Goal: Transaction & Acquisition: Purchase product/service

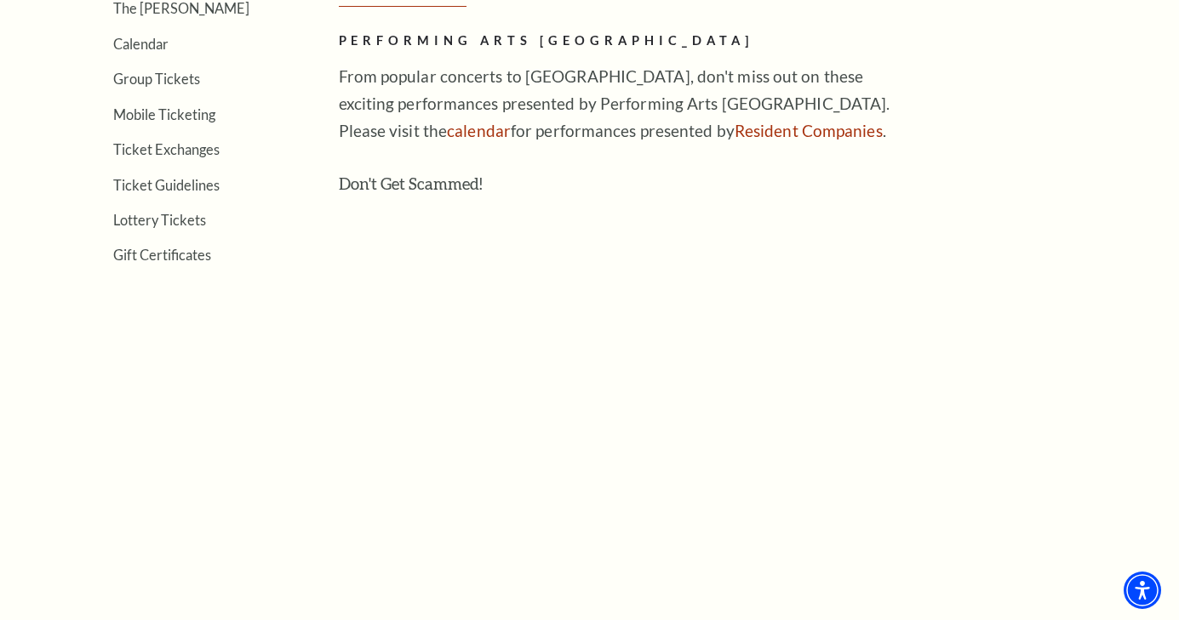
scroll to position [464, 0]
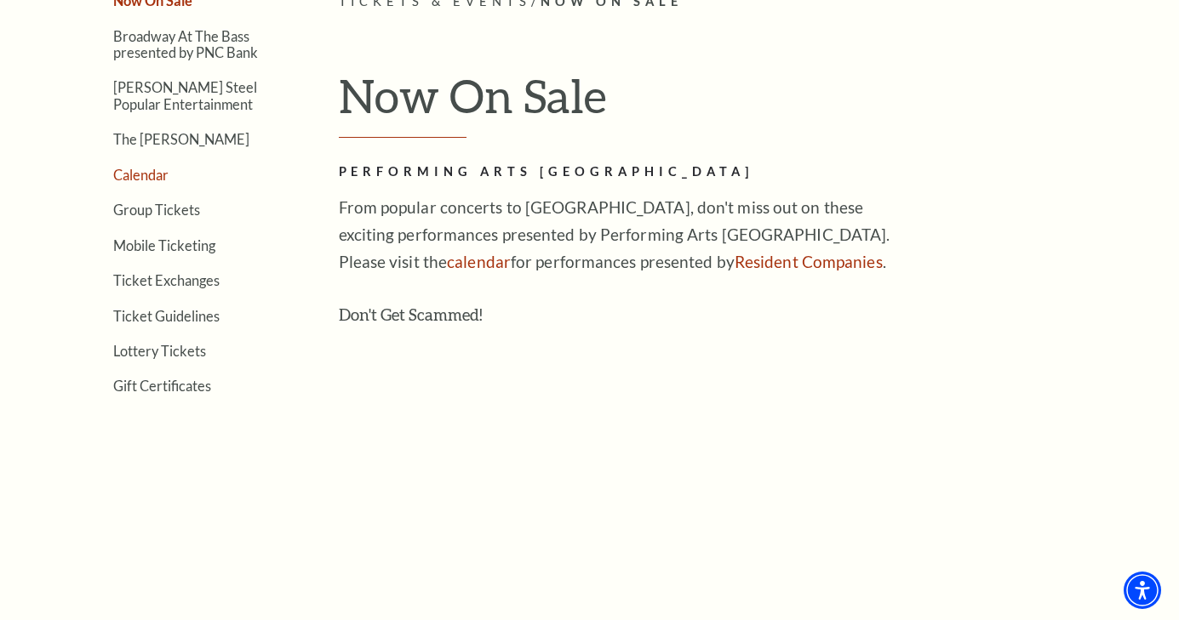
click at [137, 170] on link "Calendar" at bounding box center [140, 175] width 55 height 16
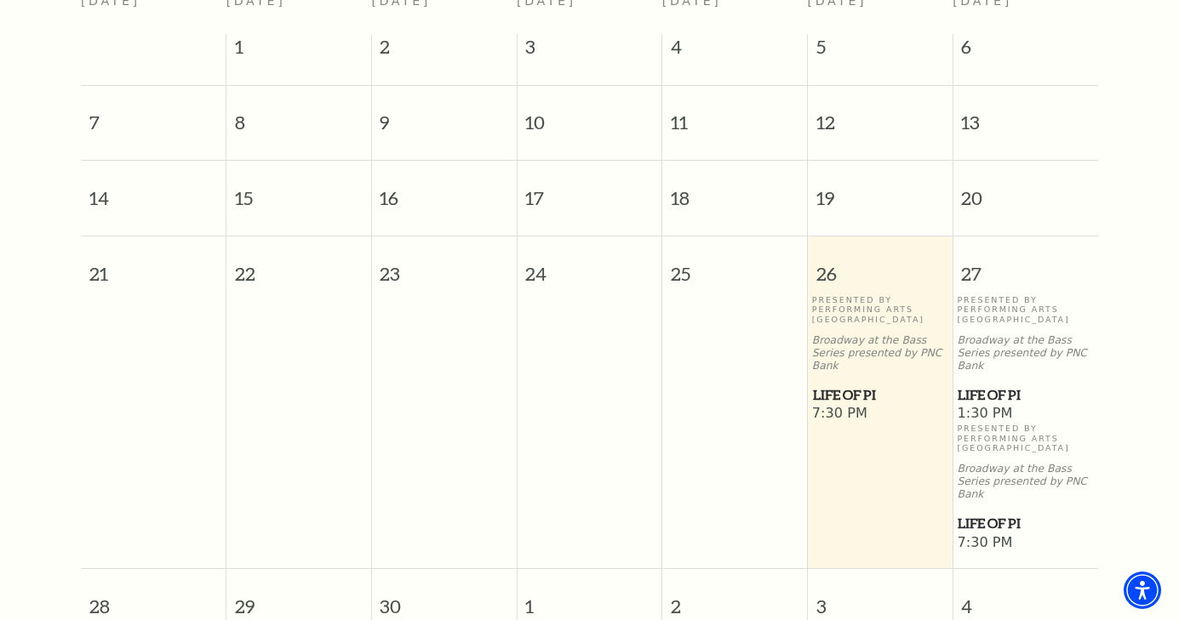
scroll to position [510, 0]
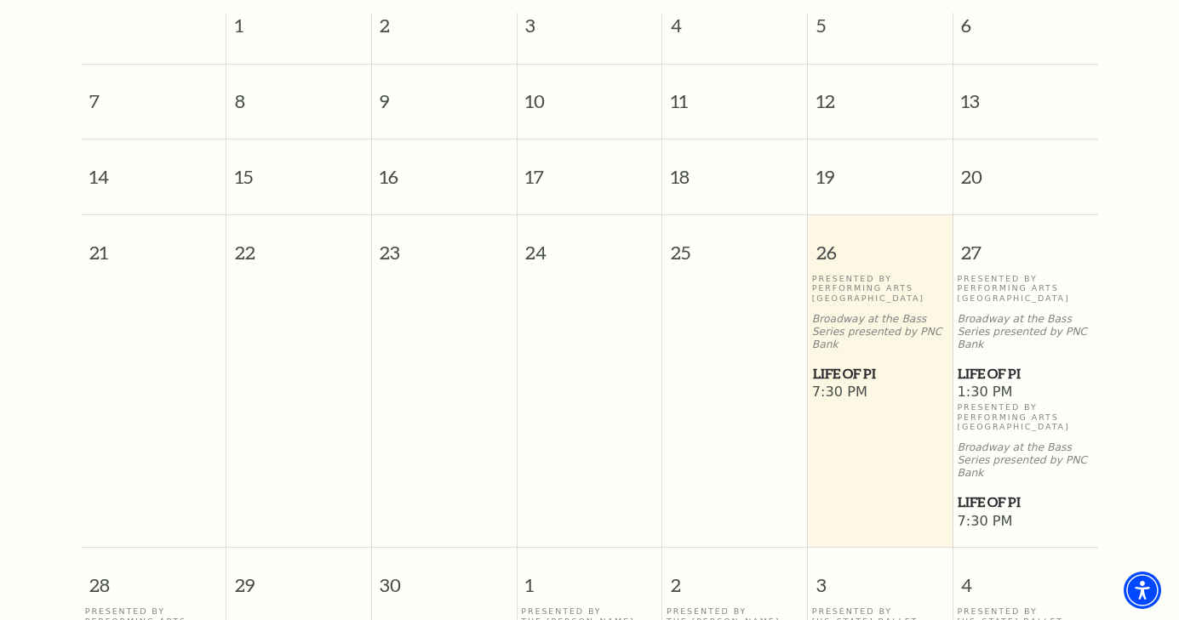
click at [840, 363] on span "Life of Pi" at bounding box center [880, 373] width 134 height 21
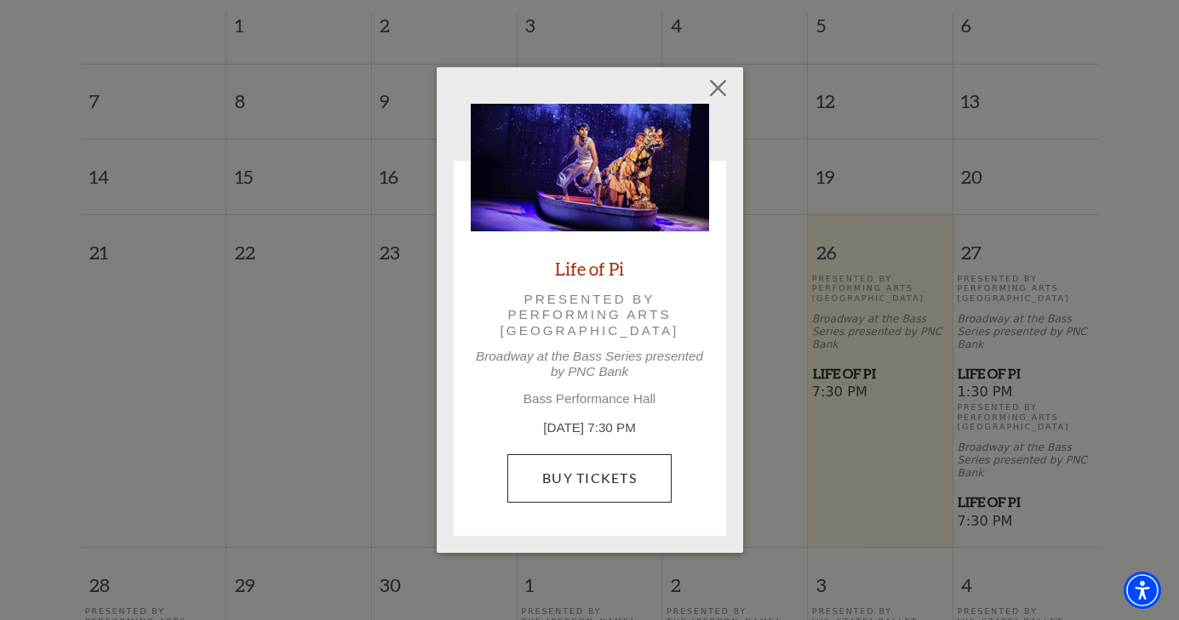
click at [629, 472] on link "Buy Tickets" at bounding box center [589, 478] width 164 height 48
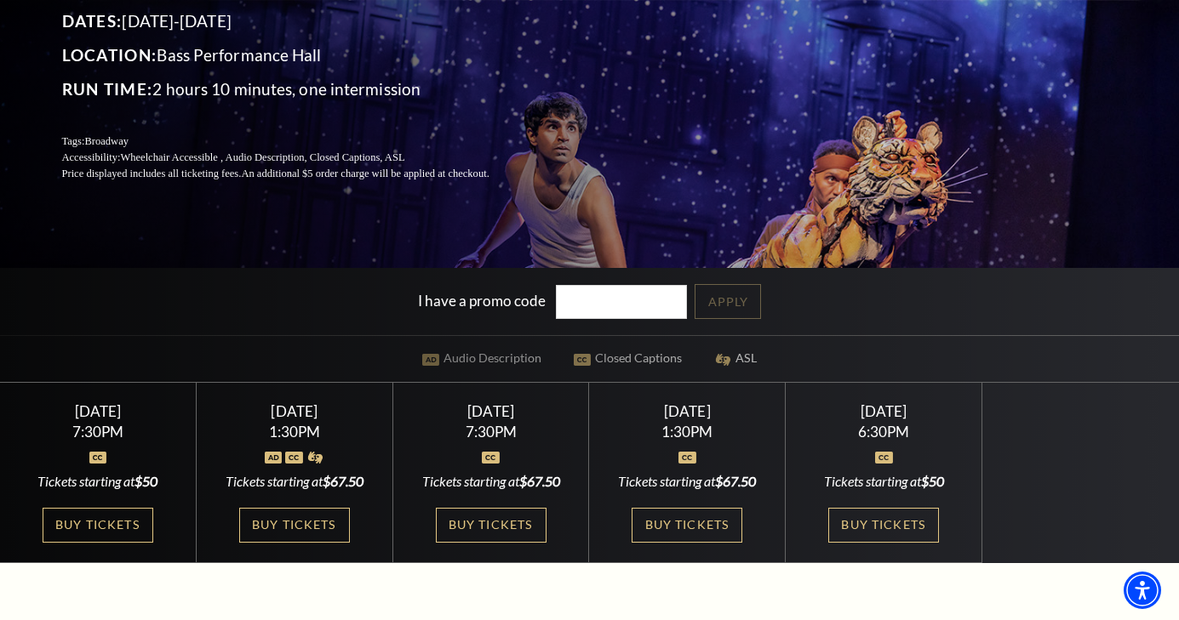
scroll to position [225, 0]
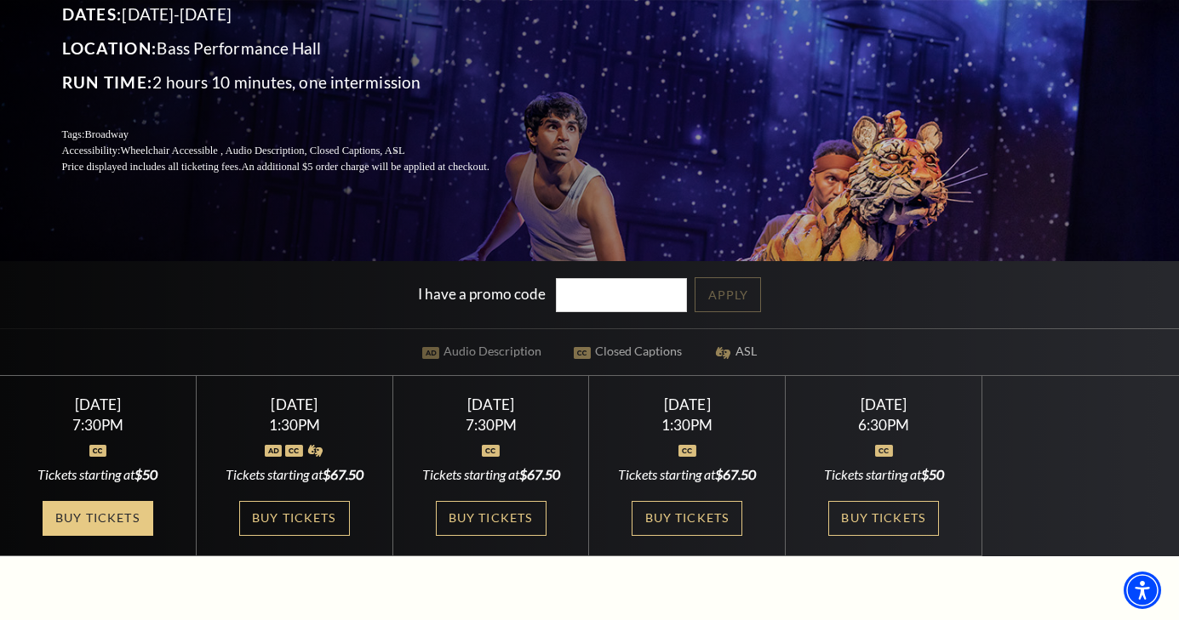
click at [121, 511] on link "Buy Tickets" at bounding box center [98, 518] width 111 height 35
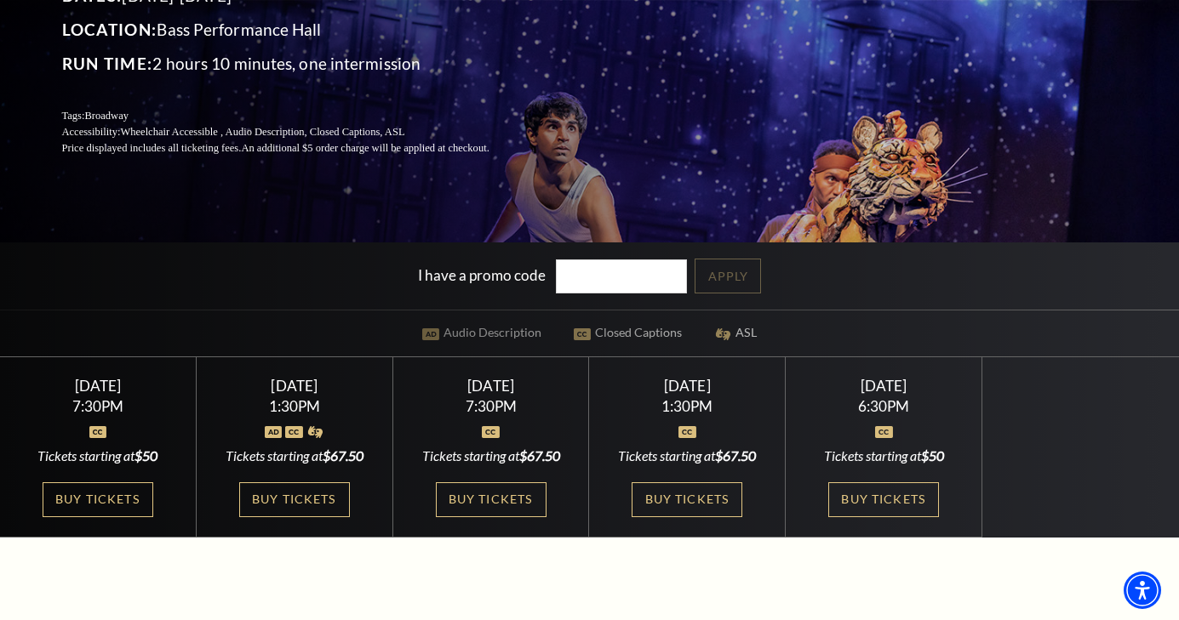
scroll to position [245, 0]
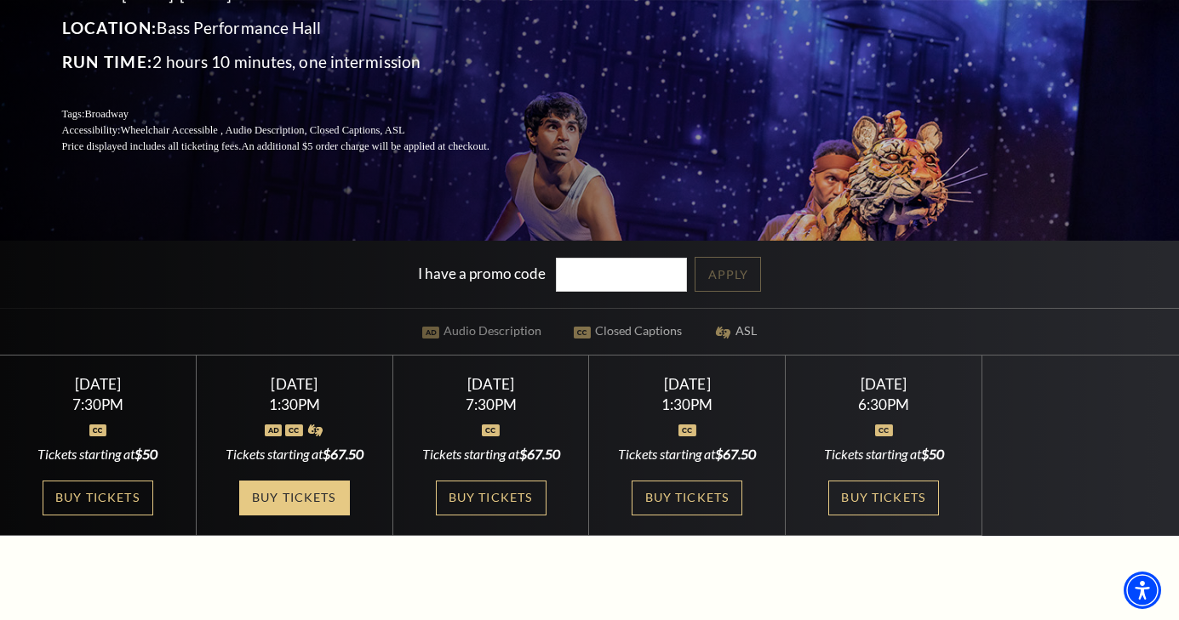
click at [326, 488] on link "Buy Tickets" at bounding box center [294, 498] width 111 height 35
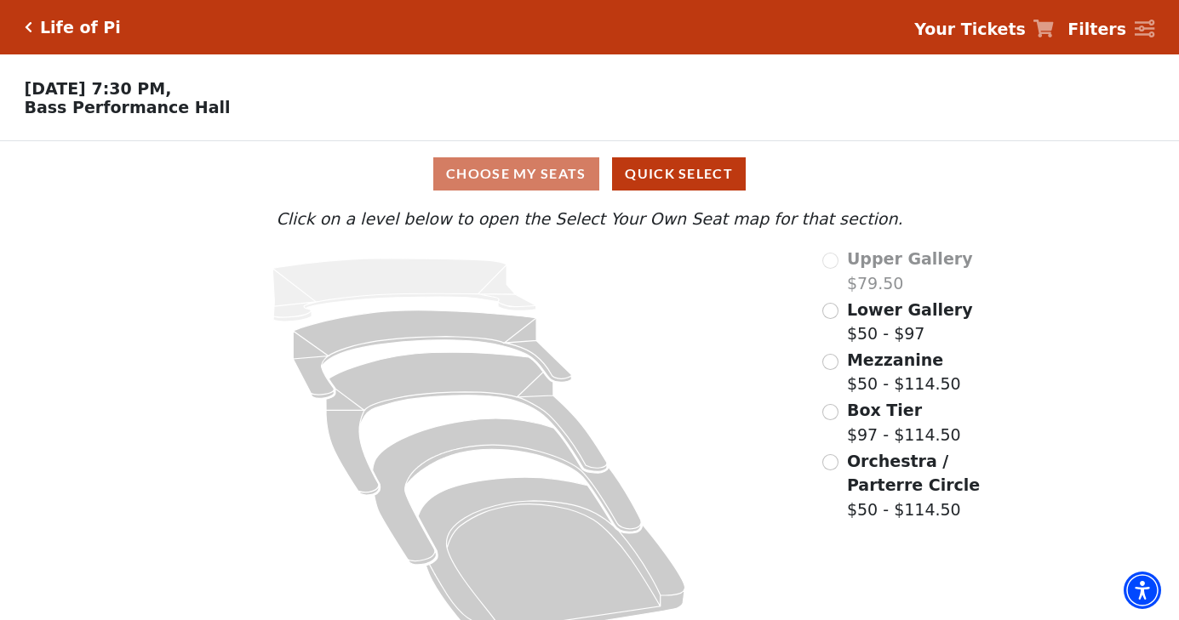
click at [121, 511] on div "Choose My Seats Quick Select Current Level Click on a level below to open the S…" at bounding box center [589, 395] width 1179 height 509
click at [833, 307] on input "Lower Gallery$50 - $97\a" at bounding box center [830, 311] width 16 height 16
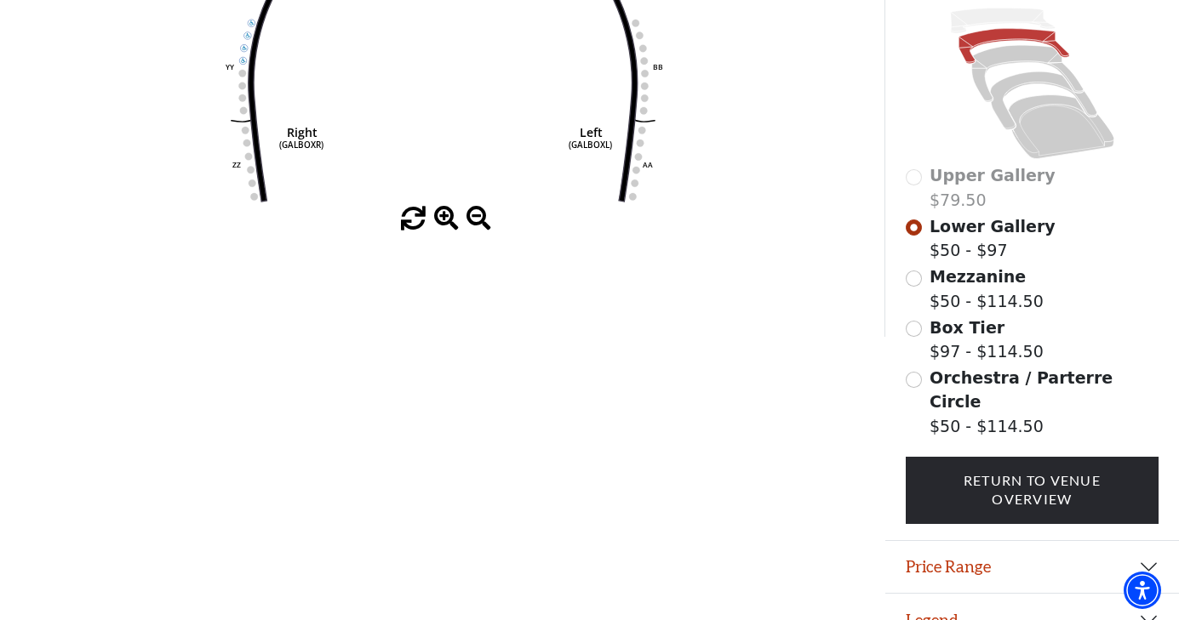
scroll to position [423, 0]
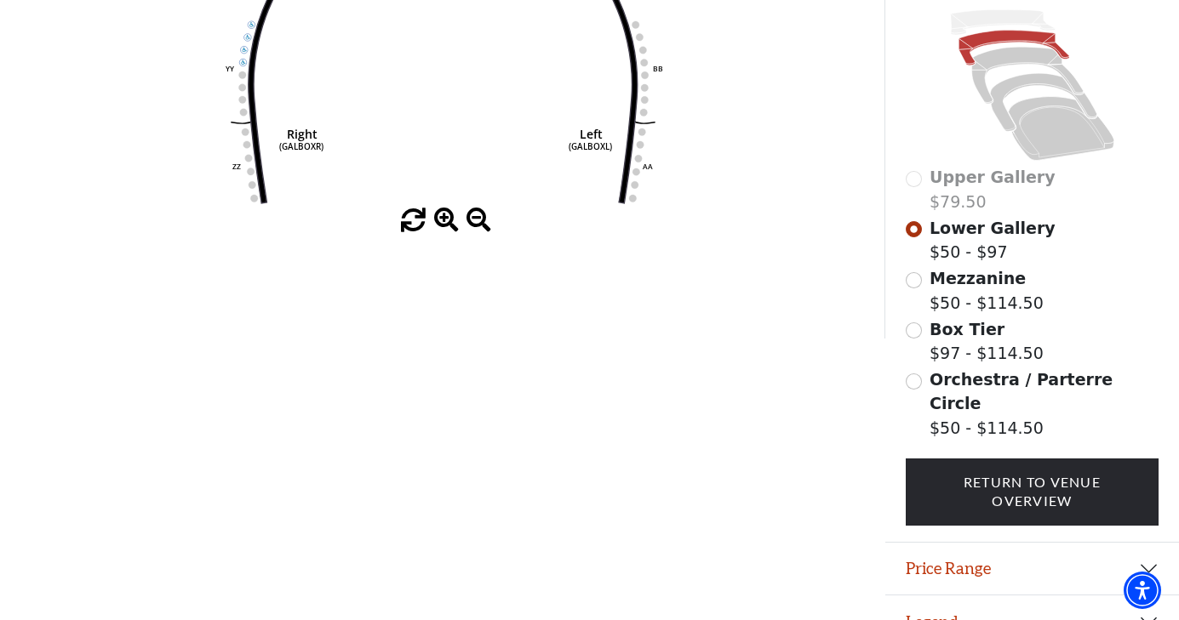
click at [1144, 543] on button "Price Range" at bounding box center [1032, 569] width 294 height 53
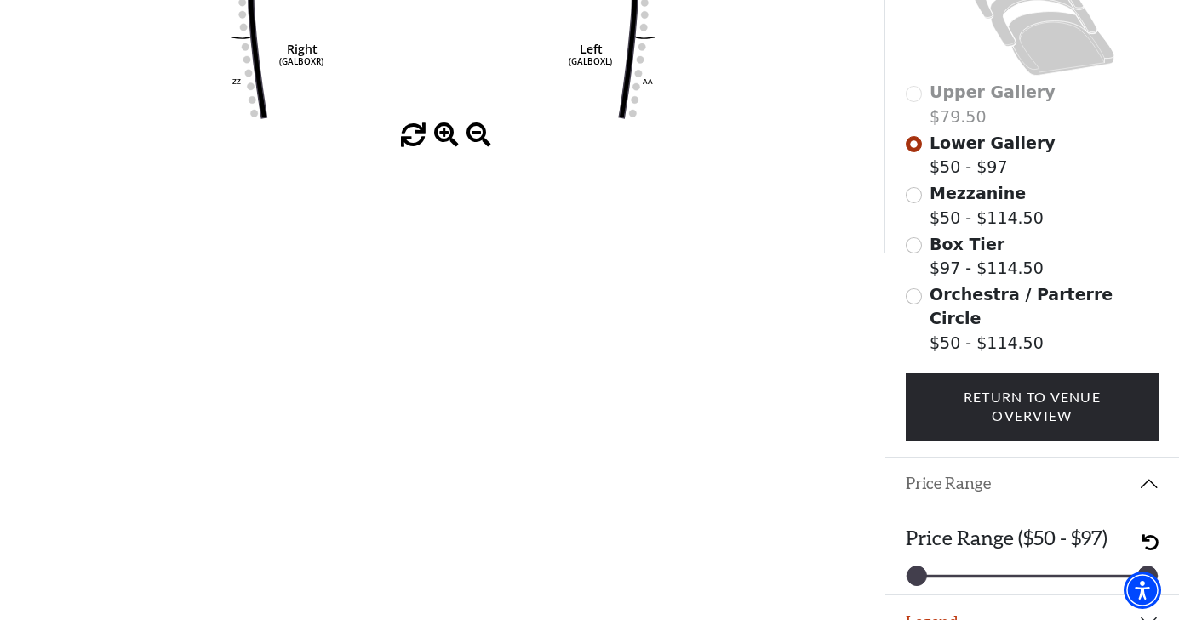
scroll to position [507, 0]
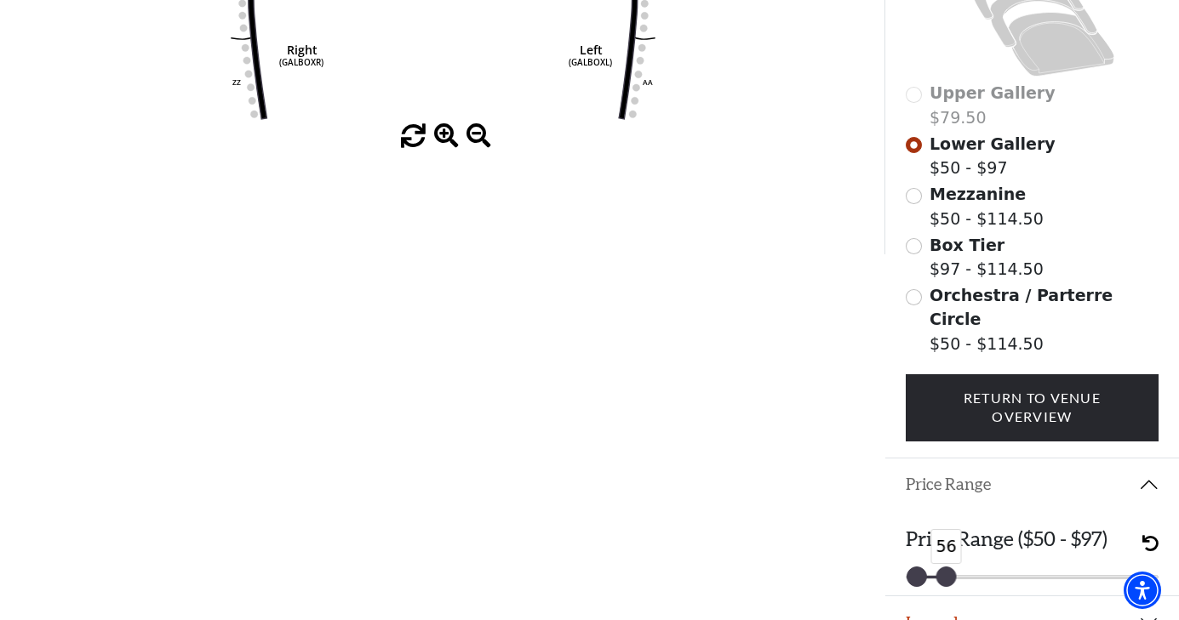
drag, startPoint x: 1145, startPoint y: 550, endPoint x: 944, endPoint y: 561, distance: 202.0
click at [944, 561] on div "Price Range ($50 - $97) 50 56" at bounding box center [1032, 553] width 294 height 85
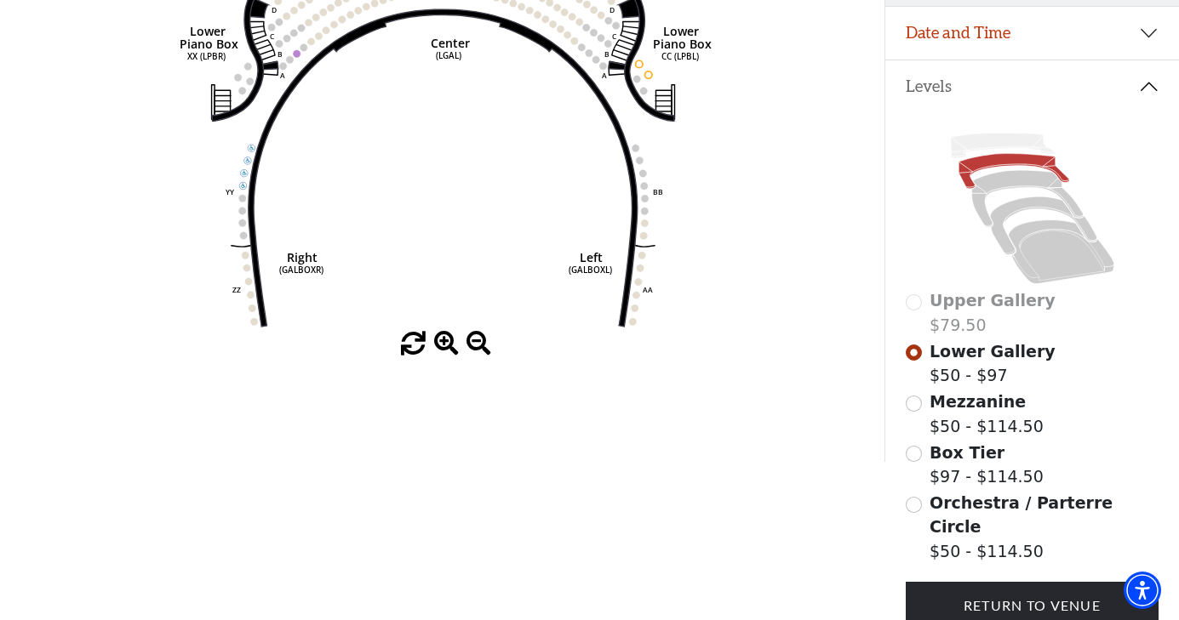
scroll to position [308, 0]
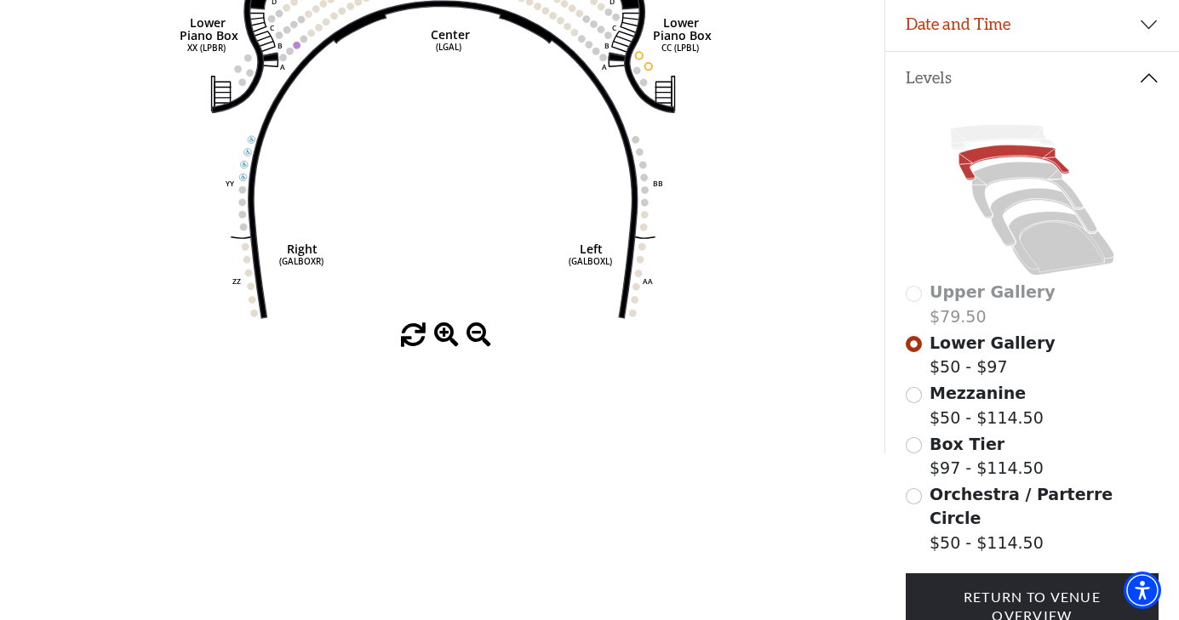
click at [913, 395] on input "Mezzanine$50 - $114.50\a" at bounding box center [913, 395] width 16 height 16
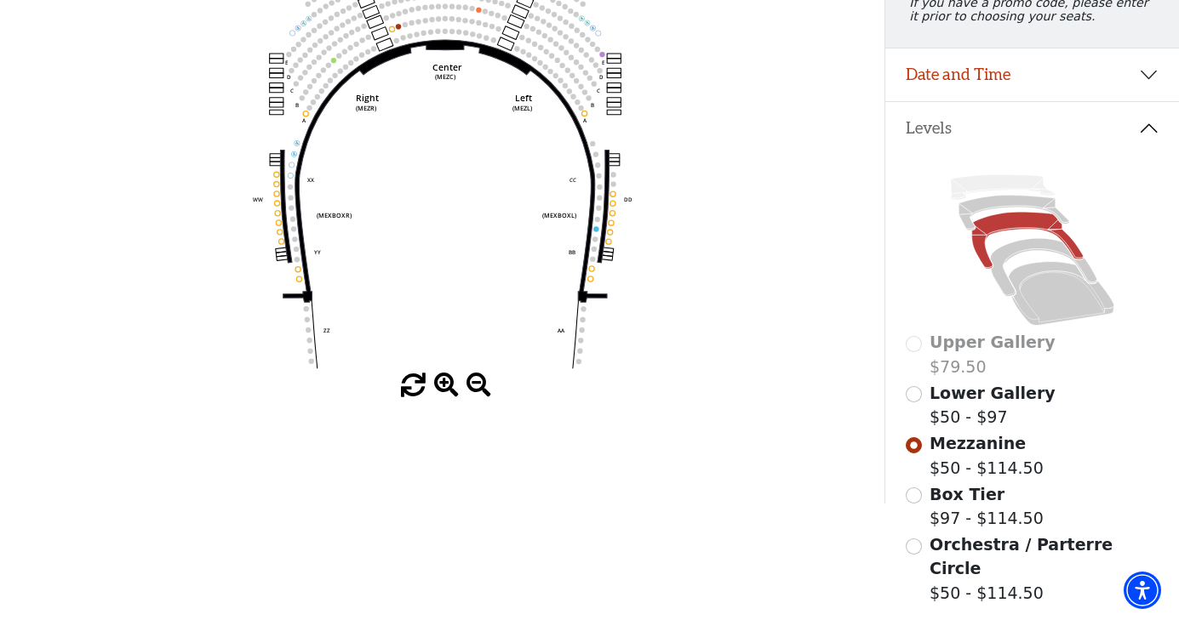
scroll to position [267, 0]
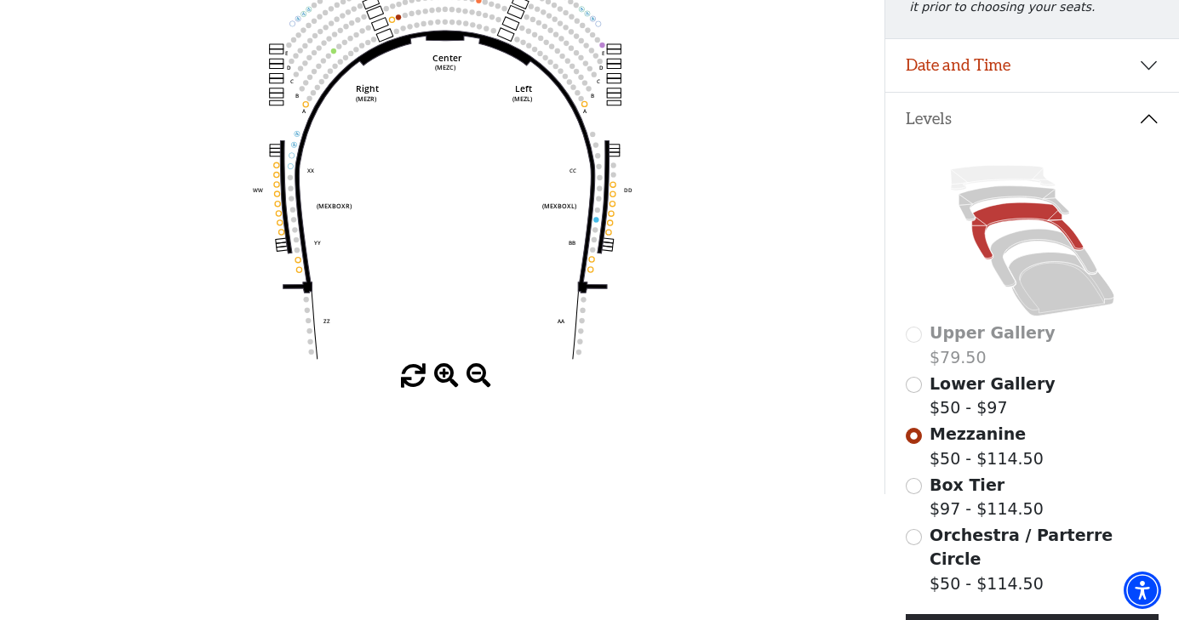
click at [916, 483] on input "Box Tier$97 - $114.50\a" at bounding box center [913, 486] width 16 height 16
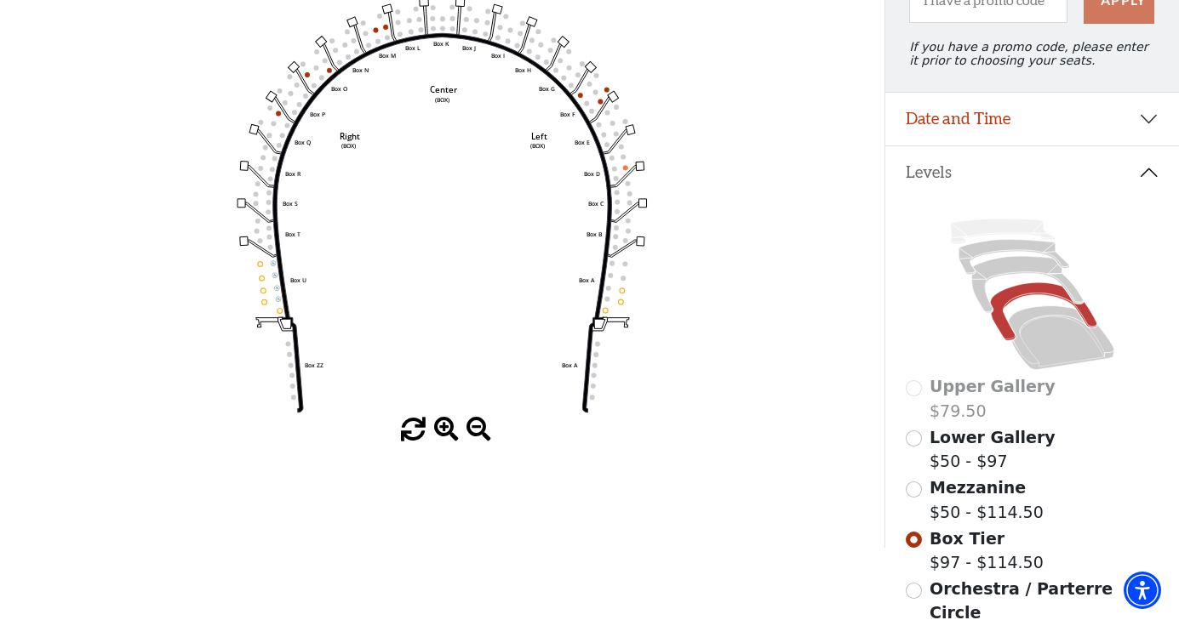
scroll to position [243, 0]
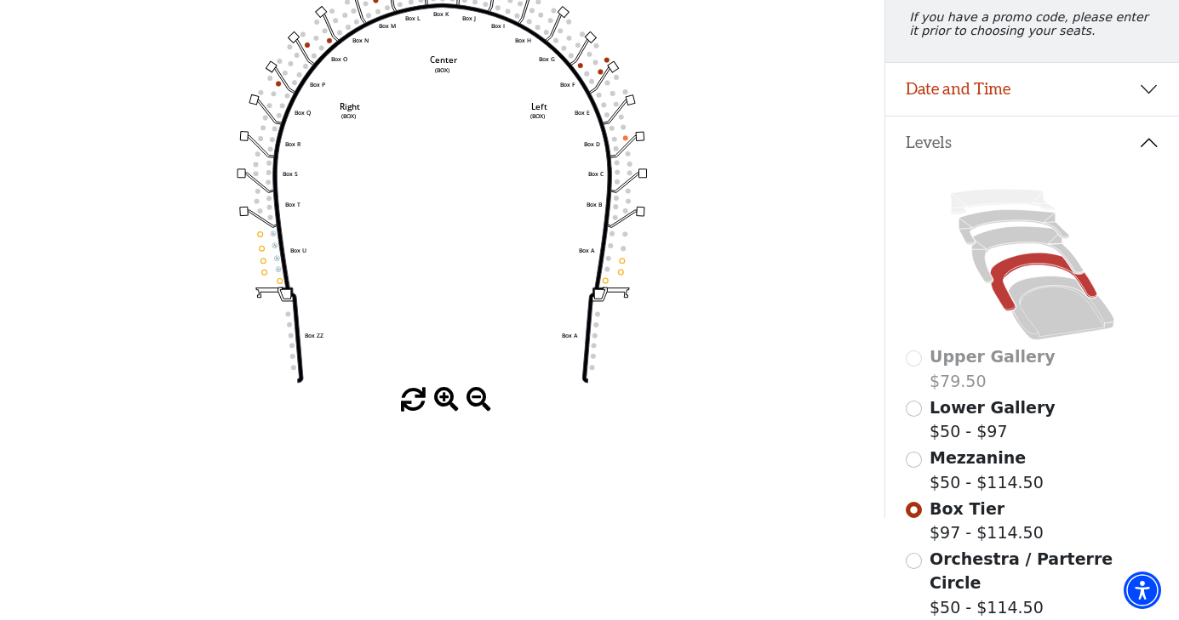
click at [916, 556] on input "Orchestra / Parterre Circle$50 - $114.50\a" at bounding box center [913, 561] width 16 height 16
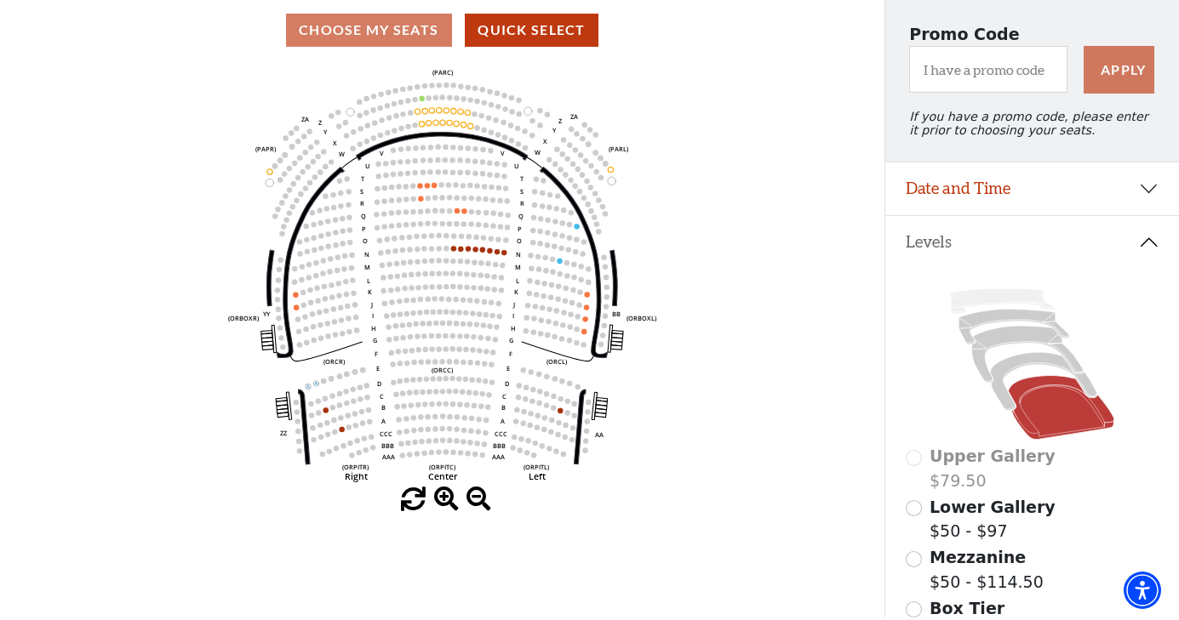
scroll to position [146, 0]
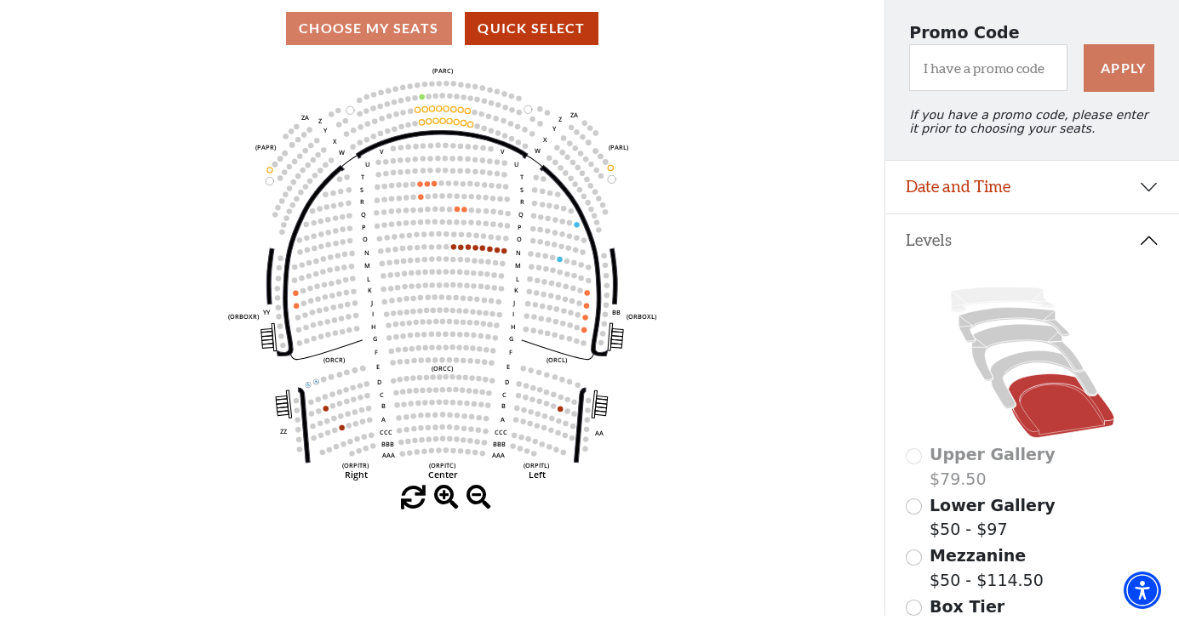
click at [913, 508] on input "Lower Gallery$50 - $97\a" at bounding box center [913, 507] width 16 height 16
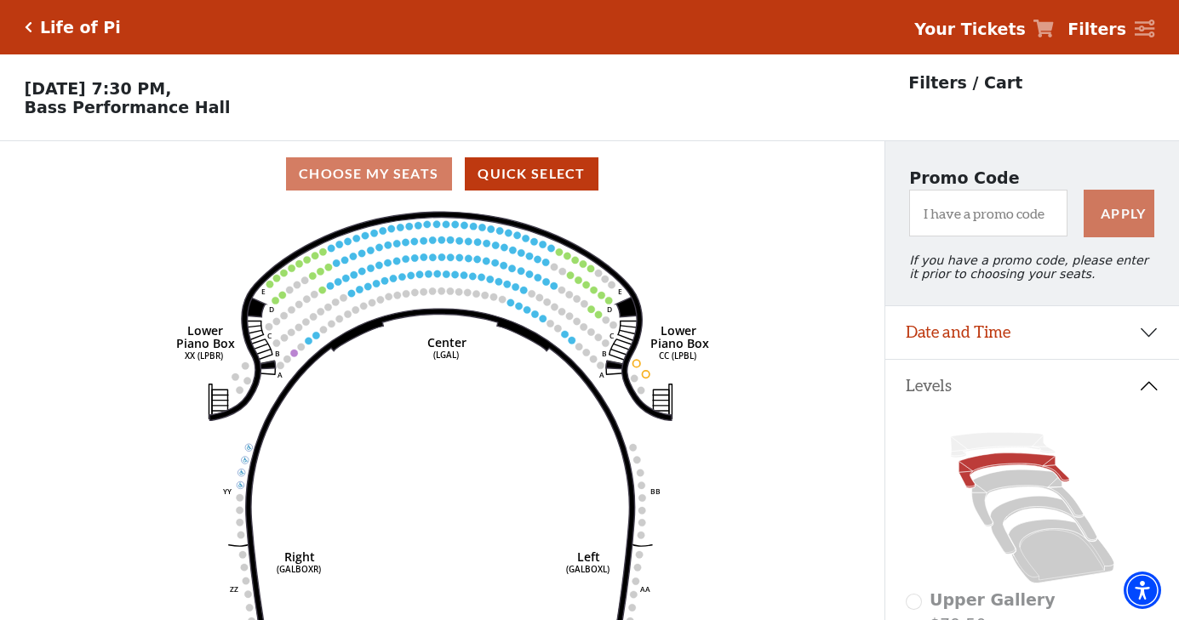
scroll to position [0, 0]
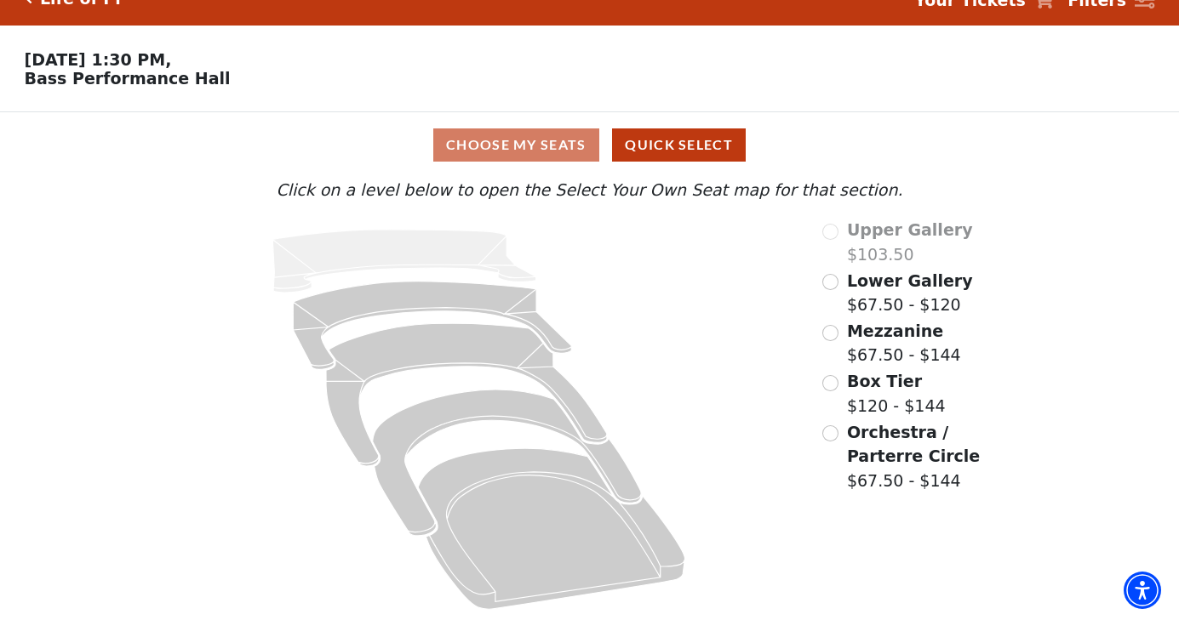
scroll to position [29, 0]
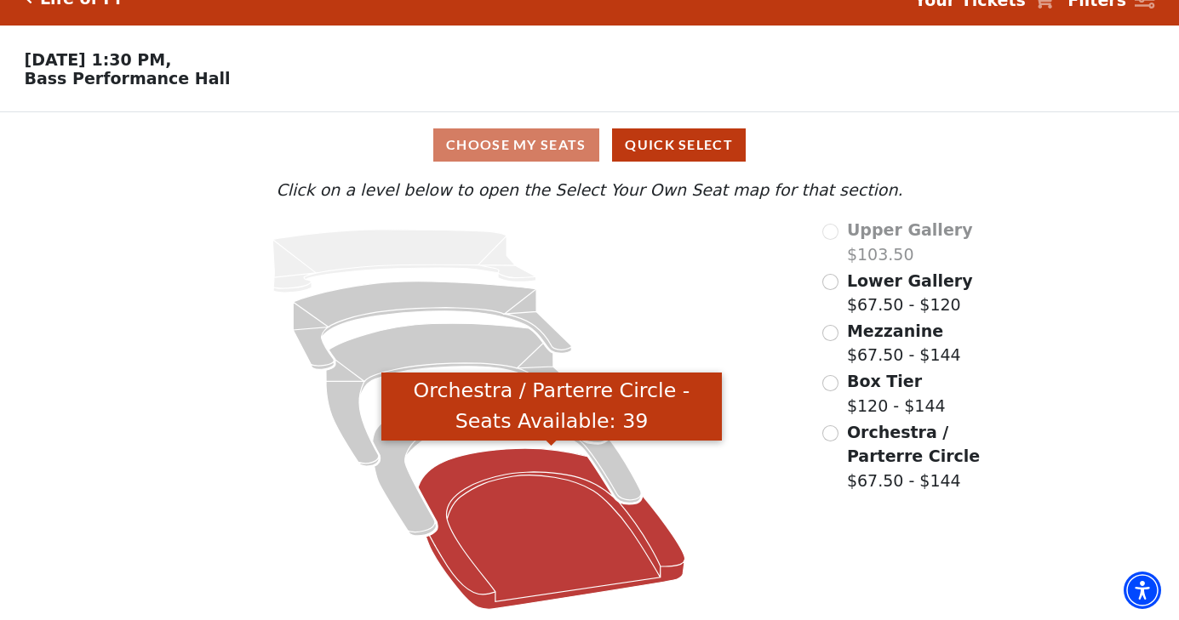
click at [558, 530] on icon "Orchestra / Parterre Circle - Seats Available: 39" at bounding box center [551, 528] width 266 height 161
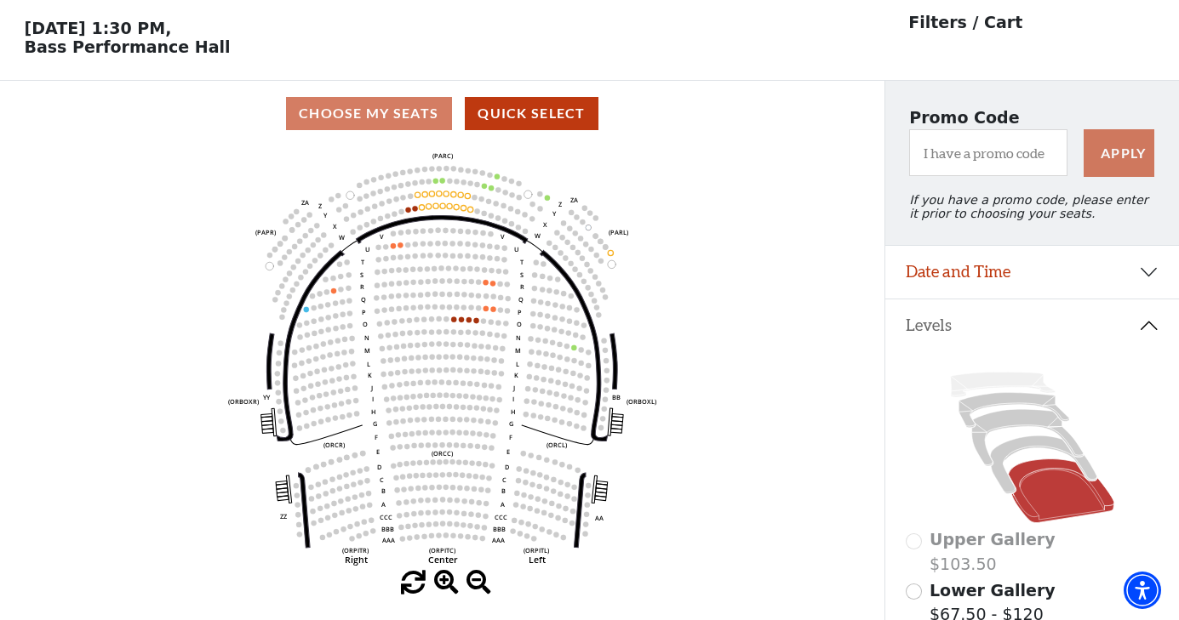
scroll to position [46, 0]
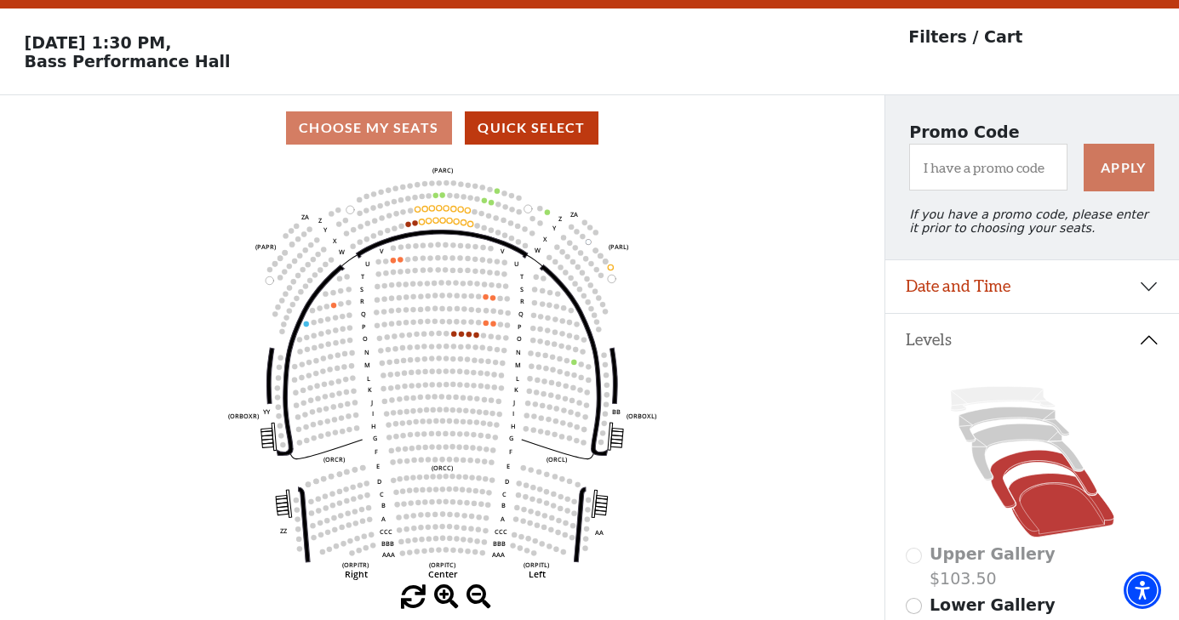
click at [1009, 464] on icon at bounding box center [1043, 480] width 106 height 58
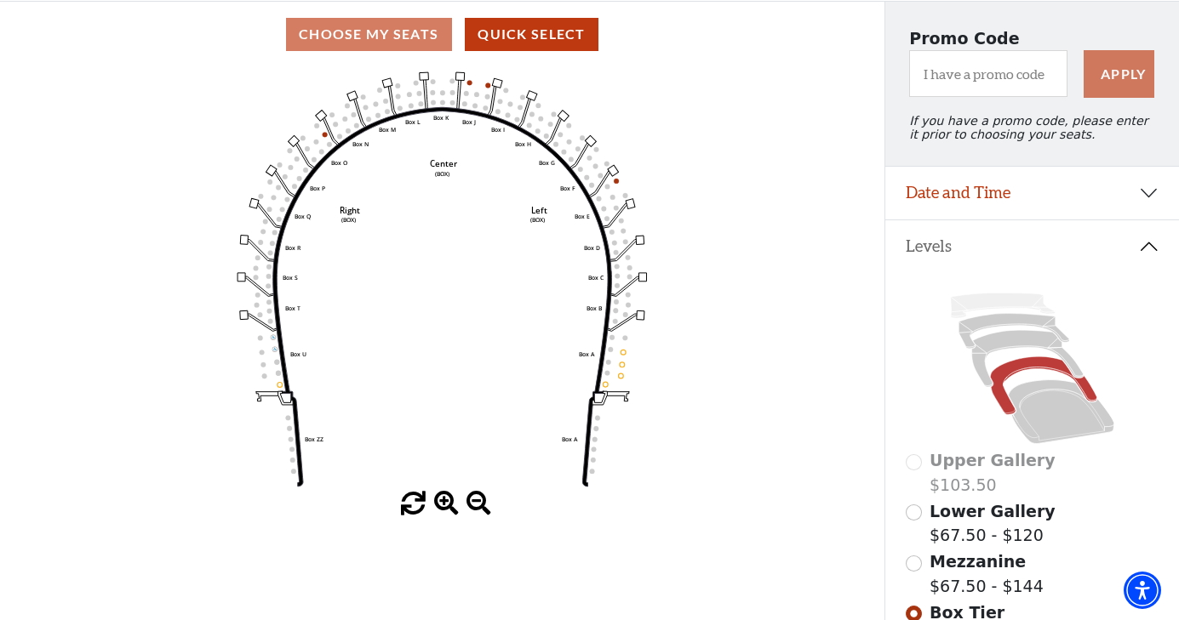
scroll to position [143, 0]
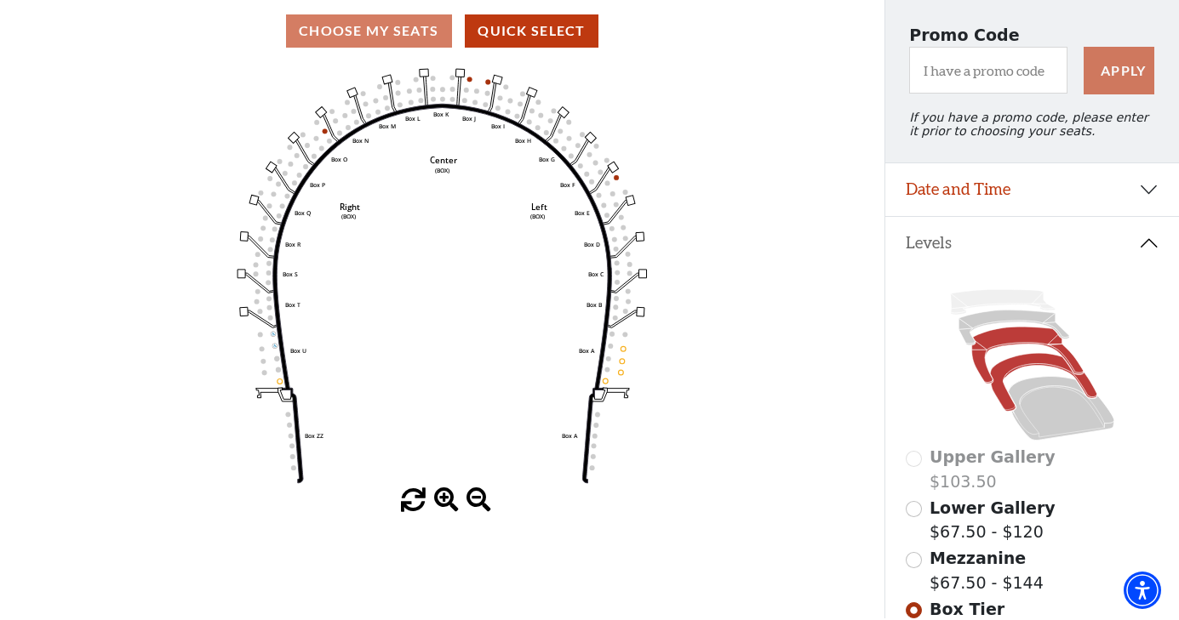
click at [990, 336] on icon at bounding box center [1026, 356] width 111 height 57
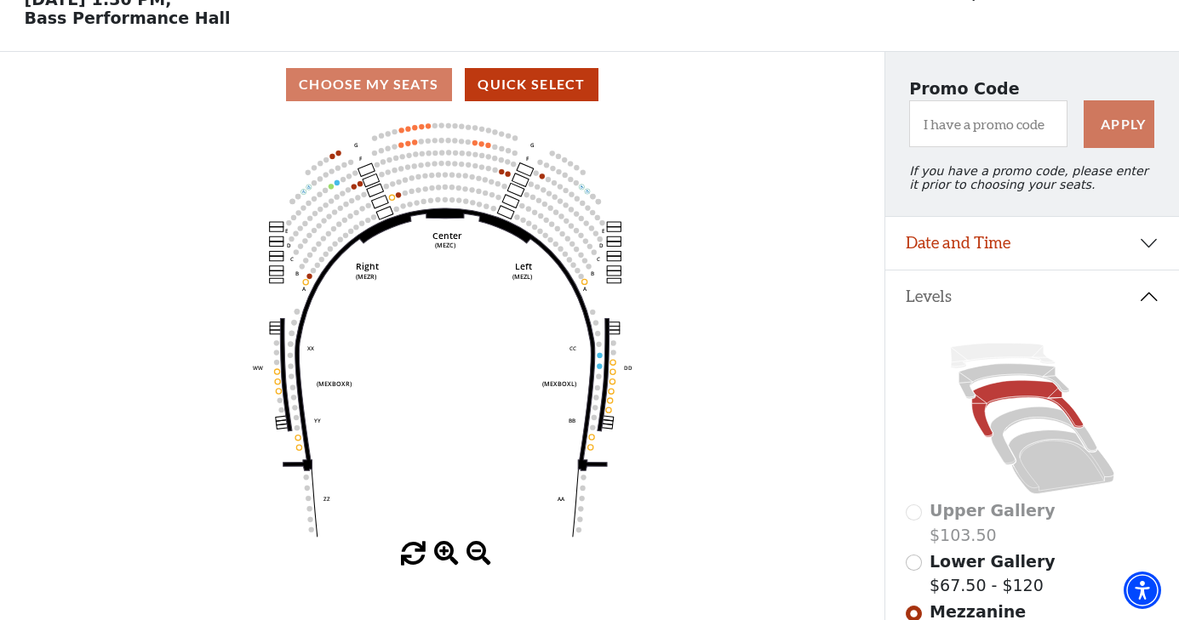
scroll to position [133, 0]
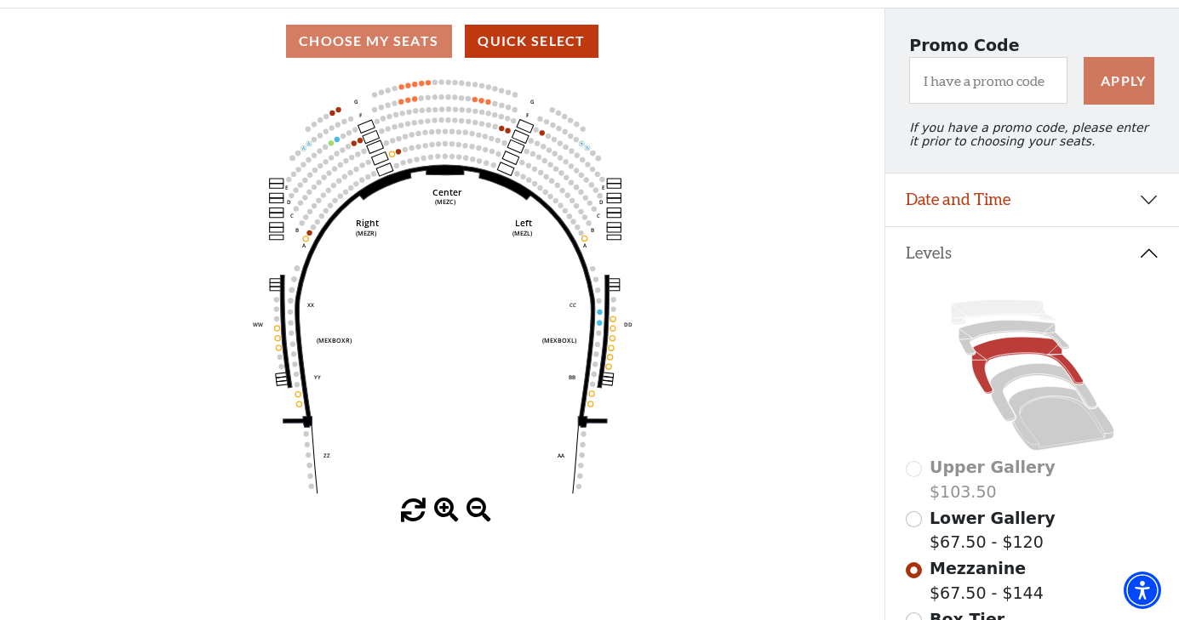
click at [910, 519] on input "Lower Gallery$67.50 - $120\a" at bounding box center [913, 519] width 16 height 16
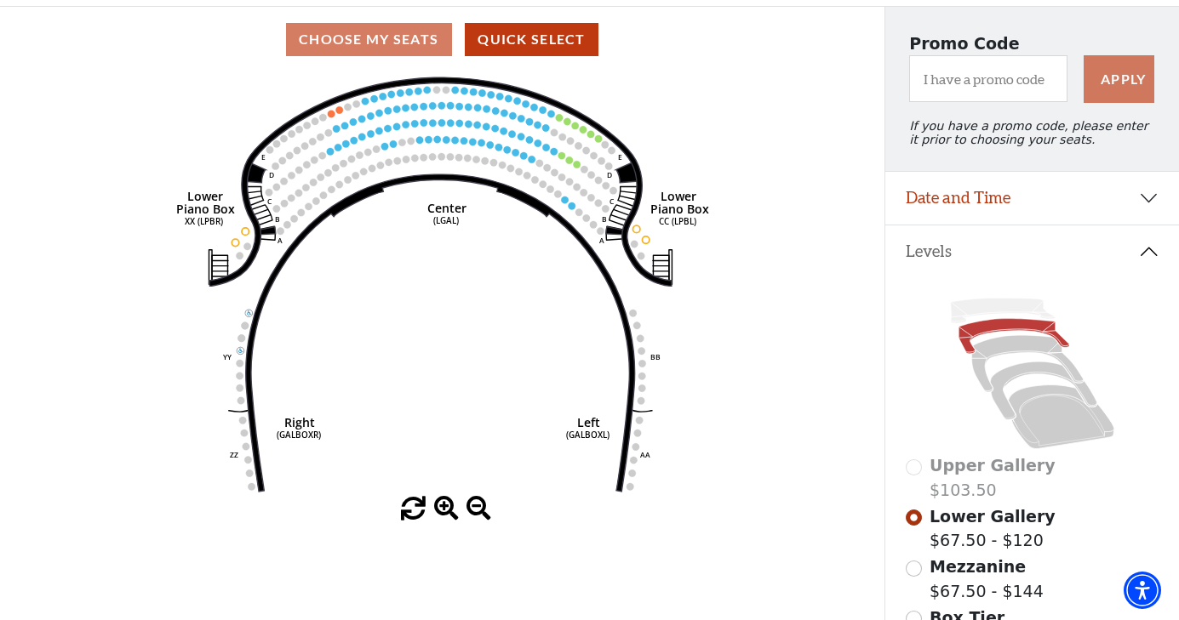
scroll to position [127, 0]
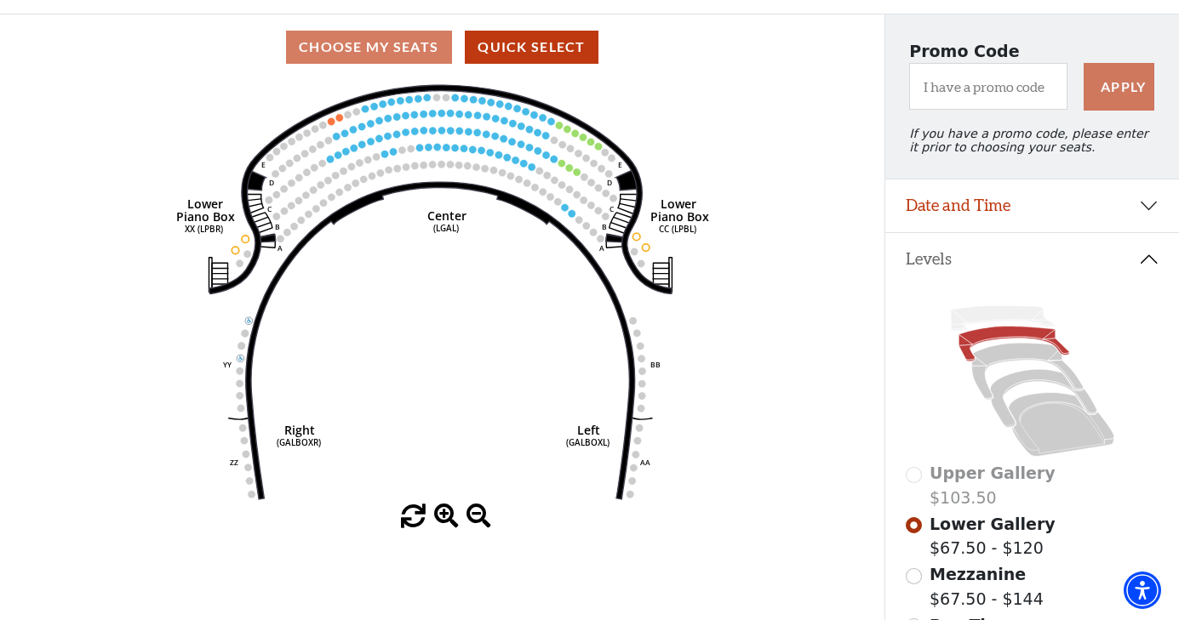
click at [911, 574] on input "Mezzanine$67.50 - $144\a" at bounding box center [913, 576] width 16 height 16
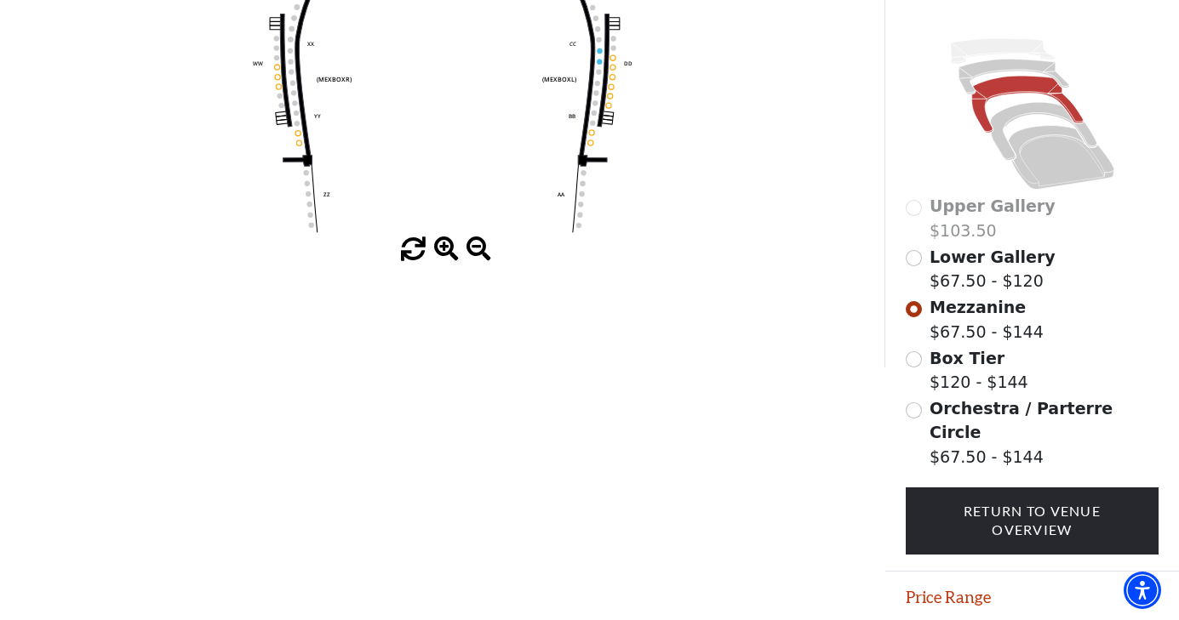
scroll to position [409, 0]
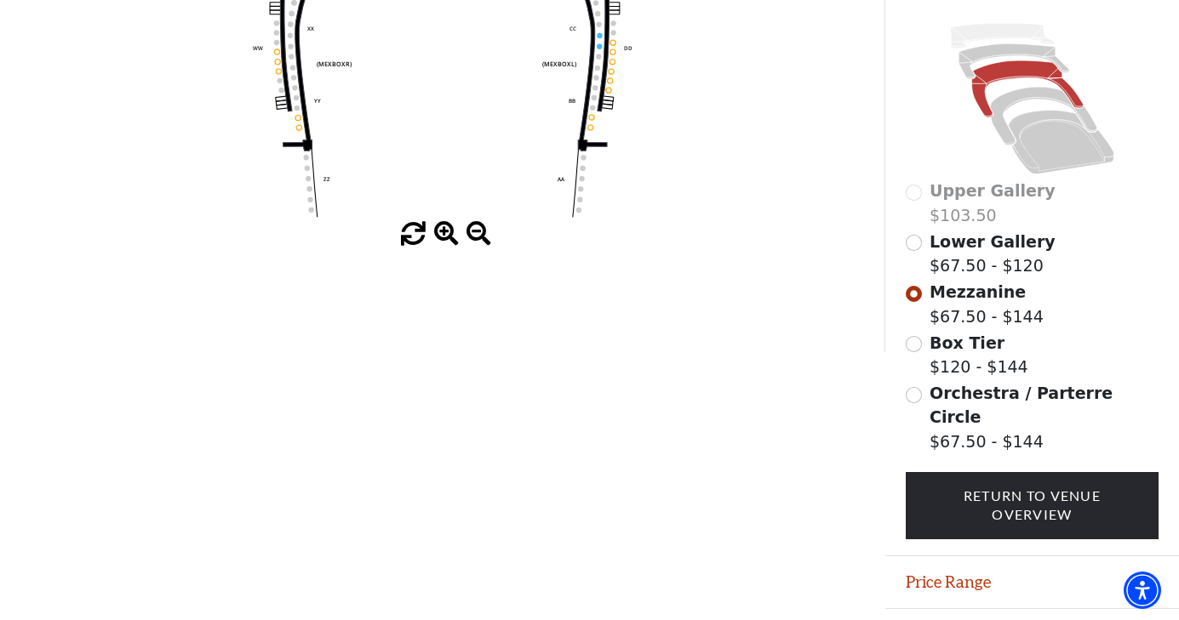
click at [947, 557] on button "Price Range" at bounding box center [1032, 583] width 294 height 53
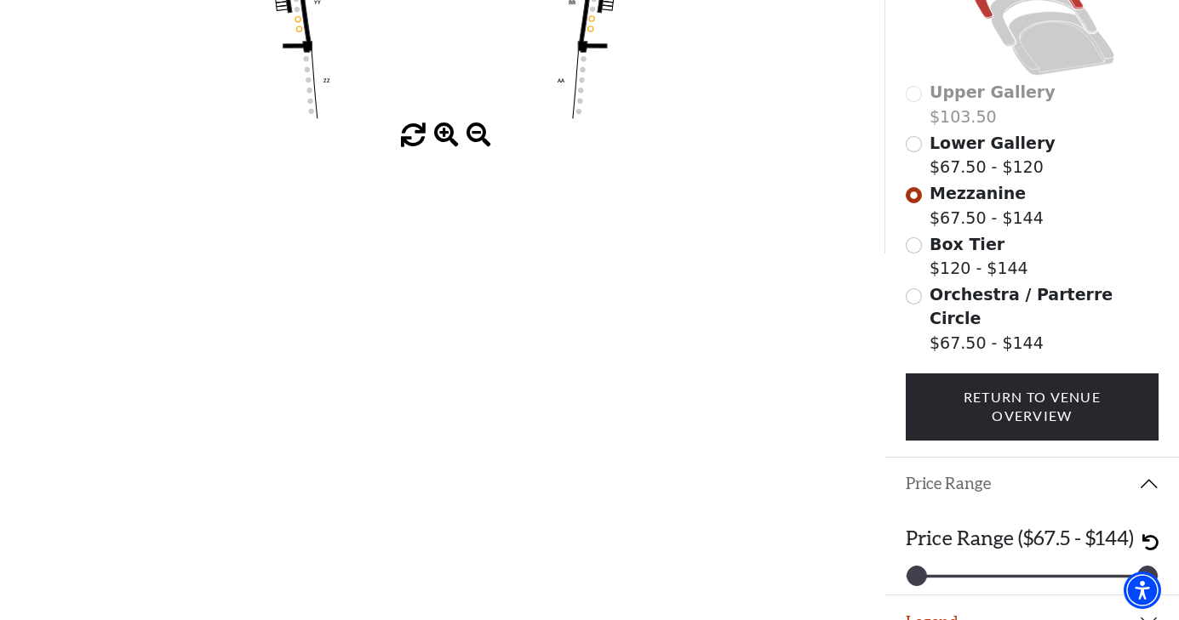
scroll to position [507, 0]
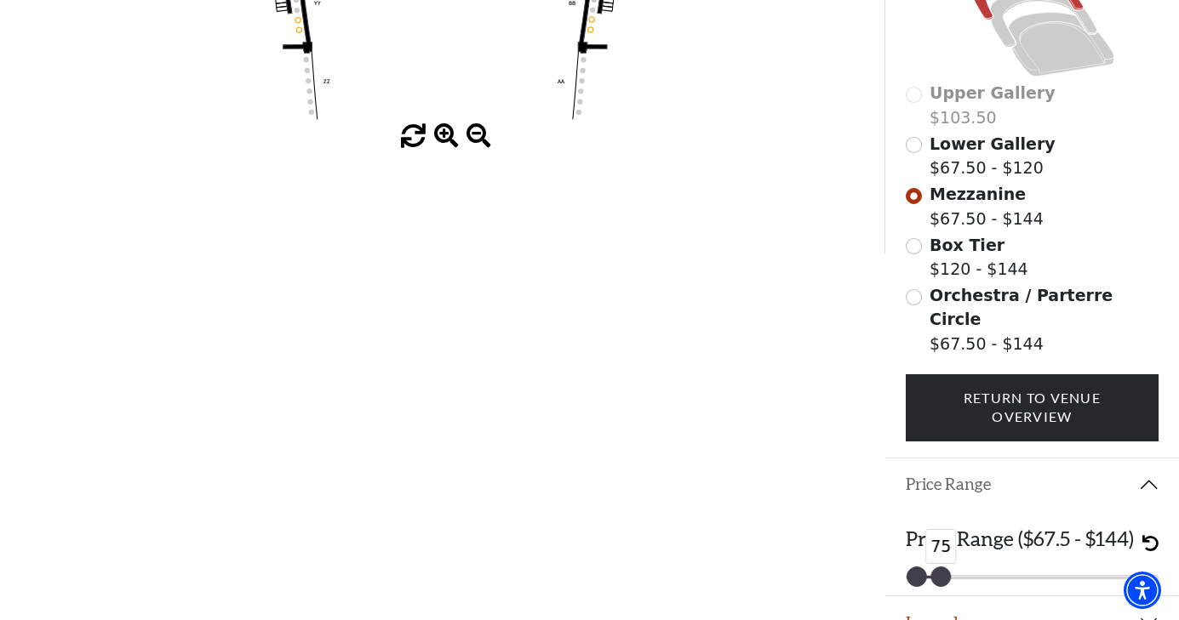
drag, startPoint x: 1145, startPoint y: 547, endPoint x: 938, endPoint y: 551, distance: 207.7
click at [938, 568] on div at bounding box center [940, 577] width 19 height 19
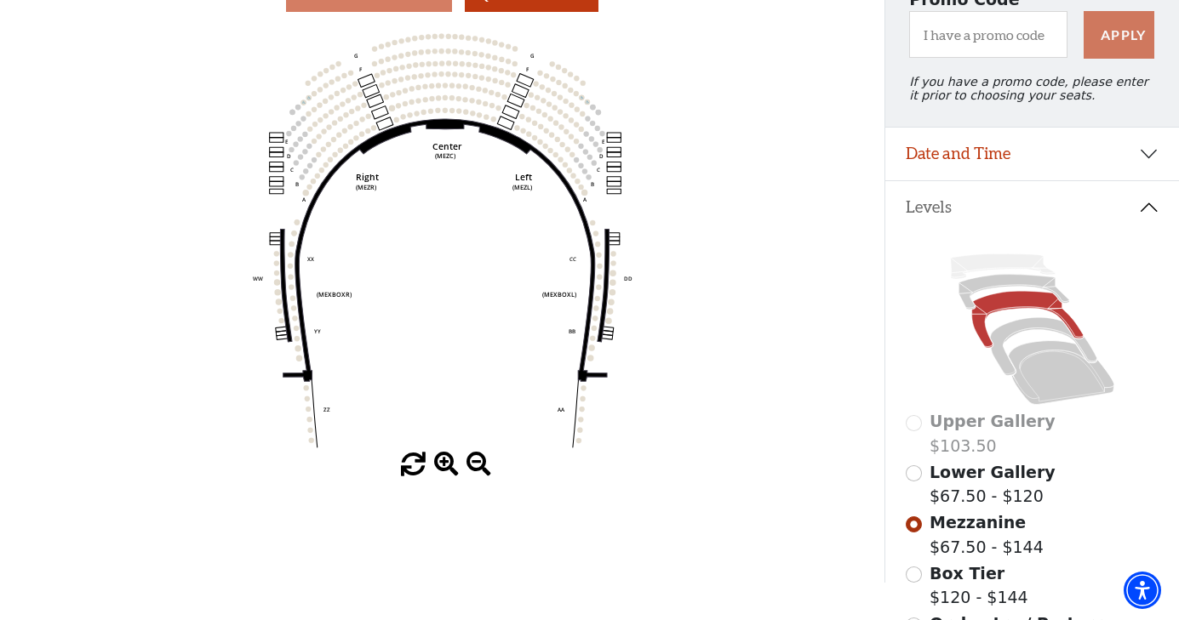
scroll to position [165, 0]
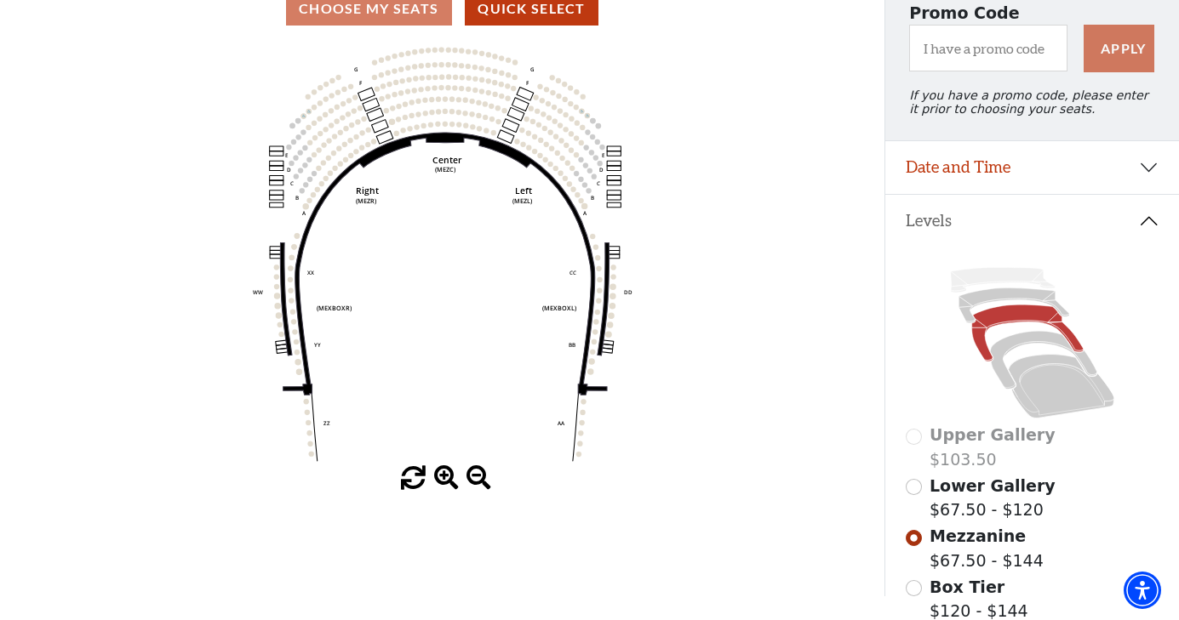
click at [914, 492] on input "Lower Gallery$67.50 - $120\a" at bounding box center [913, 487] width 16 height 16
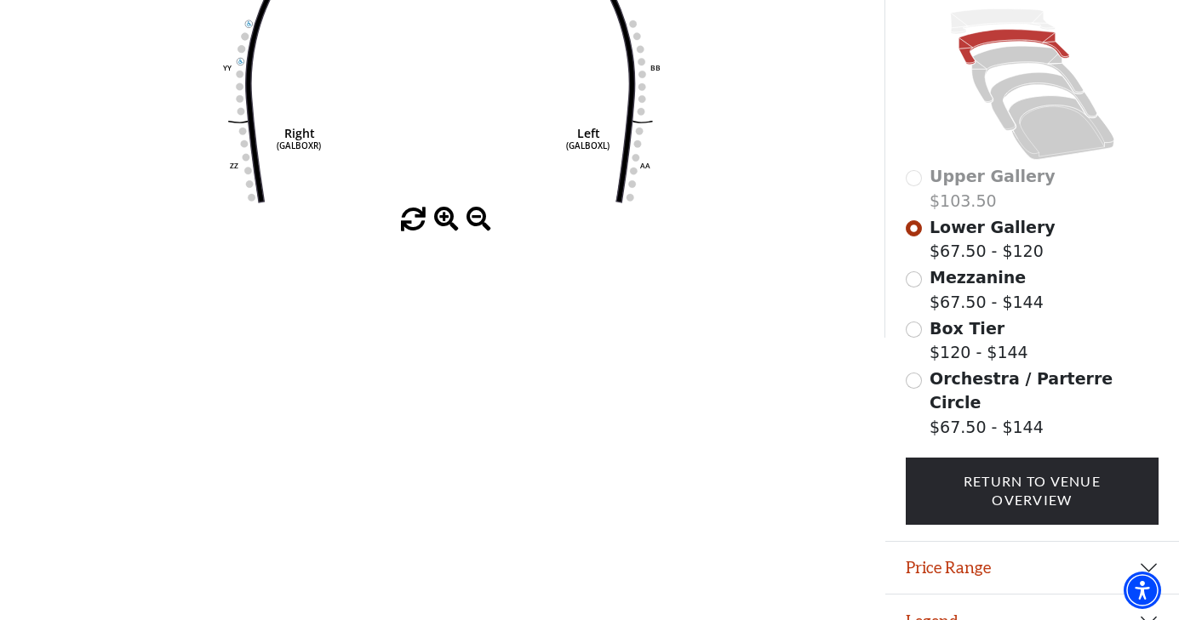
scroll to position [423, 0]
click at [1013, 545] on button "Price Range" at bounding box center [1032, 569] width 294 height 53
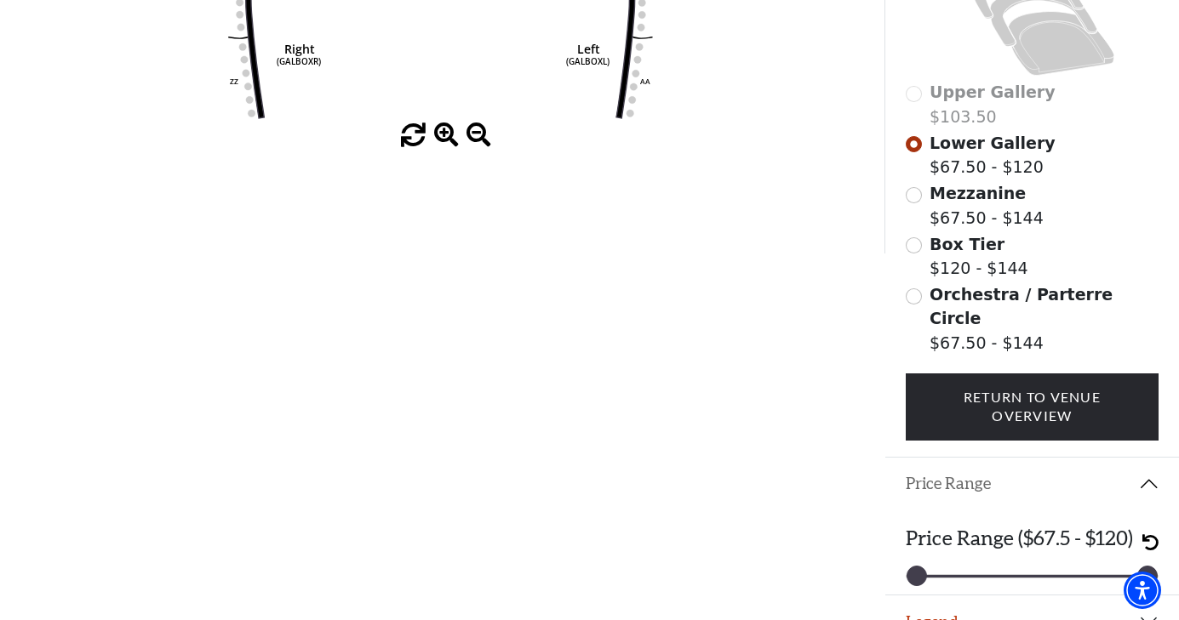
scroll to position [507, 0]
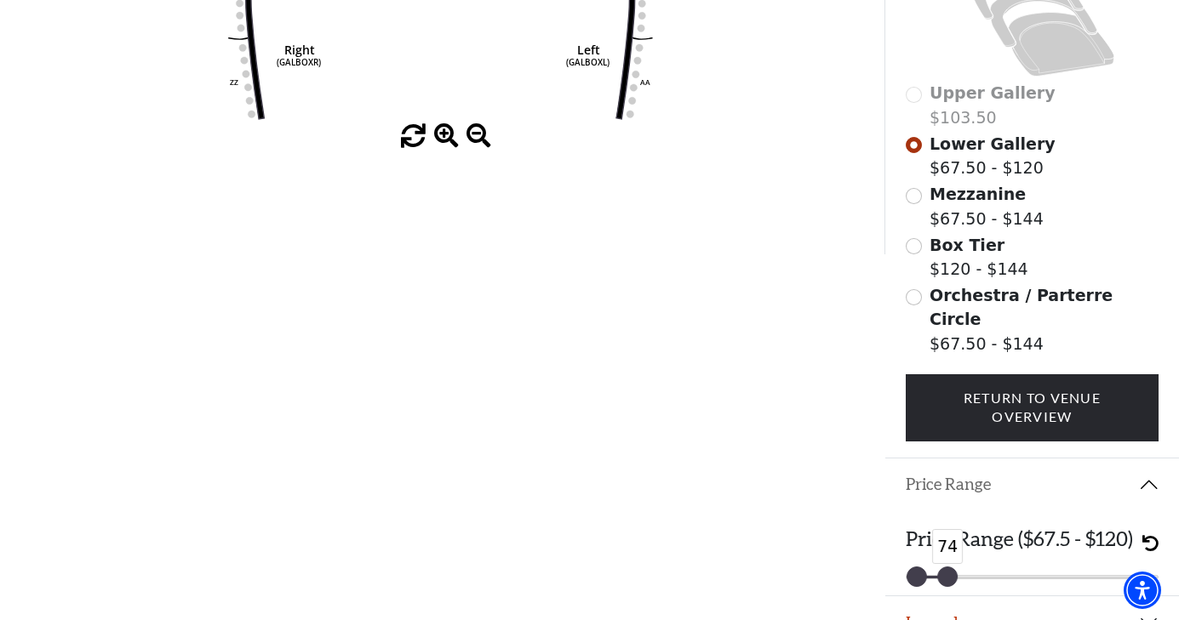
drag, startPoint x: 1143, startPoint y: 548, endPoint x: 945, endPoint y: 549, distance: 198.3
click at [945, 568] on div at bounding box center [947, 577] width 19 height 19
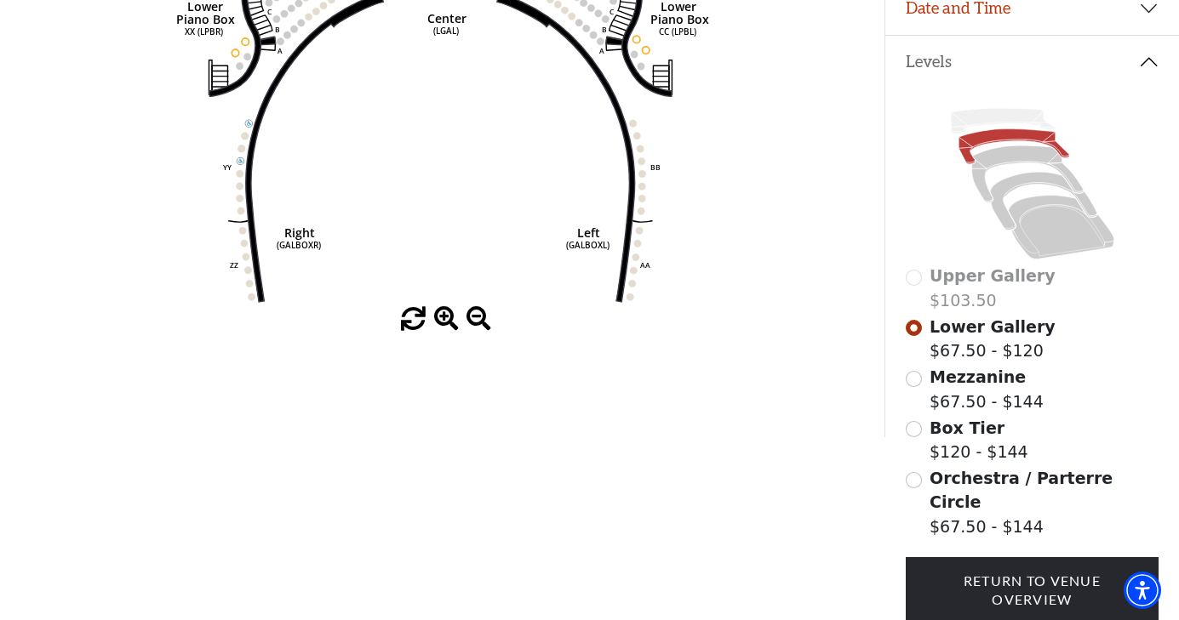
scroll to position [341, 0]
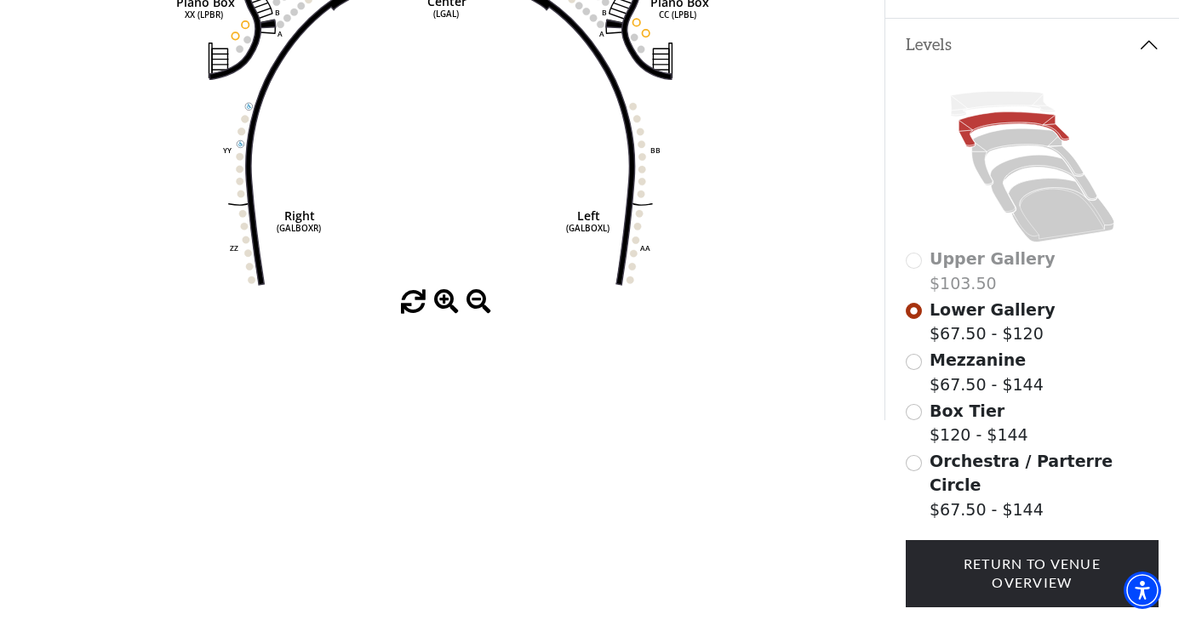
click at [909, 462] on input "Orchestra / Parterre Circle$67.50 - $144\a" at bounding box center [913, 463] width 16 height 16
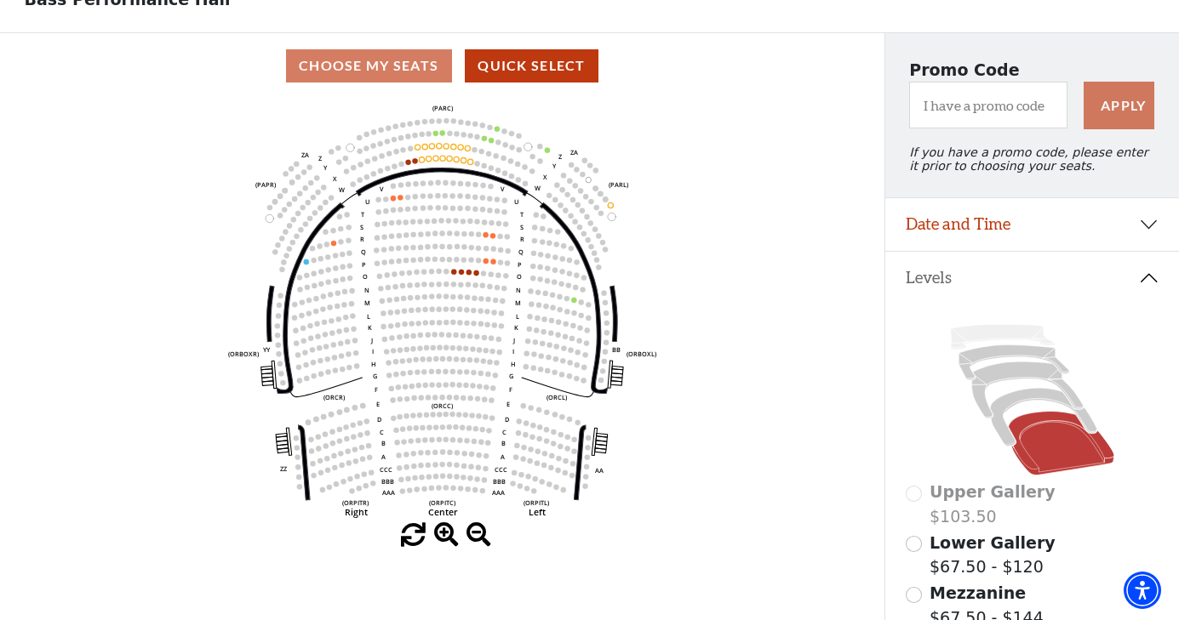
scroll to position [110, 0]
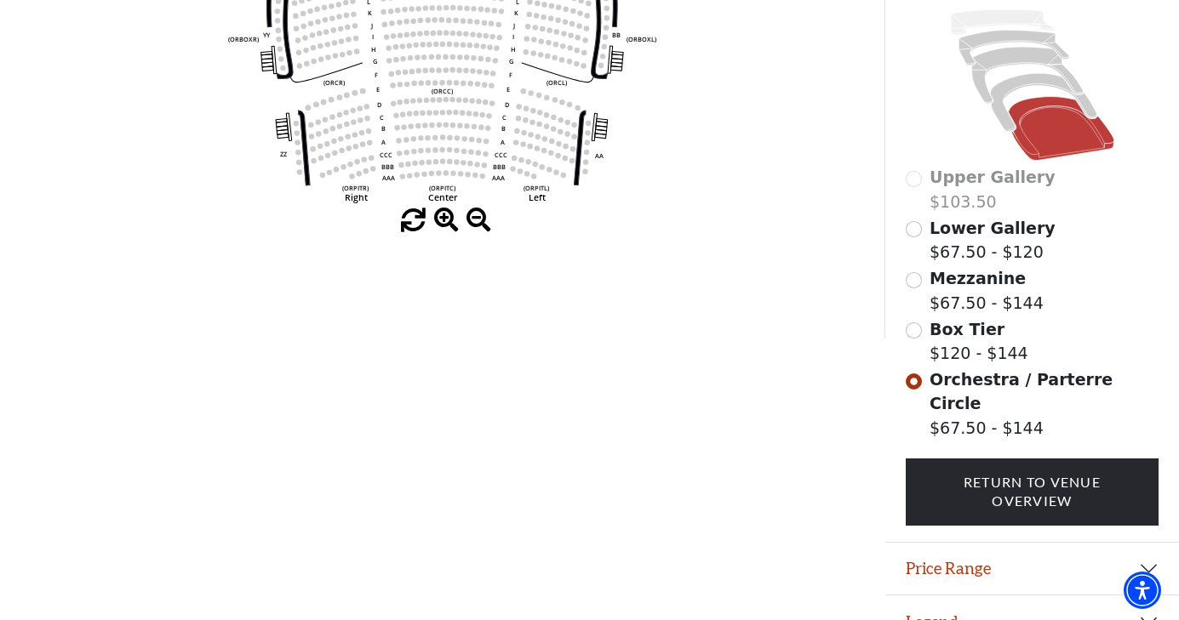
click at [956, 596] on button "Legend" at bounding box center [1032, 622] width 294 height 53
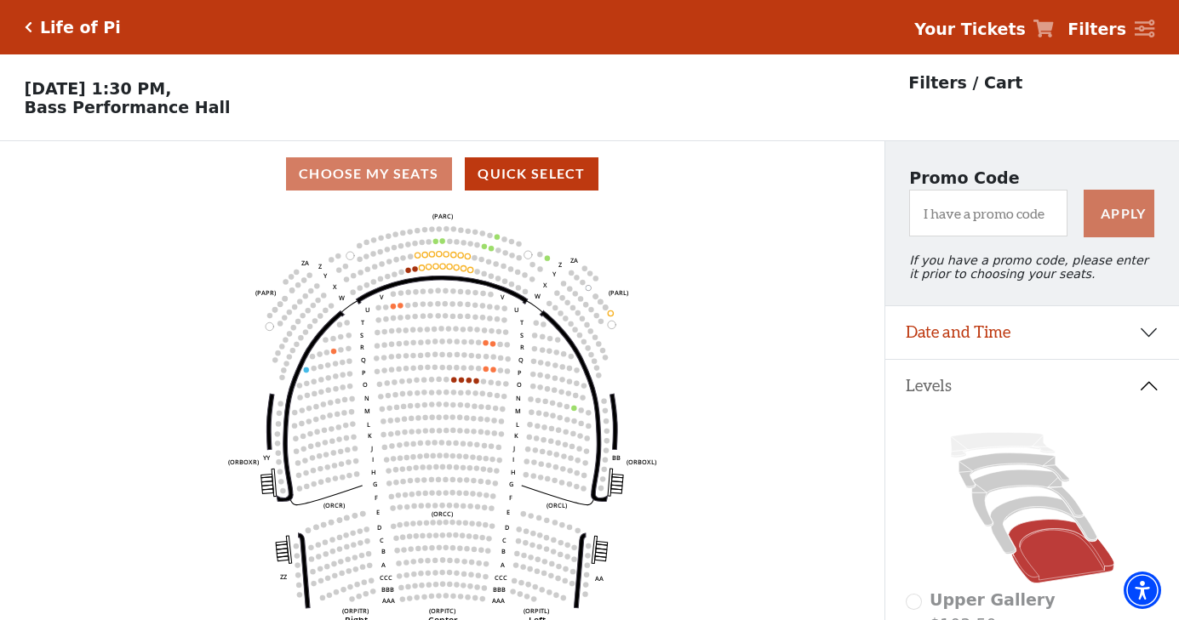
scroll to position [0, 0]
click at [28, 24] on icon "Click here to go back to filters" at bounding box center [29, 27] width 8 height 12
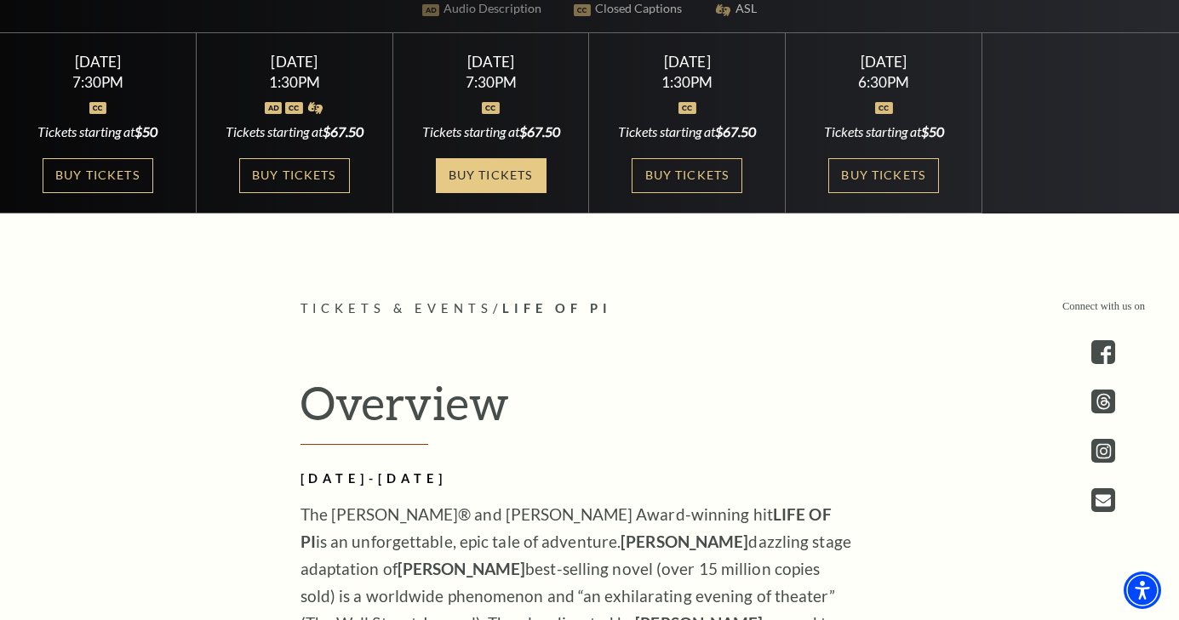
click at [498, 170] on link "Buy Tickets" at bounding box center [491, 175] width 111 height 35
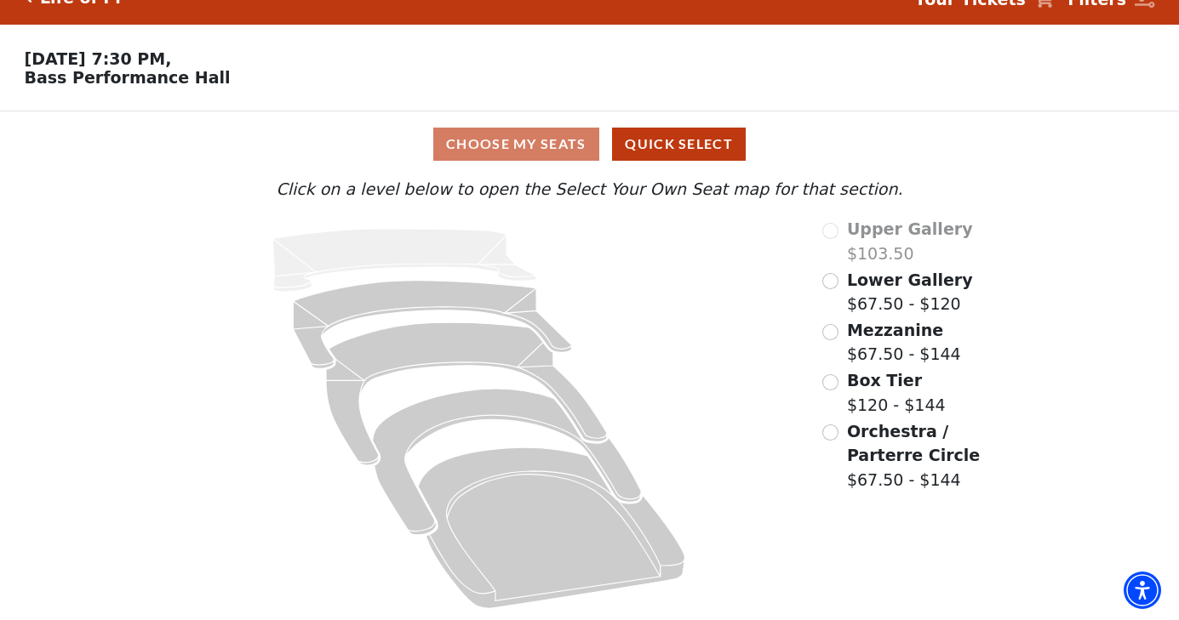
scroll to position [29, 0]
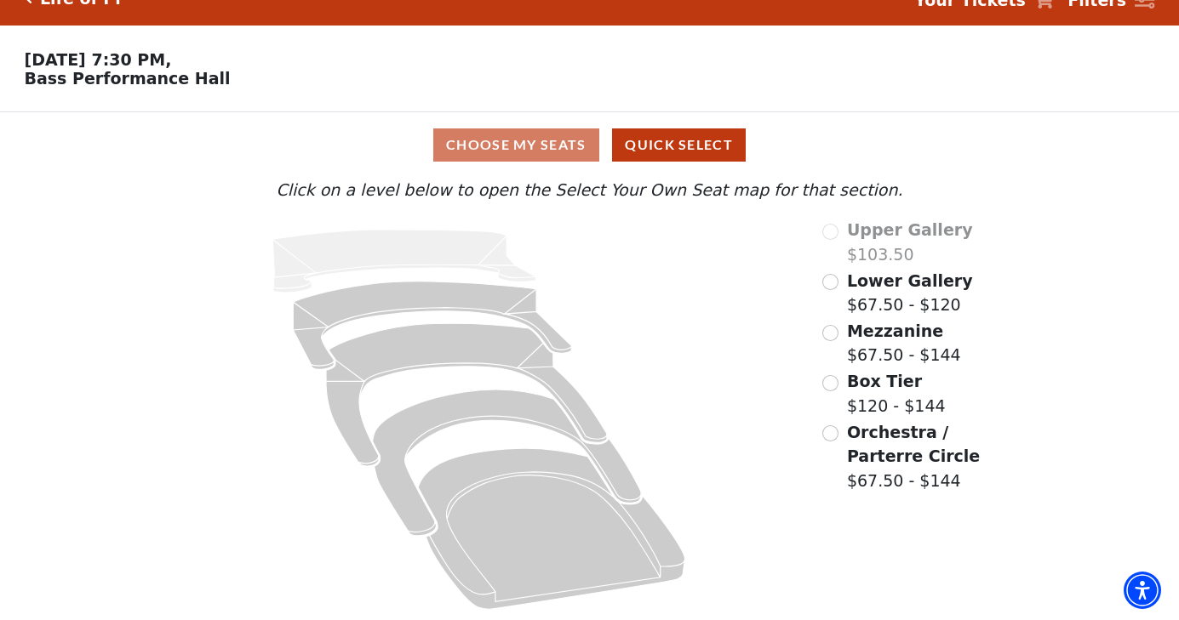
click at [867, 438] on label "Orchestra / Parterre Circle $67.50 - $144" at bounding box center [933, 456] width 173 height 73
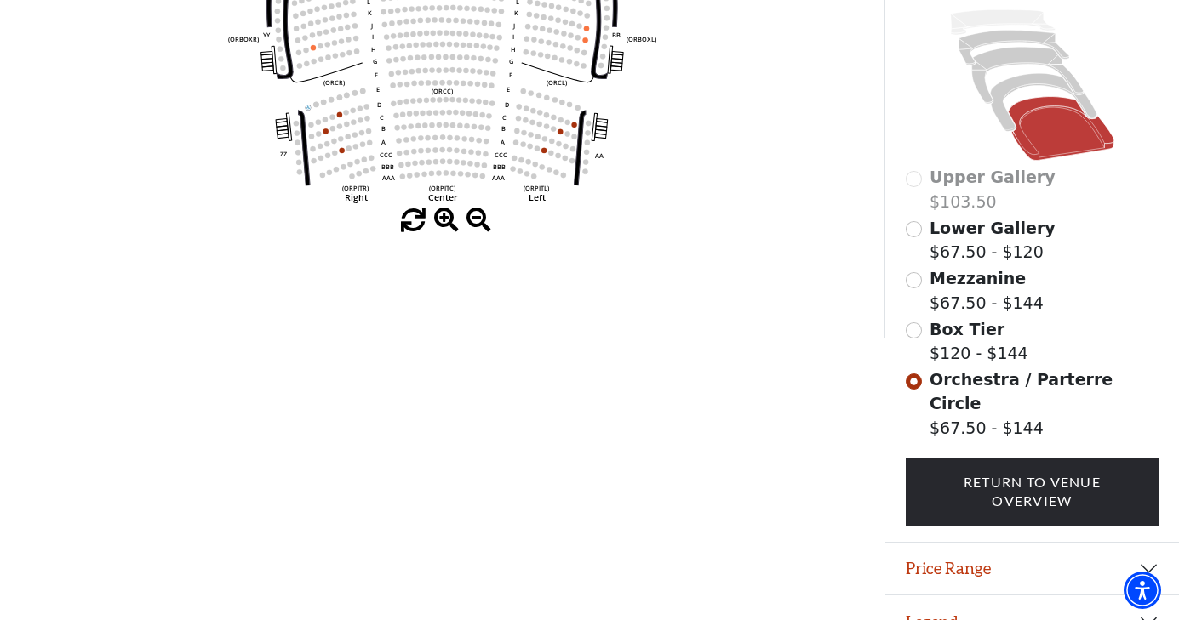
click at [934, 596] on button "Legend" at bounding box center [1032, 622] width 294 height 53
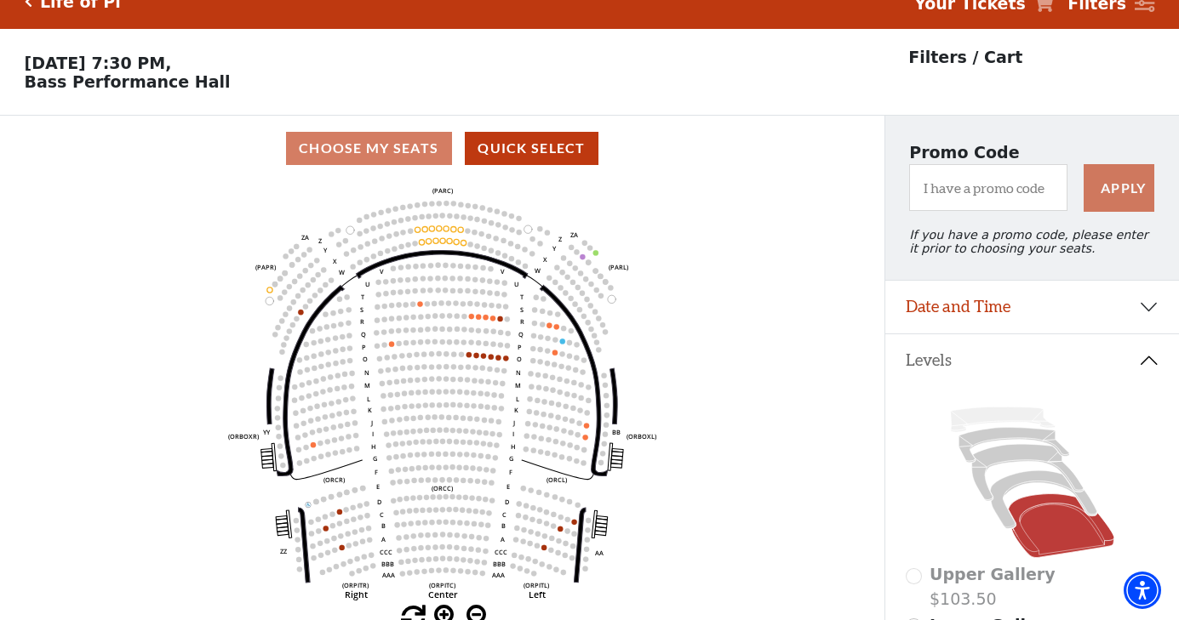
scroll to position [26, 0]
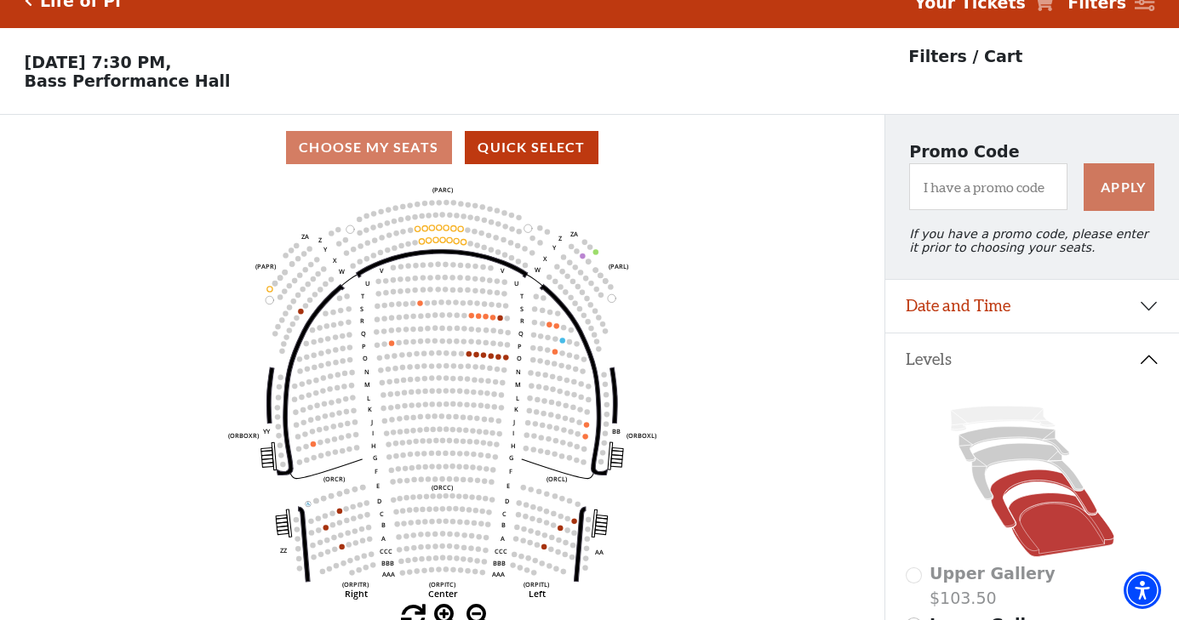
click at [1003, 487] on icon at bounding box center [1043, 500] width 106 height 58
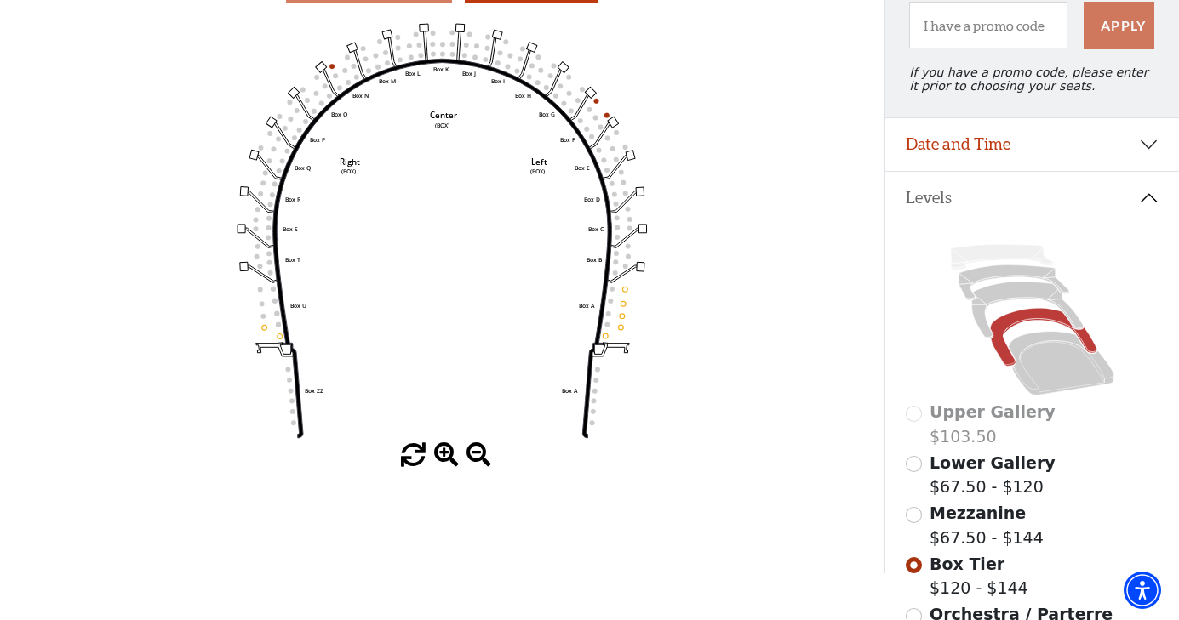
scroll to position [194, 0]
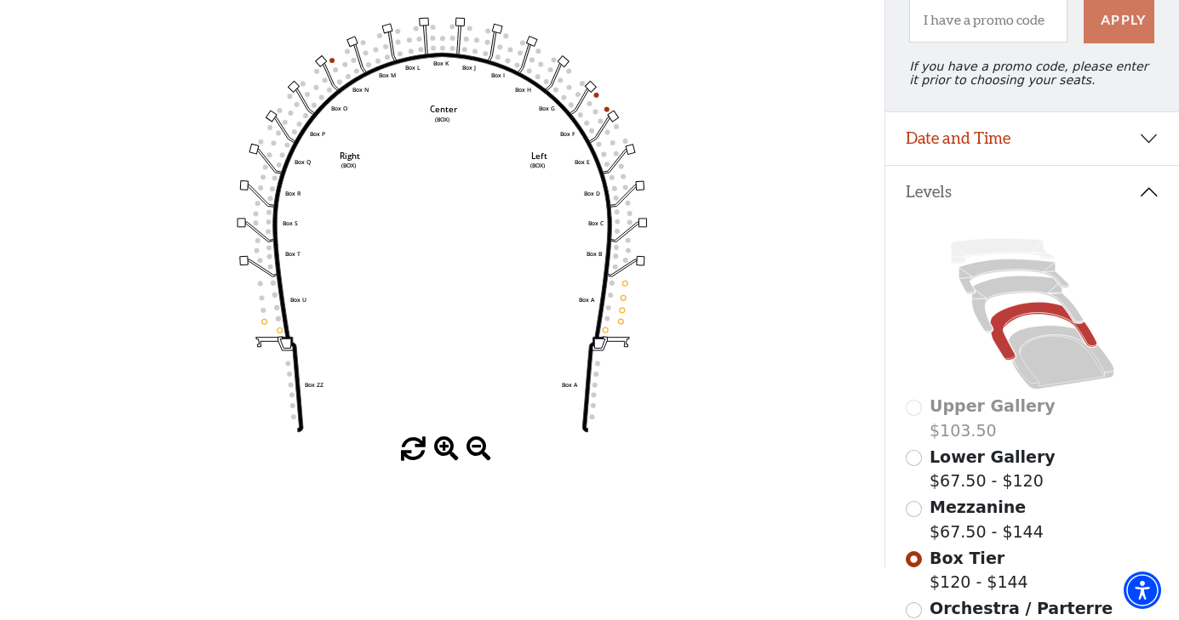
click at [953, 505] on span "Mezzanine" at bounding box center [977, 507] width 96 height 19
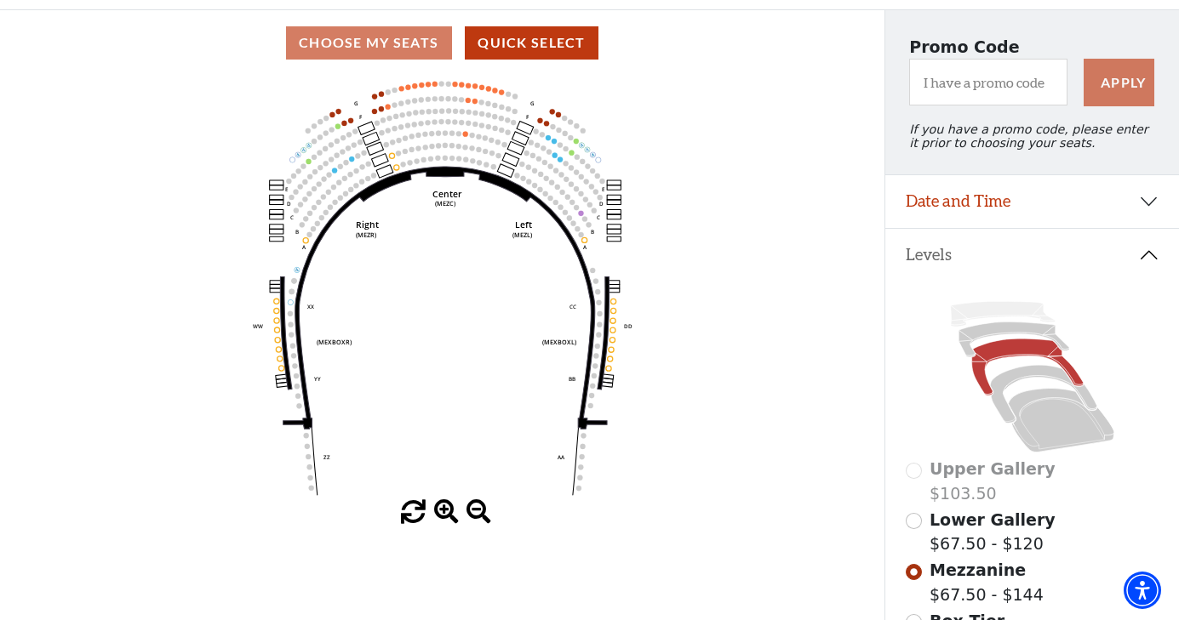
scroll to position [136, 0]
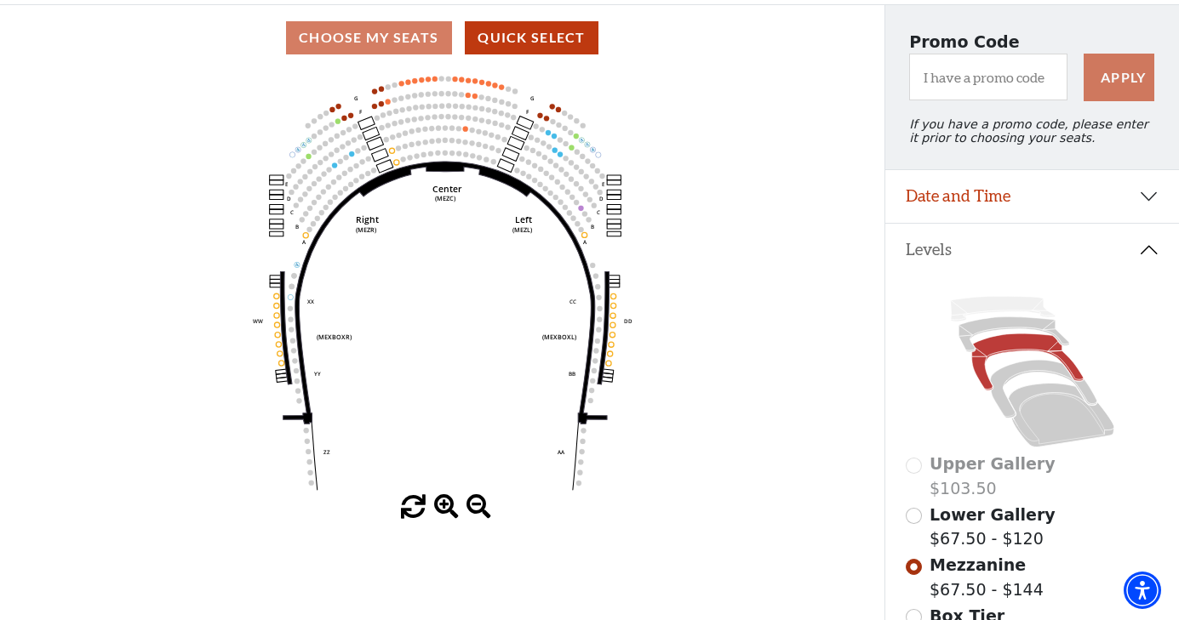
click at [912, 521] on input "Lower Gallery$67.50 - $120\a" at bounding box center [913, 516] width 16 height 16
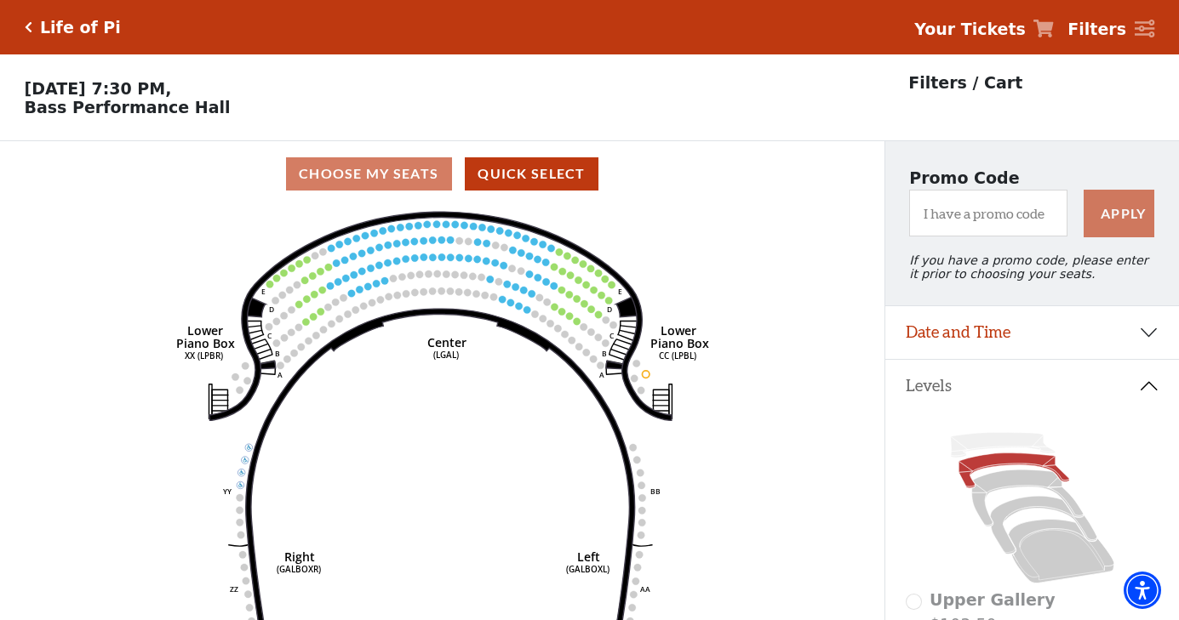
scroll to position [0, 0]
click at [31, 27] on icon "Click here to go back to filters" at bounding box center [29, 27] width 8 height 12
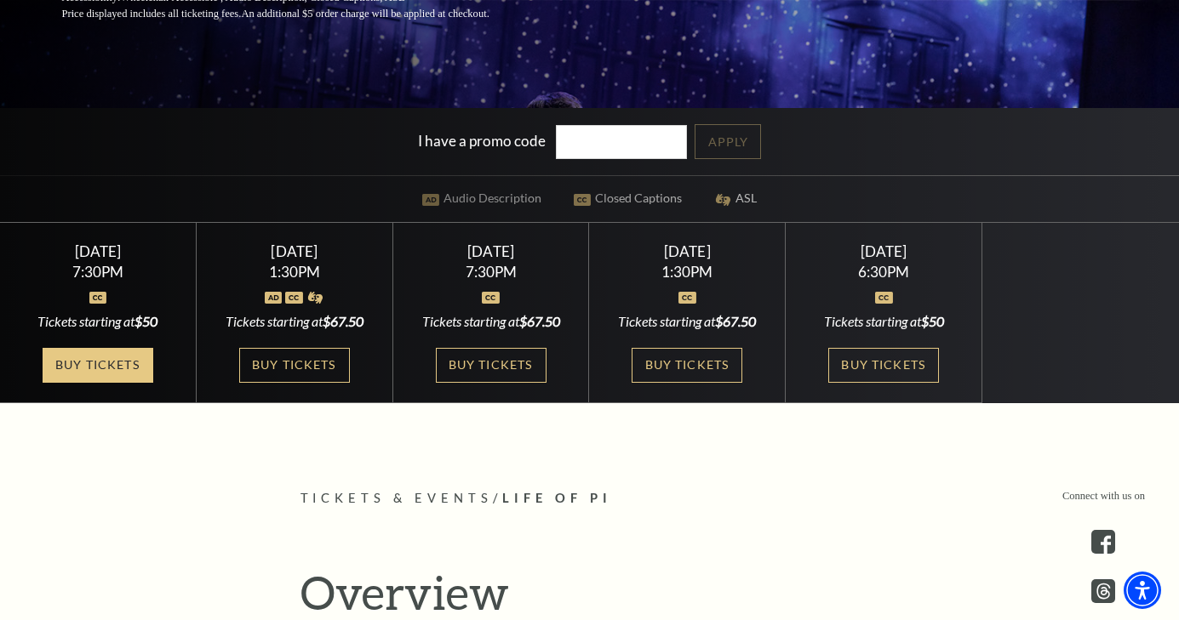
click at [129, 358] on link "Buy Tickets" at bounding box center [98, 365] width 111 height 35
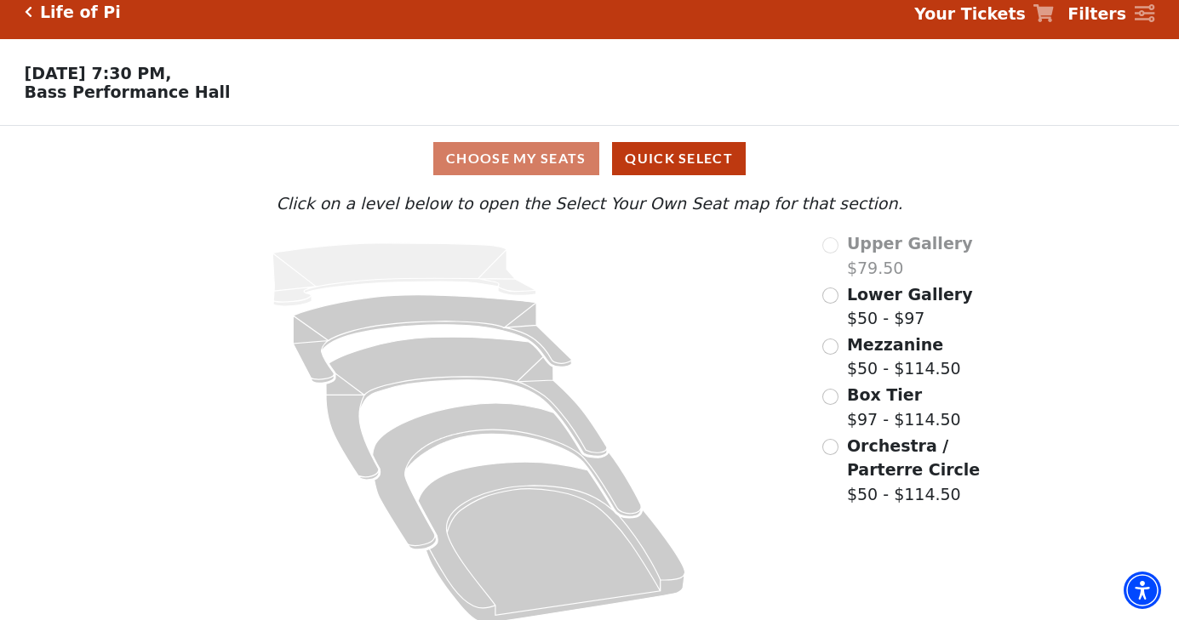
scroll to position [15, 0]
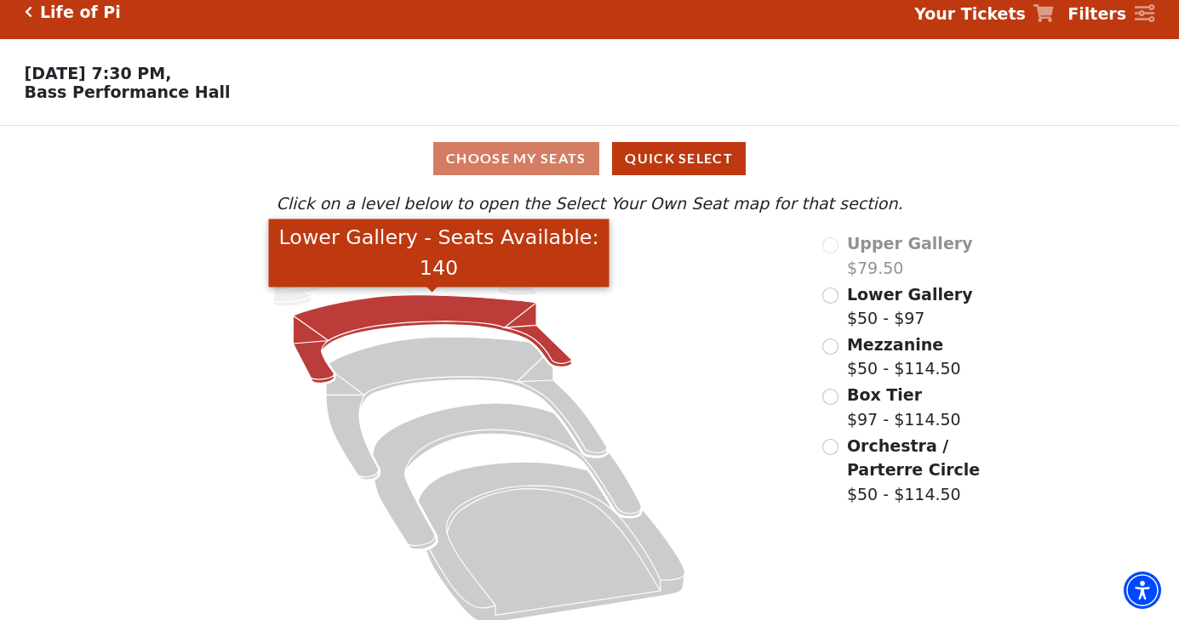
click at [475, 313] on icon "Lower Gallery - Seats Available: 140" at bounding box center [433, 339] width 278 height 88
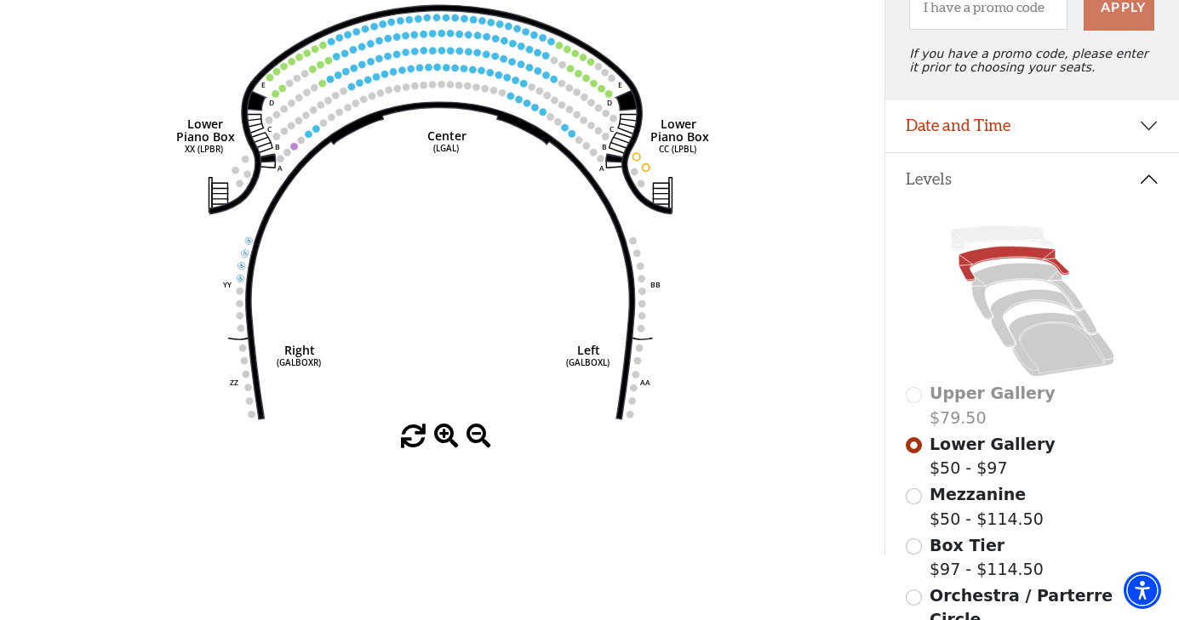
scroll to position [208, 0]
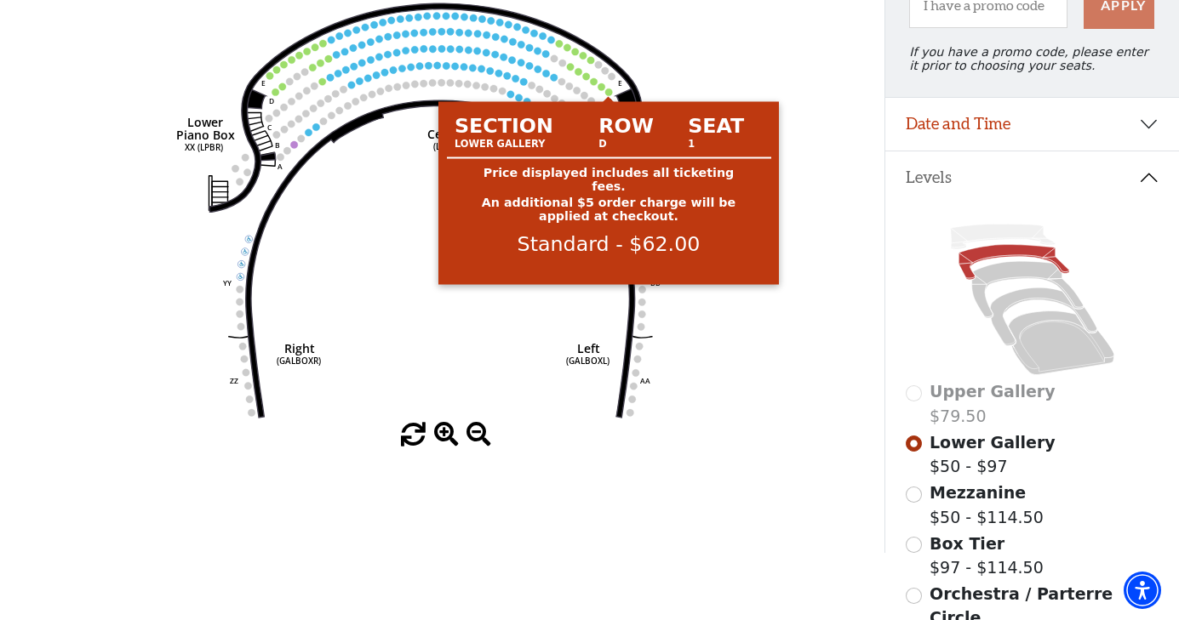
click at [611, 89] on circle at bounding box center [608, 91] width 7 height 7
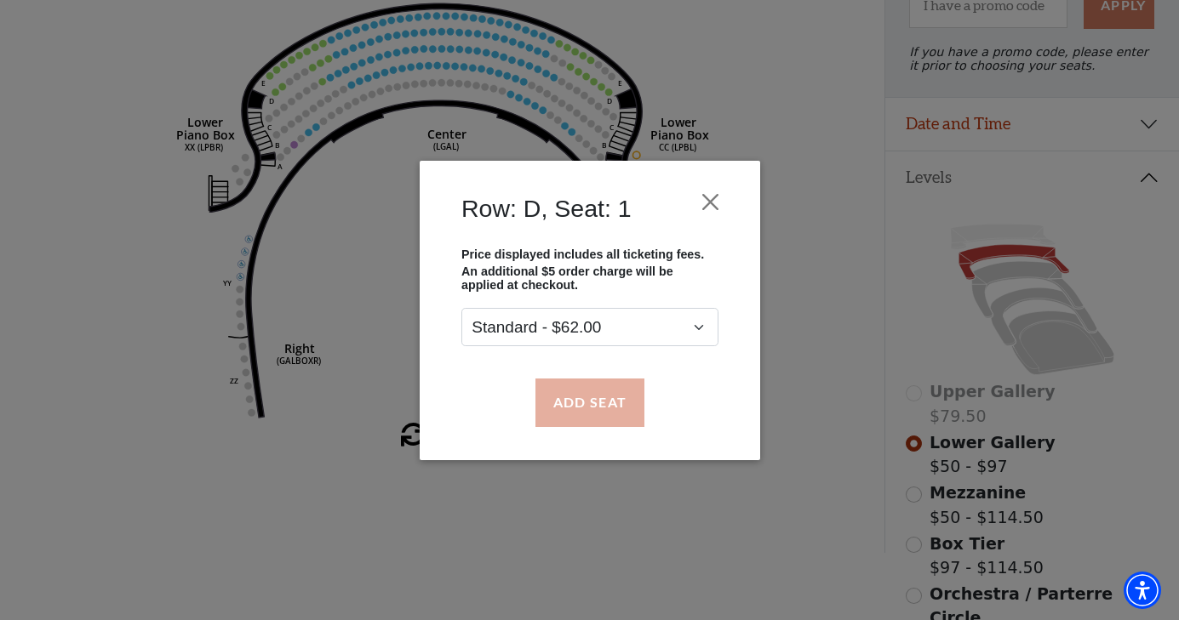
click at [619, 397] on button "Add Seat" at bounding box center [588, 403] width 109 height 48
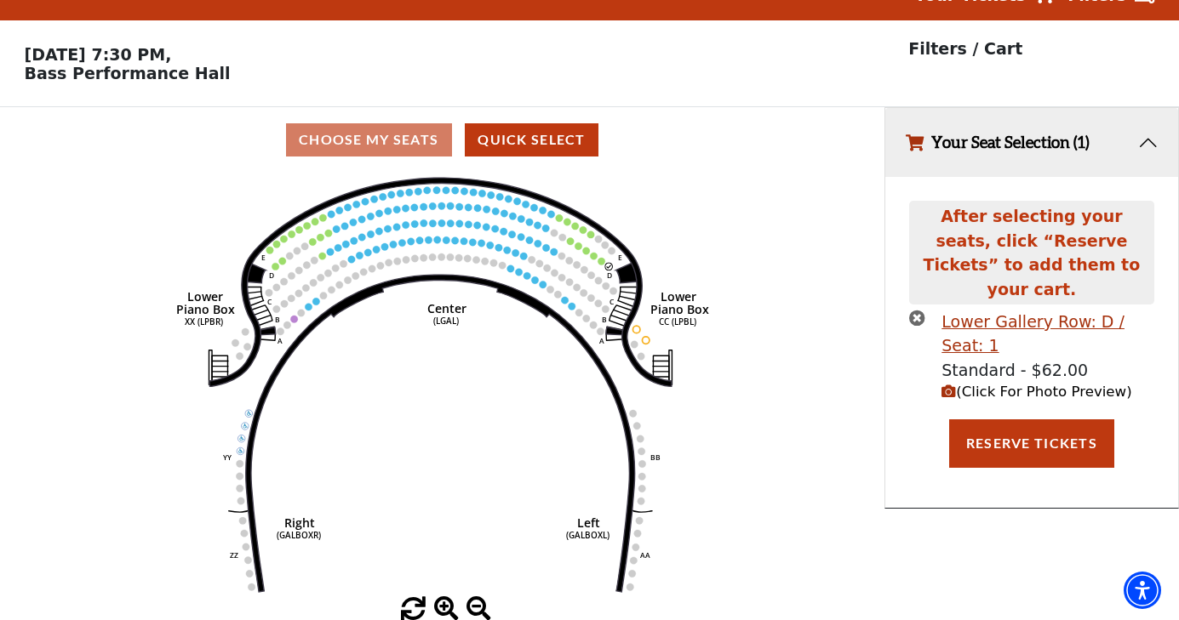
scroll to position [0, 0]
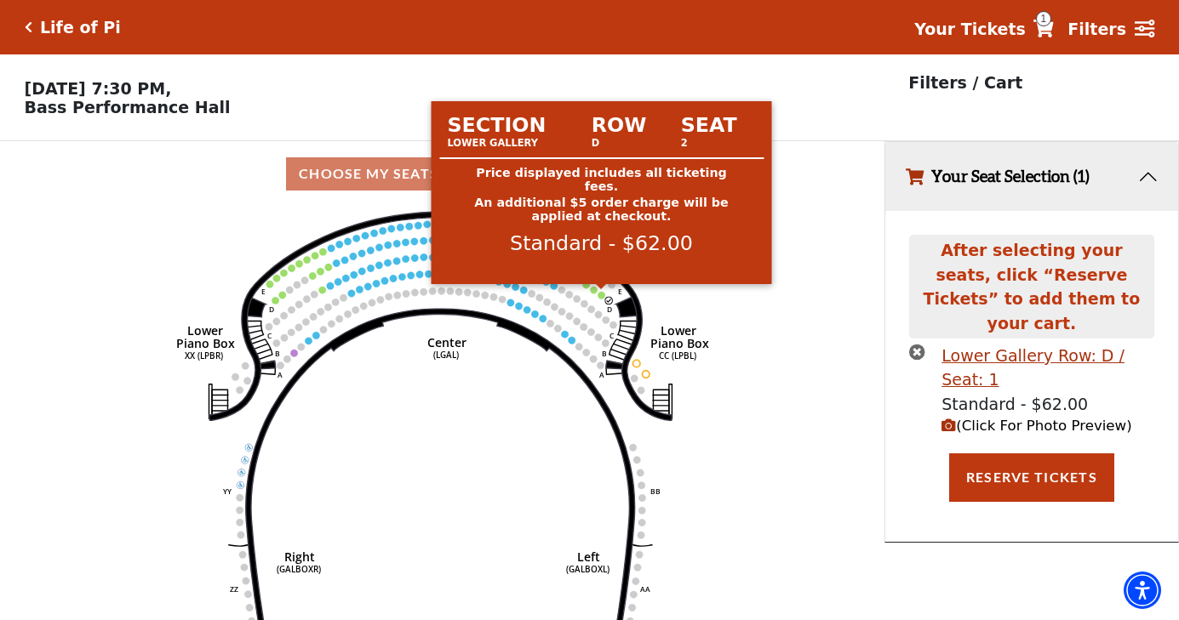
click at [599, 294] on circle at bounding box center [600, 295] width 7 height 7
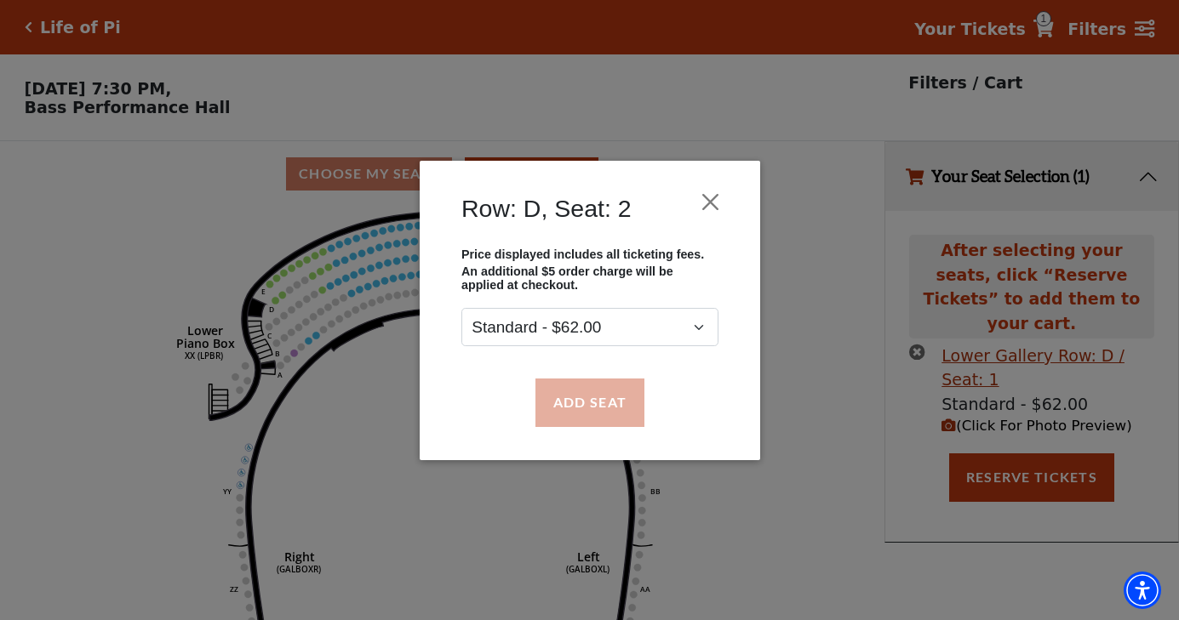
click at [608, 410] on button "Add Seat" at bounding box center [588, 403] width 109 height 48
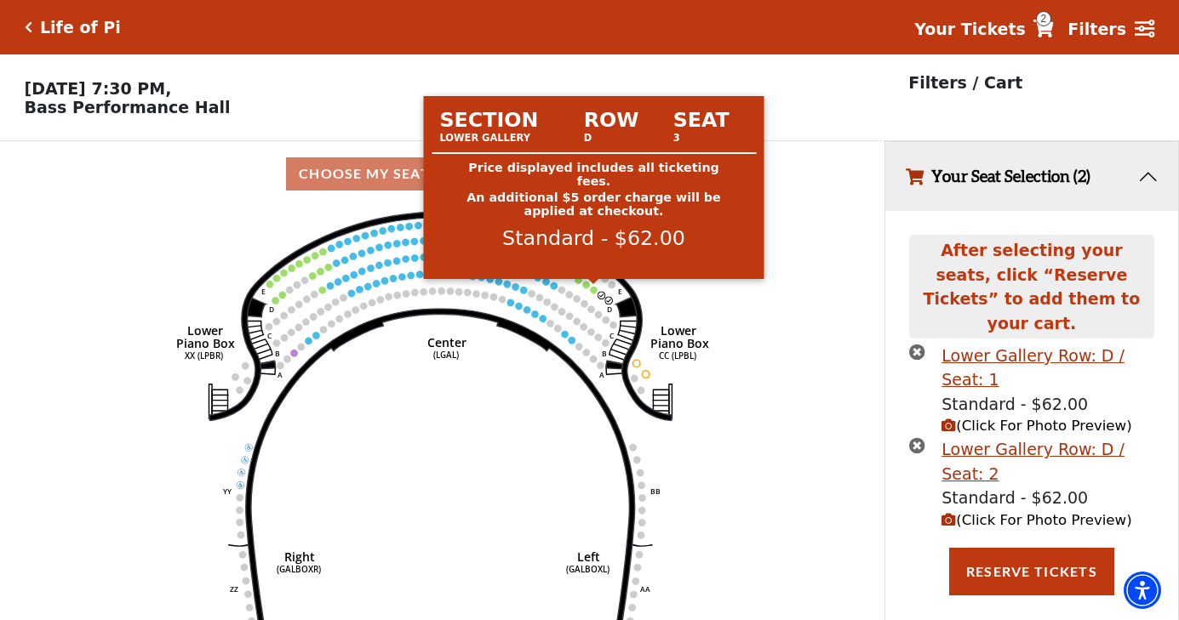
click at [594, 292] on circle at bounding box center [593, 290] width 7 height 7
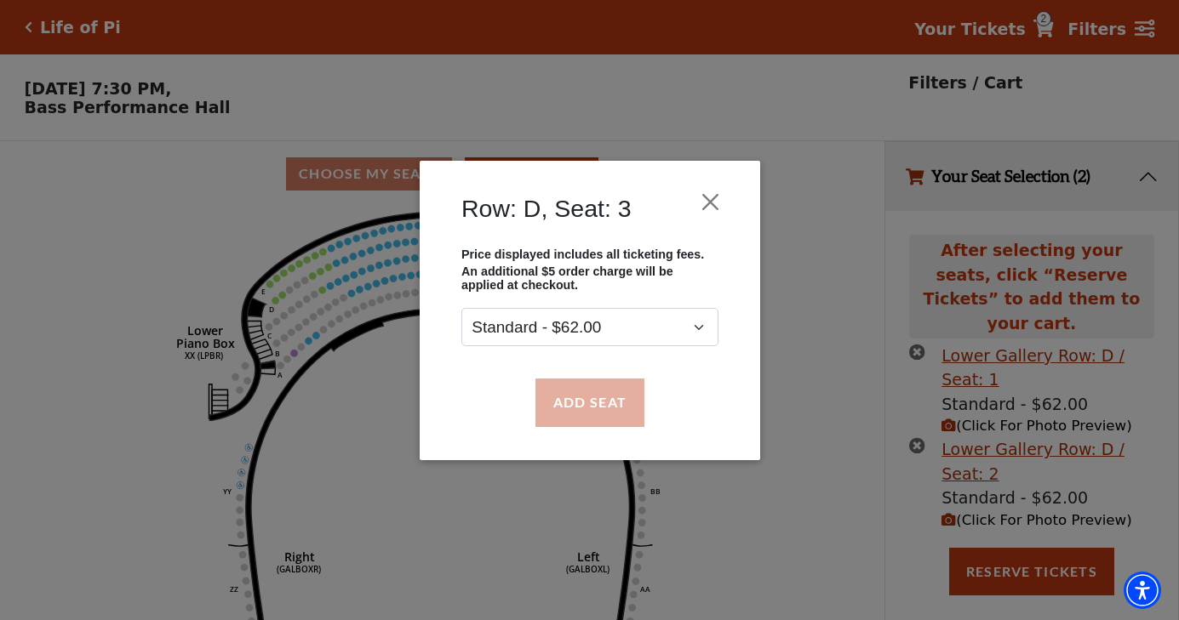
click at [610, 398] on button "Add Seat" at bounding box center [588, 403] width 109 height 48
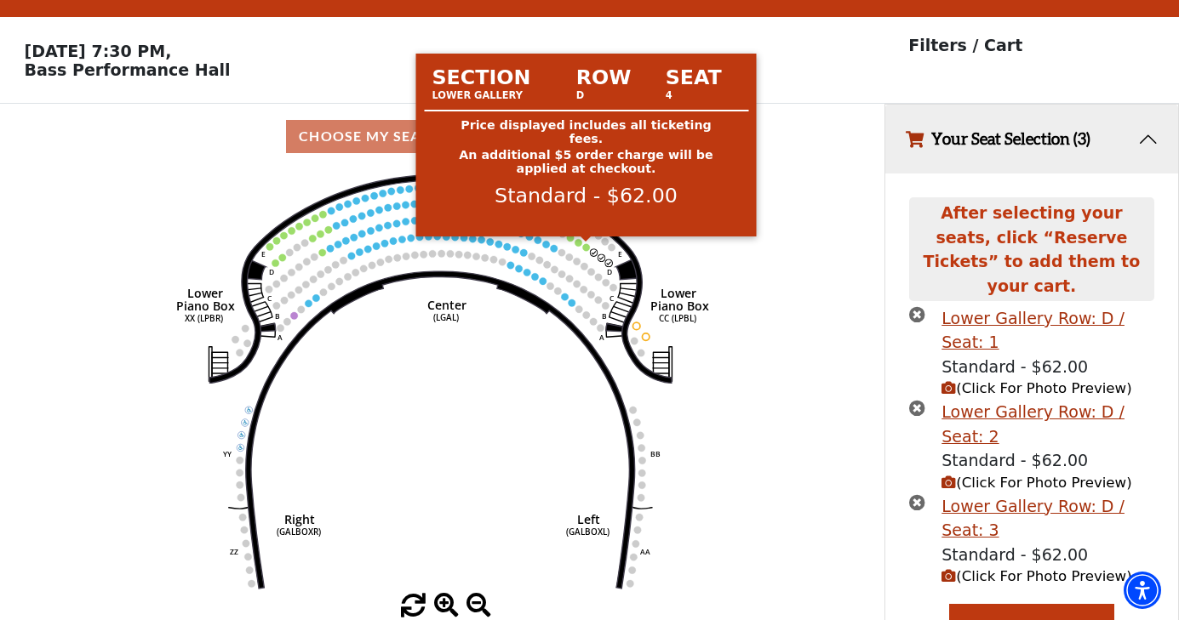
click at [584, 248] on circle at bounding box center [585, 246] width 7 height 7
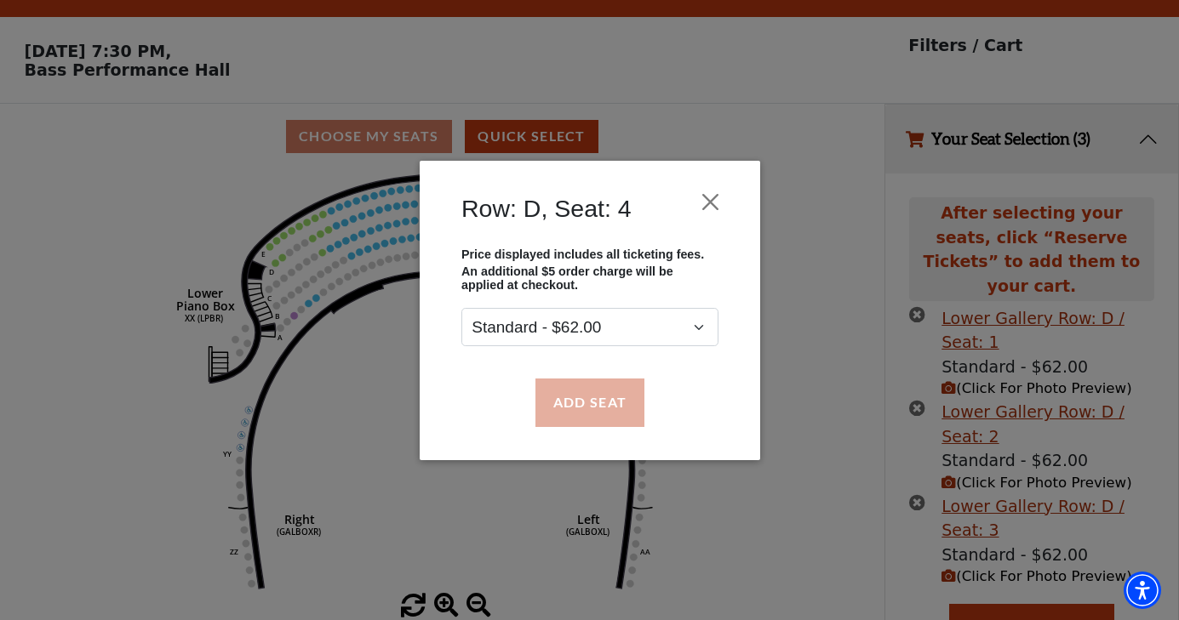
click at [587, 399] on button "Add Seat" at bounding box center [588, 403] width 109 height 48
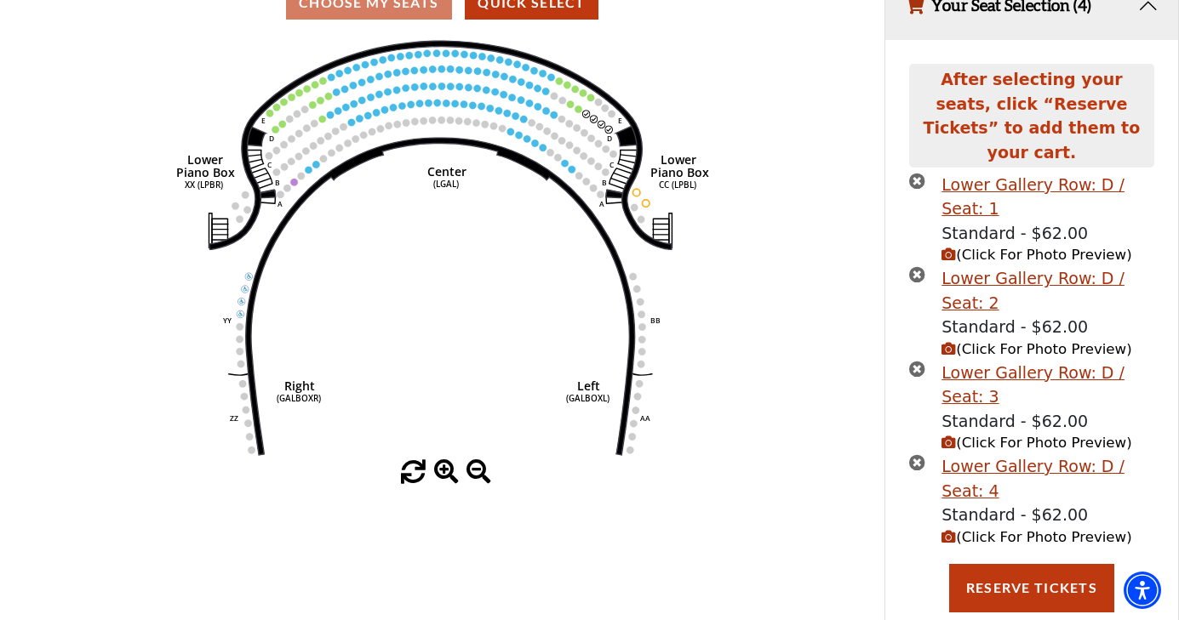
scroll to position [170, 0]
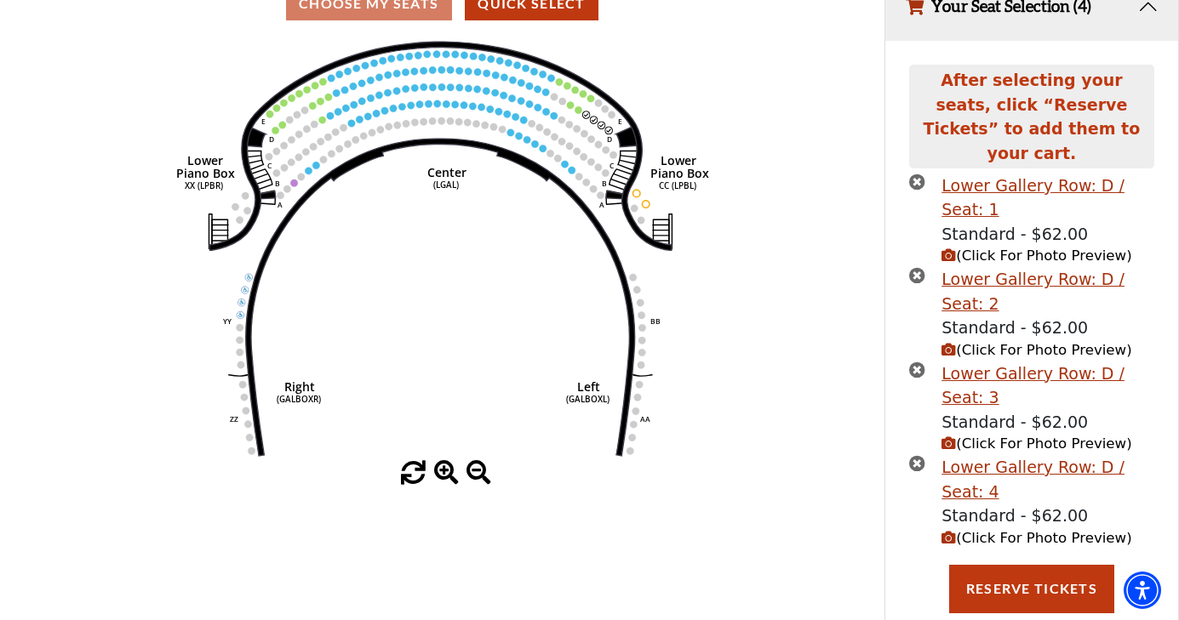
click at [991, 248] on span "(Click For Photo Preview)" at bounding box center [1036, 256] width 190 height 16
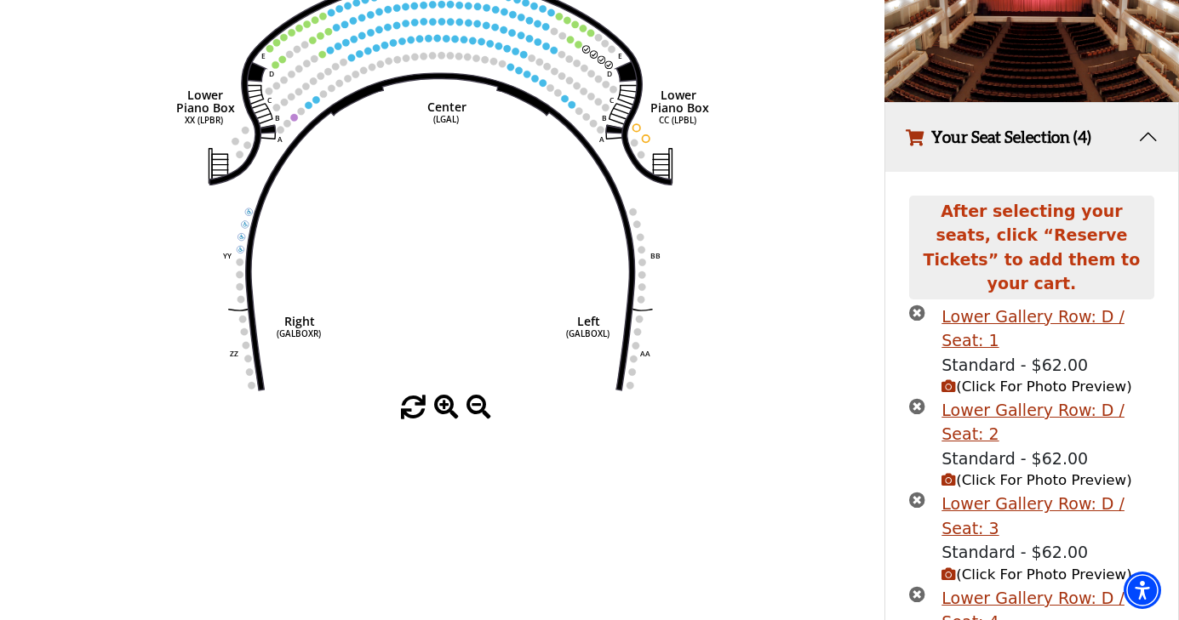
scroll to position [251, 0]
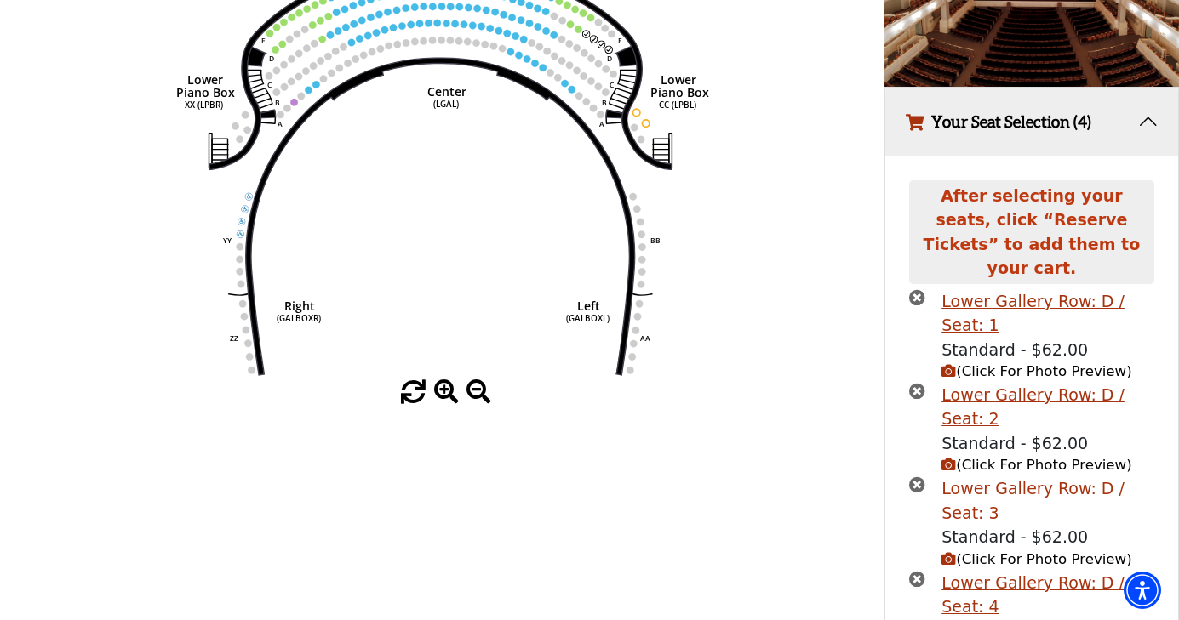
click at [976, 477] on div "Lower Gallery Row: D / Seat: 3" at bounding box center [1047, 501] width 212 height 49
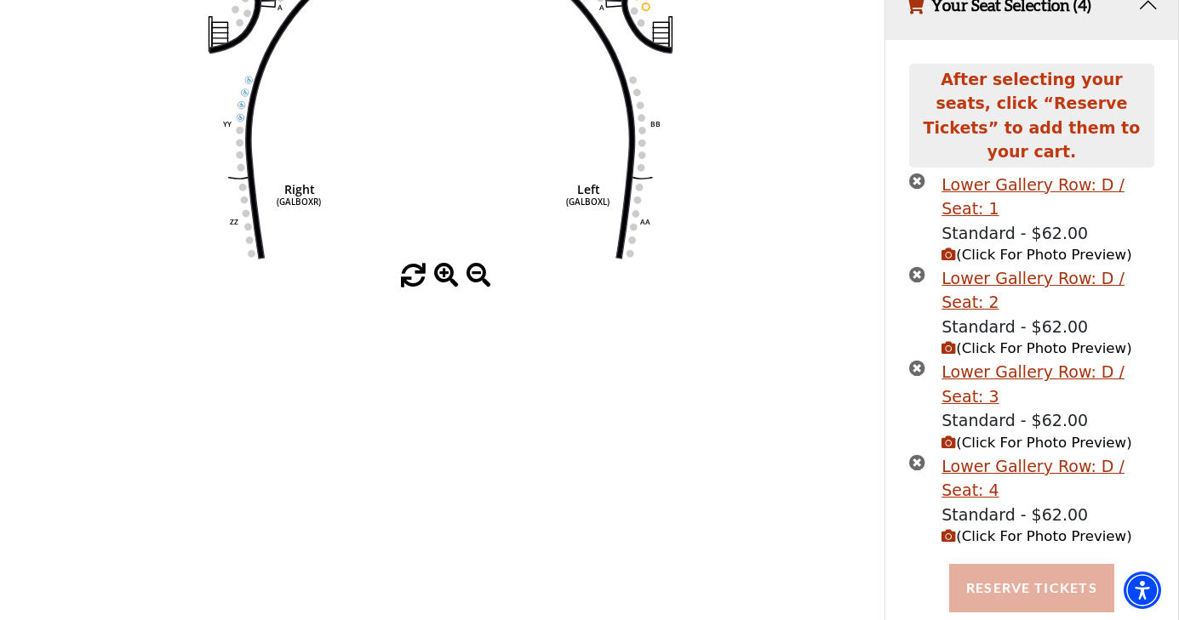
scroll to position [367, 0]
click at [1028, 565] on button "Reserve Tickets" at bounding box center [1031, 589] width 165 height 48
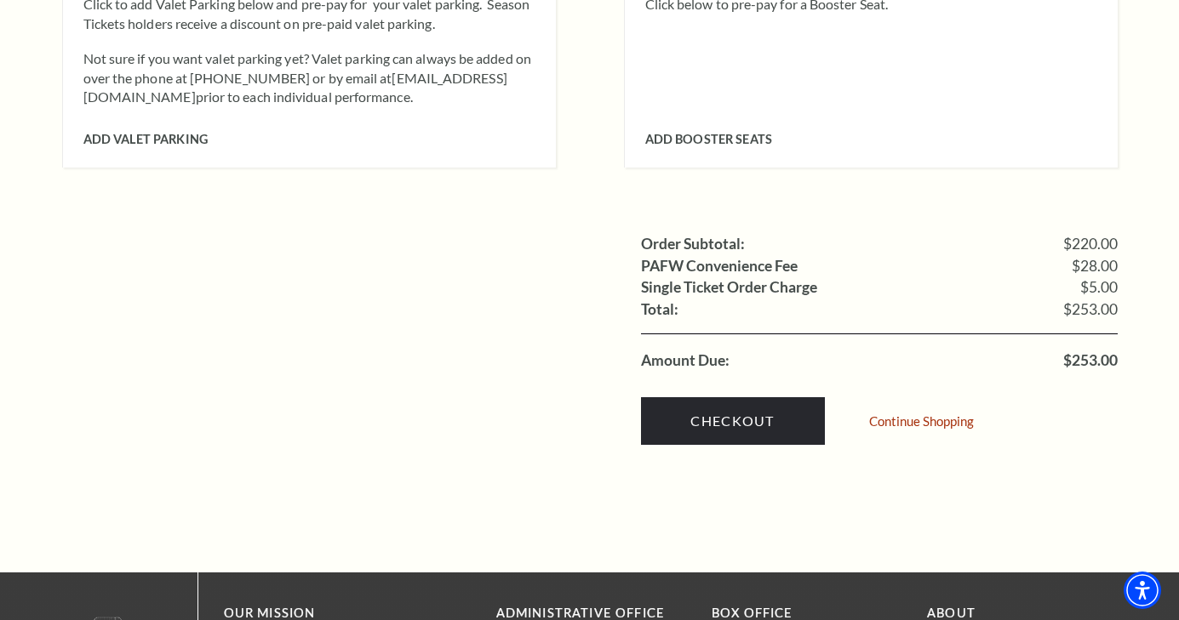
scroll to position [1718, 0]
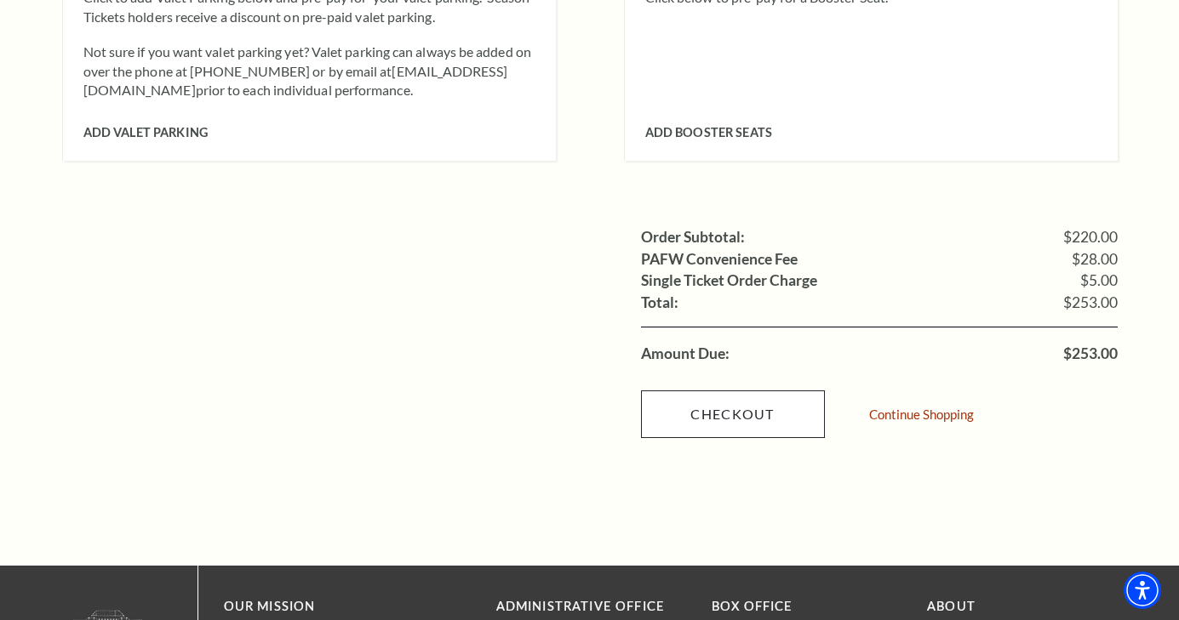
click at [745, 391] on link "Checkout" at bounding box center [733, 415] width 184 height 48
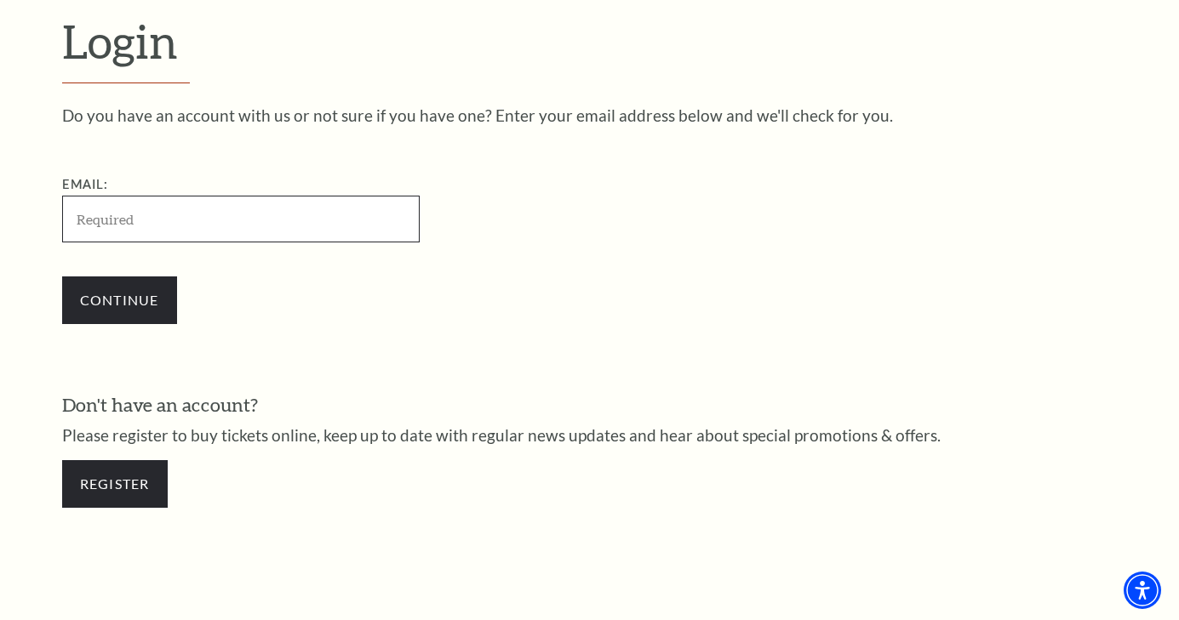
scroll to position [474, 0]
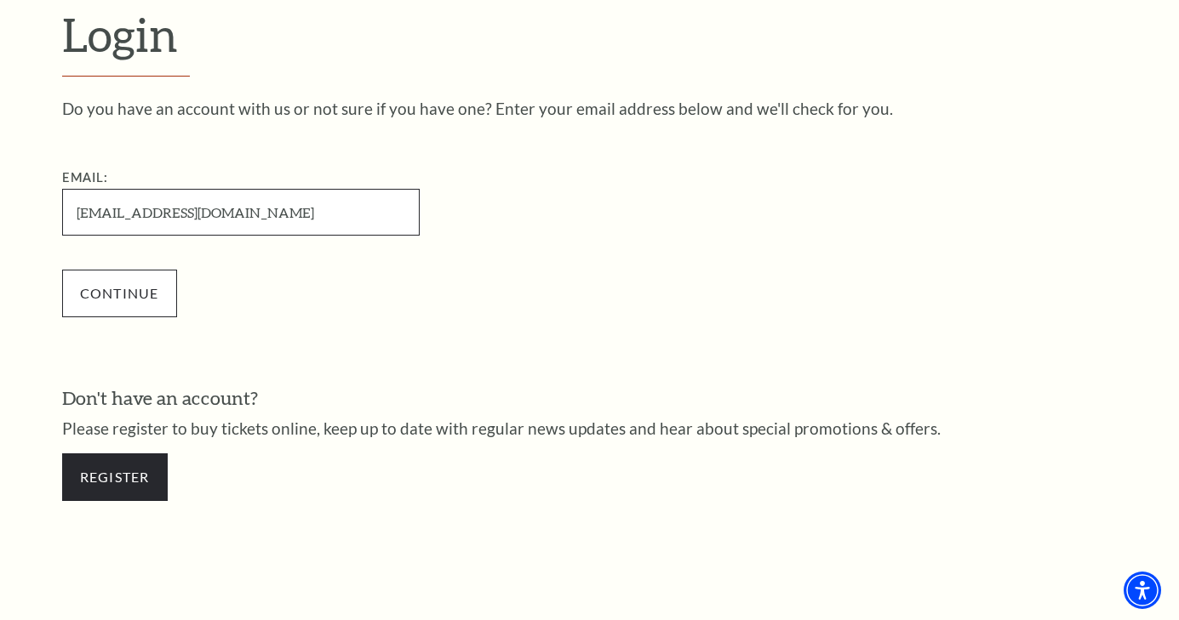
type input "[EMAIL_ADDRESS][DOMAIN_NAME]"
click at [153, 276] on input "Continue" at bounding box center [119, 294] width 115 height 48
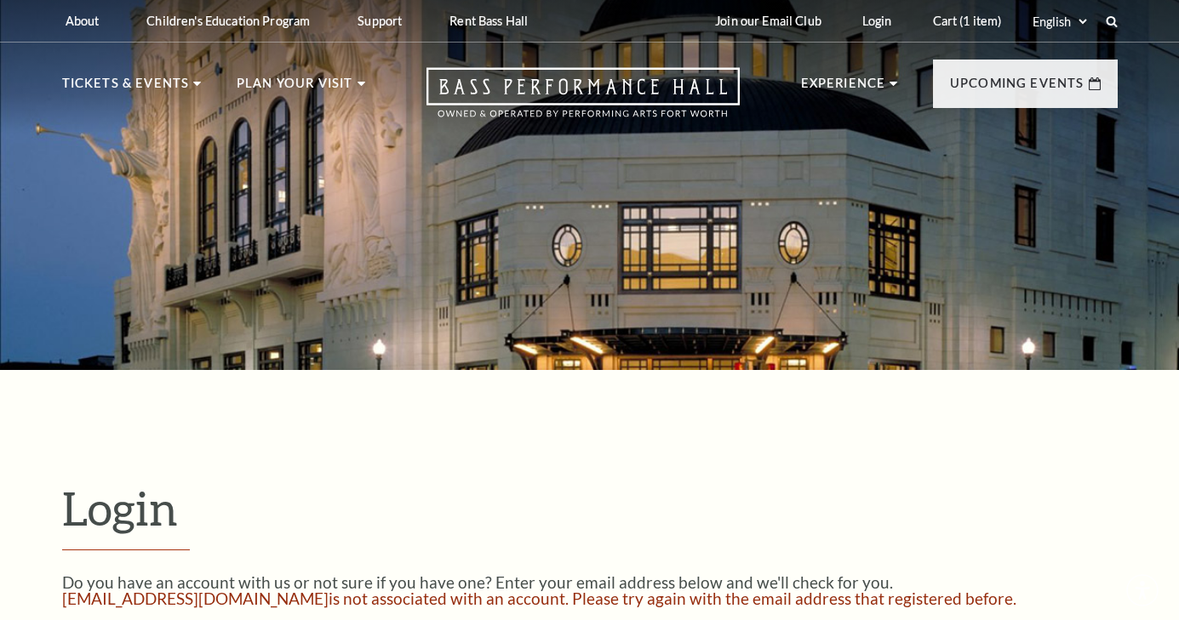
scroll to position [390, 0]
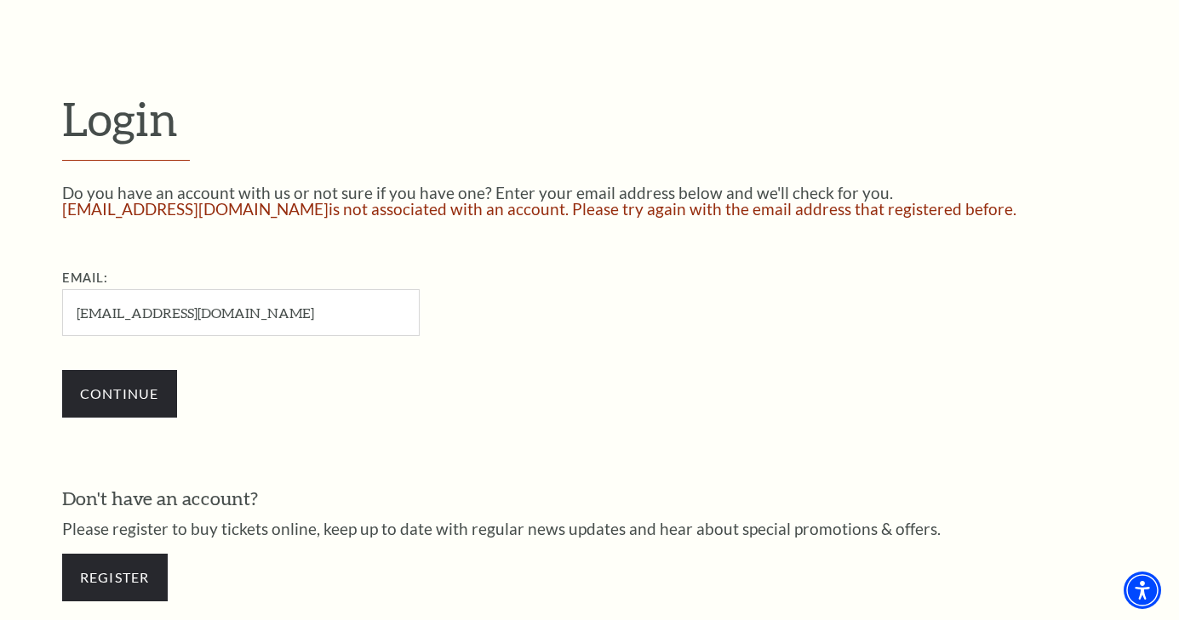
drag, startPoint x: 265, startPoint y: 306, endPoint x: 94, endPoint y: 306, distance: 170.2
click at [94, 306] on input "[EMAIL_ADDRESS][DOMAIN_NAME]" at bounding box center [240, 312] width 357 height 47
type input "h"
type input "wordengineer@gmail.com"
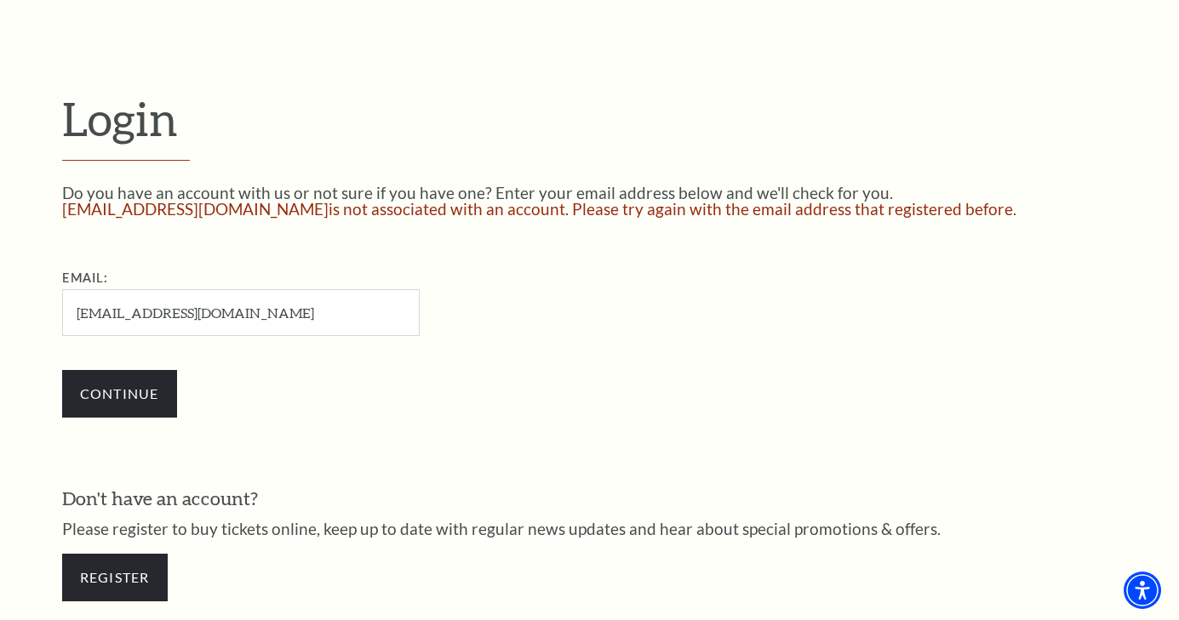
click at [119, 391] on input "Continue" at bounding box center [119, 394] width 115 height 48
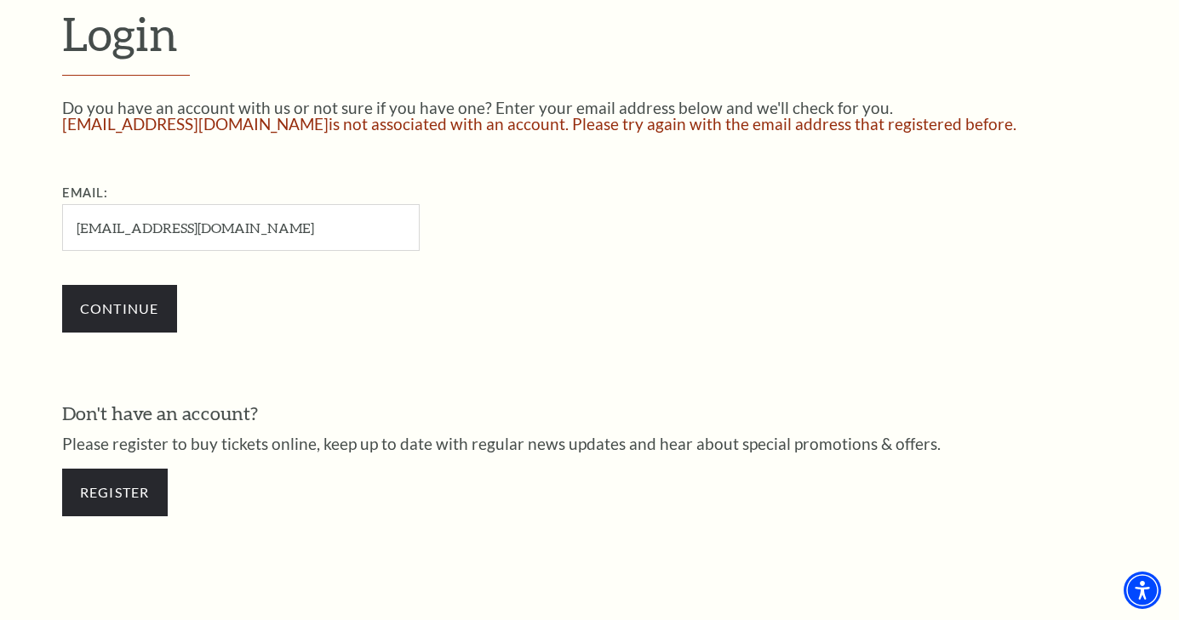
scroll to position [472, 0]
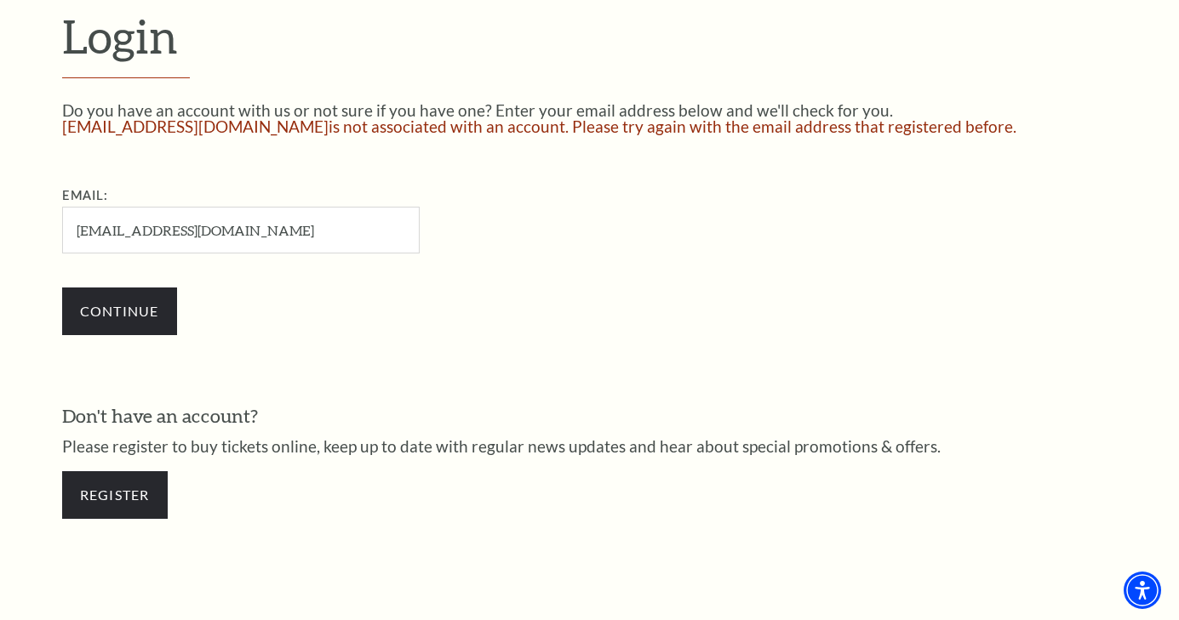
drag, startPoint x: 246, startPoint y: 229, endPoint x: 60, endPoint y: 220, distance: 186.6
click at [60, 220] on div "Login Do you have an account with us or not sure if you have one? Enter your em…" at bounding box center [589, 272] width 1089 height 749
type input "[EMAIL_ADDRESS][DOMAIN_NAME]"
click at [98, 300] on input "Continue" at bounding box center [119, 312] width 115 height 48
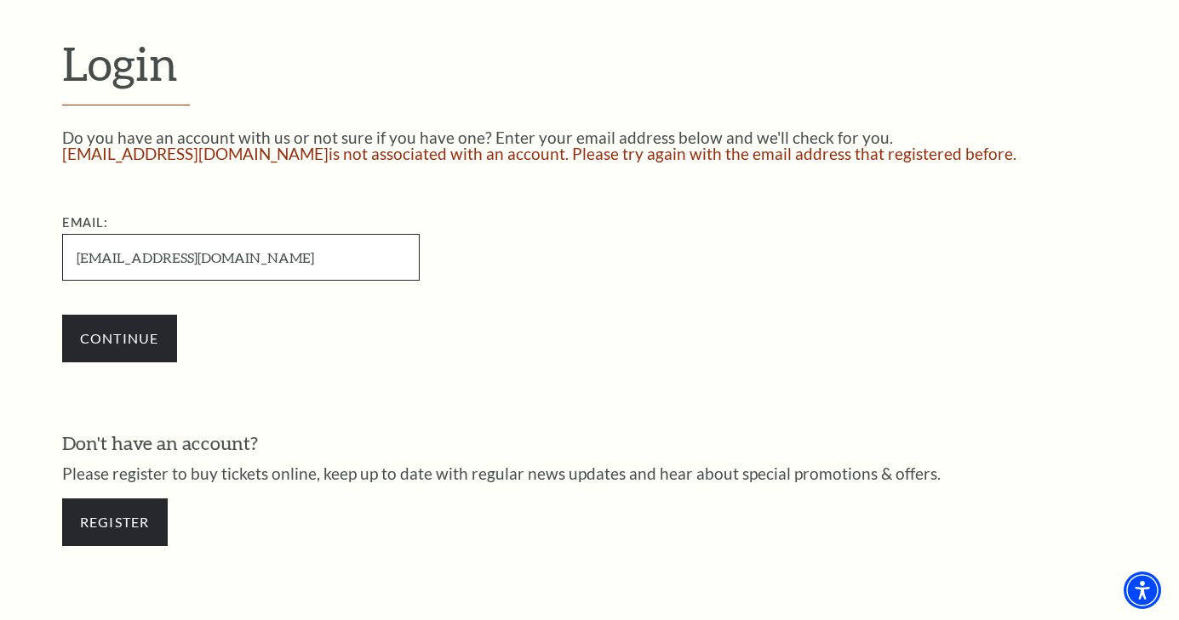
scroll to position [477, 0]
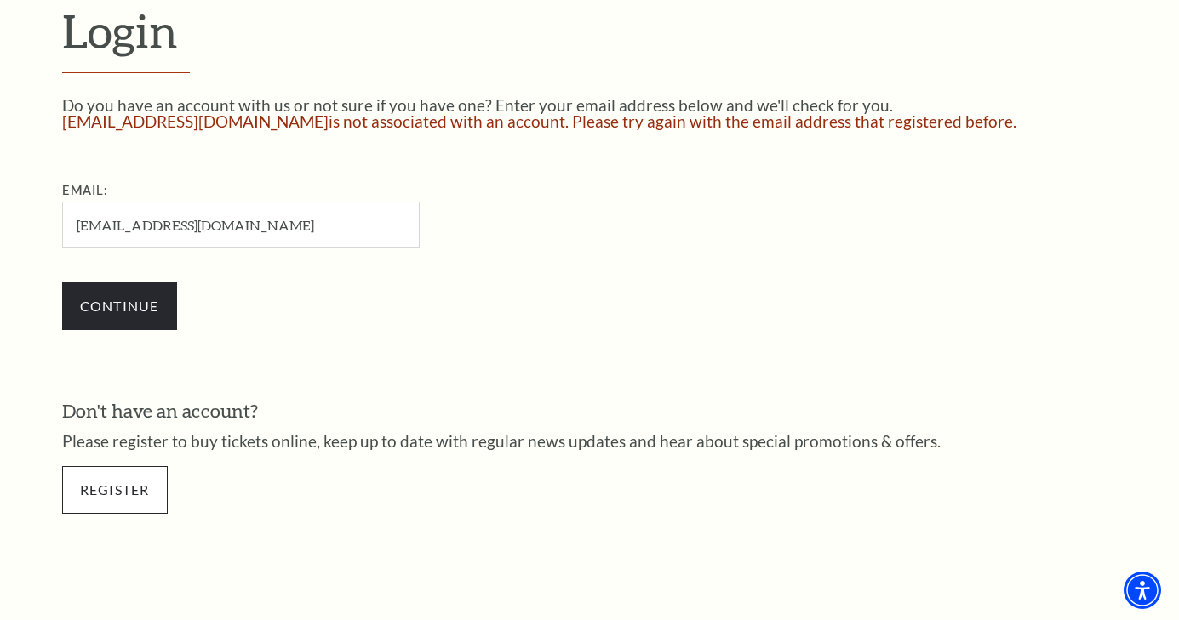
click at [90, 484] on link "Register" at bounding box center [115, 490] width 106 height 48
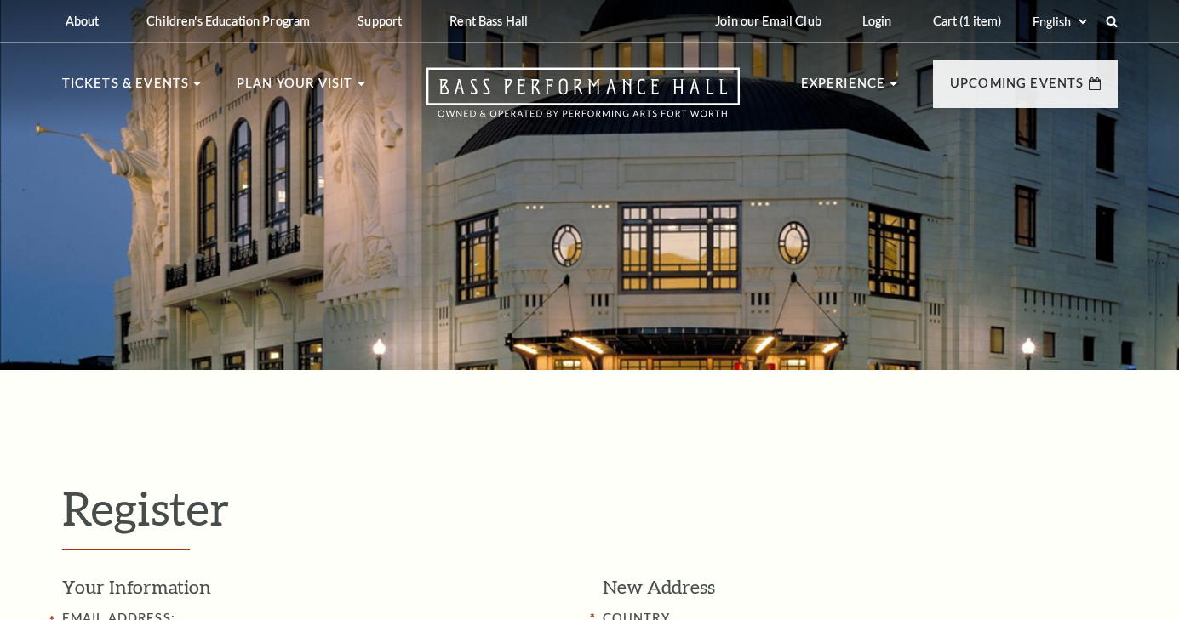
select select "1"
select select "[GEOGRAPHIC_DATA]"
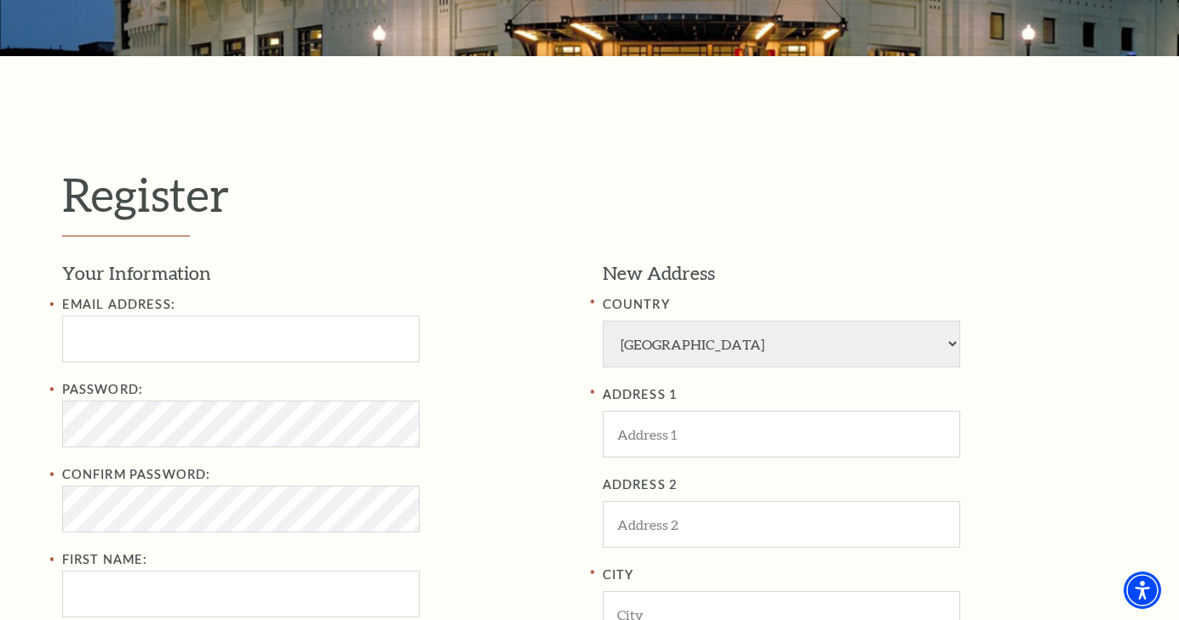
scroll to position [317, 0]
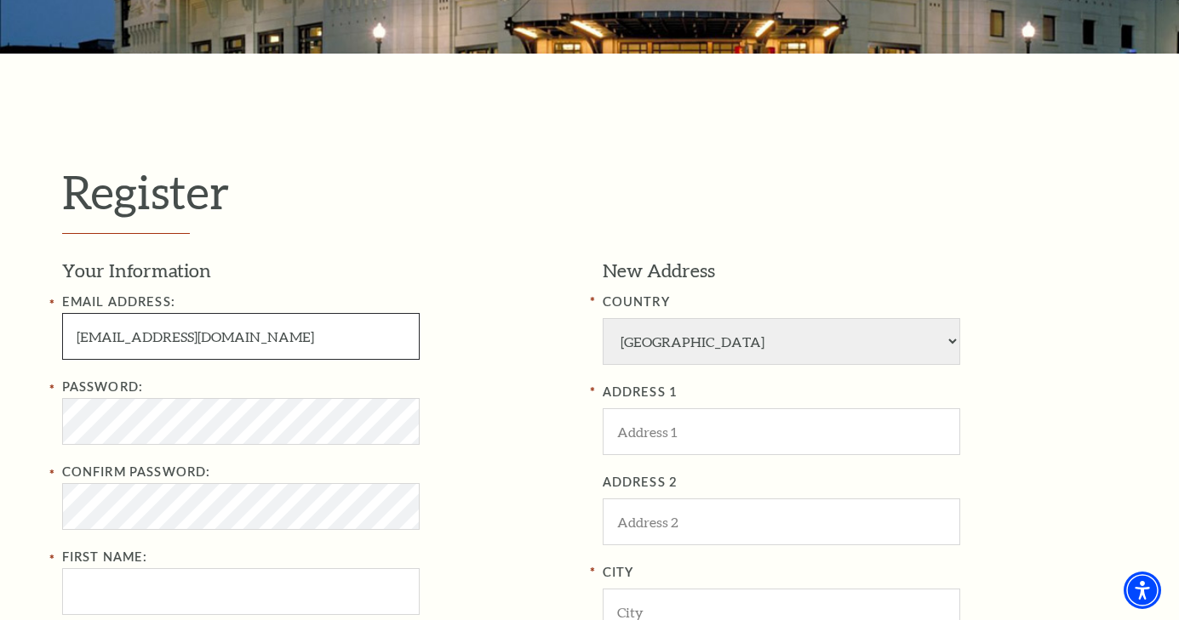
type input "heidiandkelly@yahoo.com"
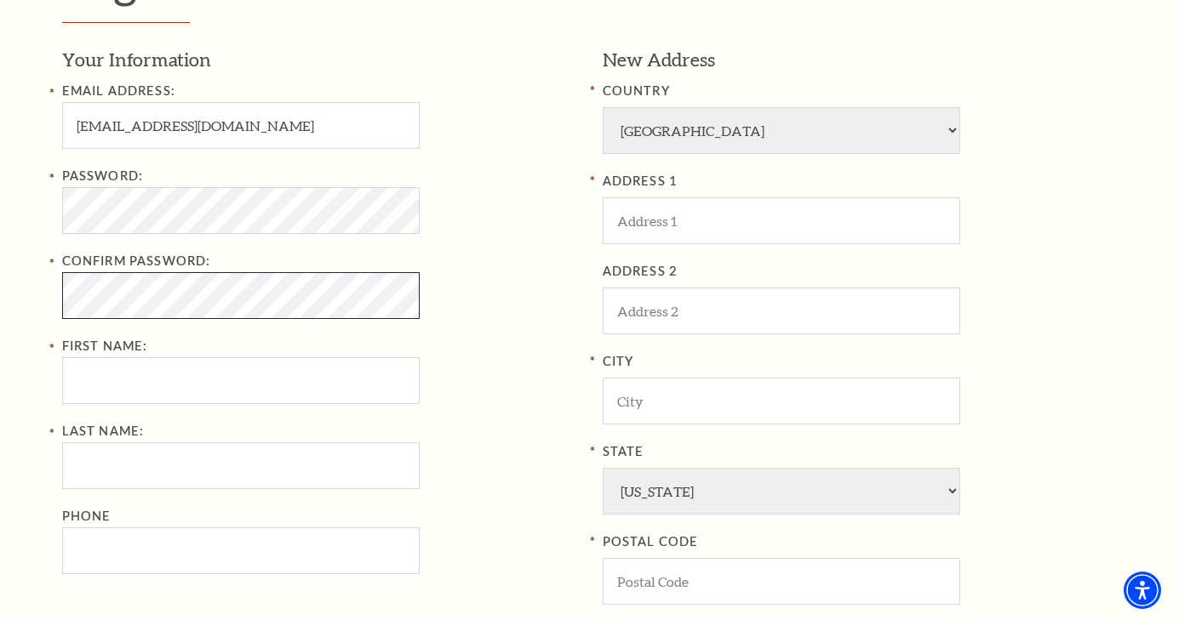
scroll to position [529, 0]
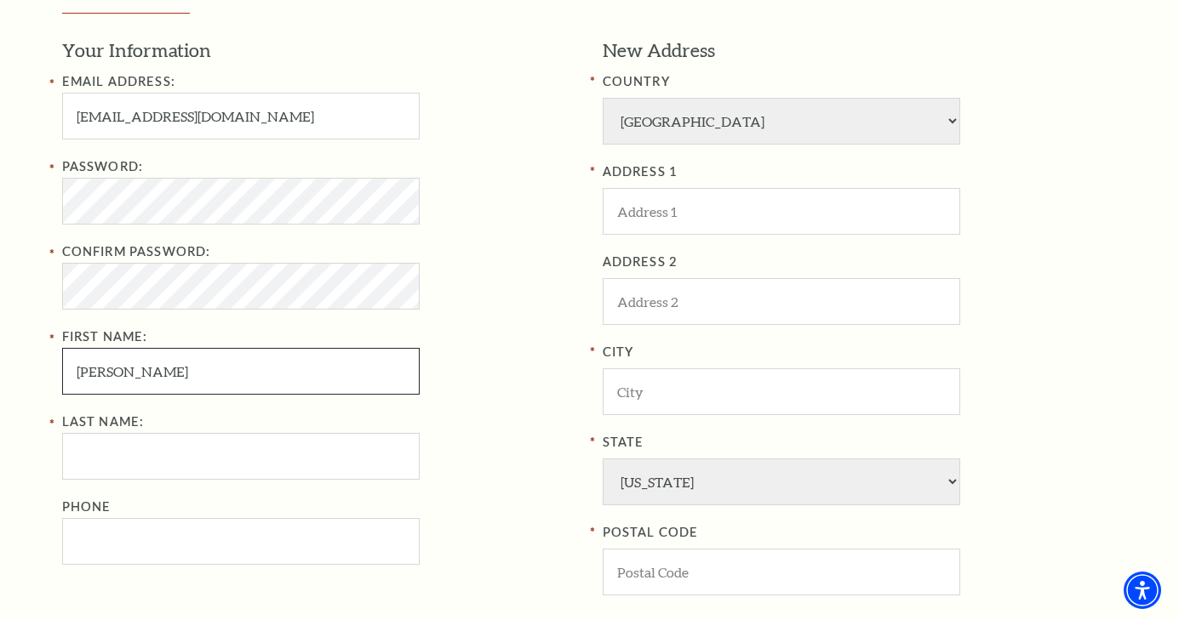
type input "Heidi"
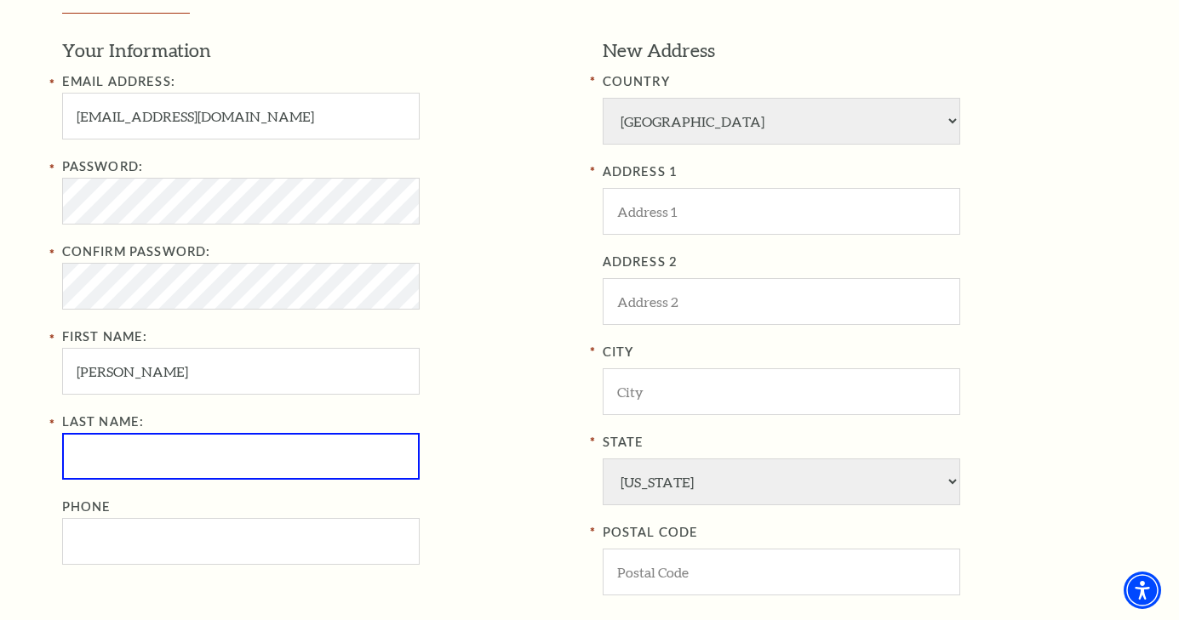
type input "A"
type input "Scott"
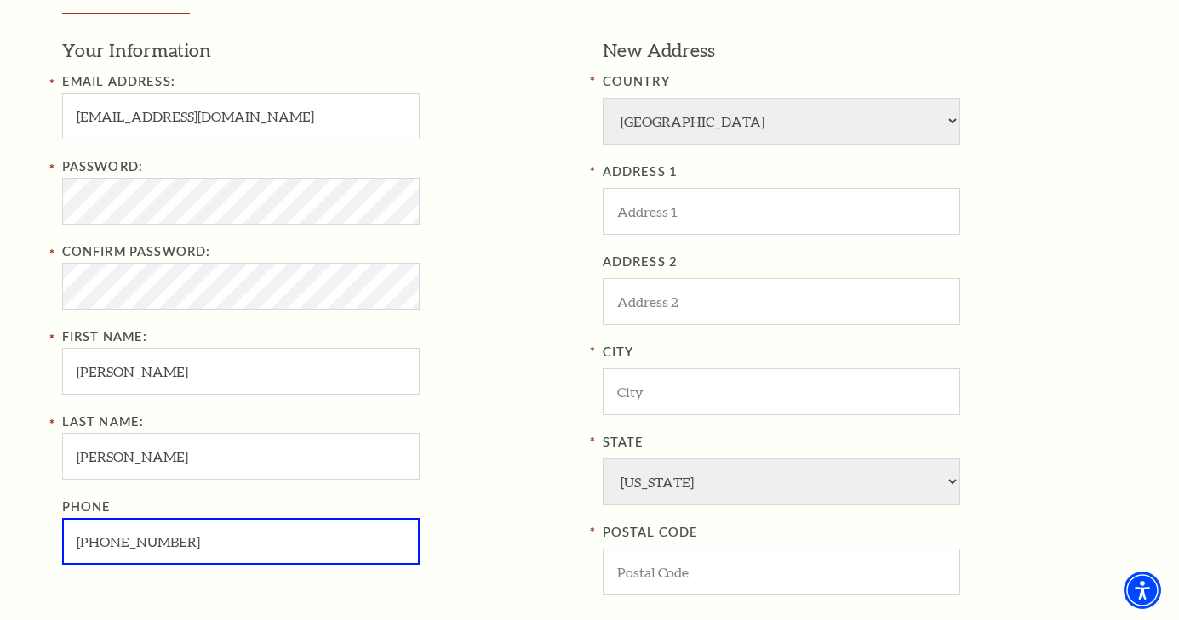
type input "509-565-0279"
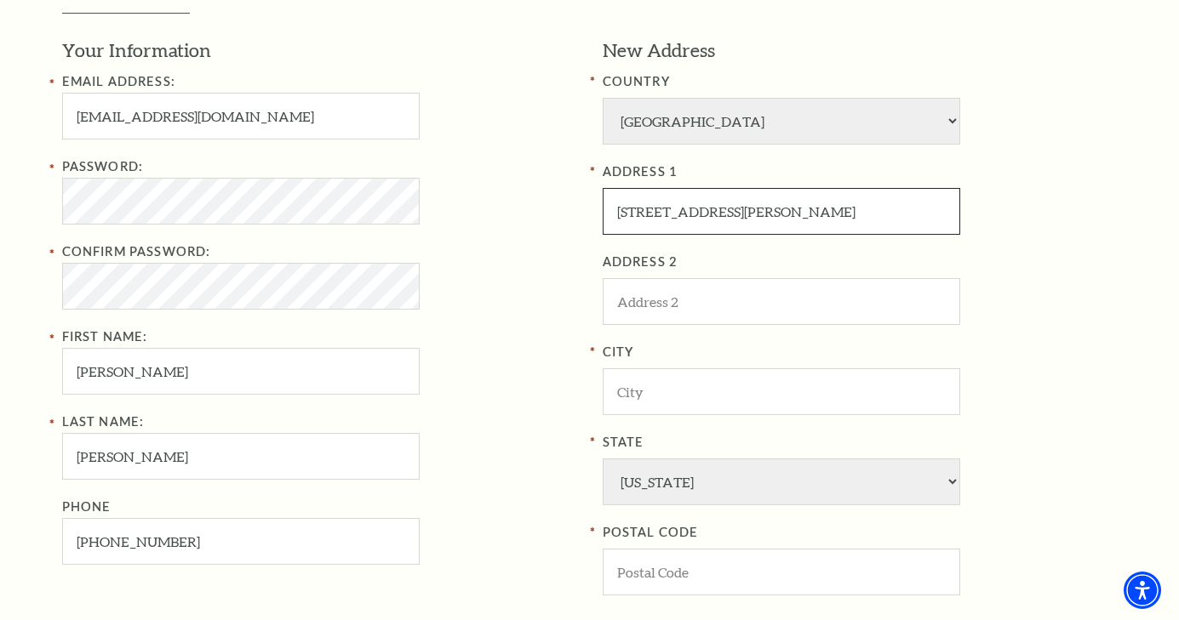
type input "408 West Russell St"
type input "S"
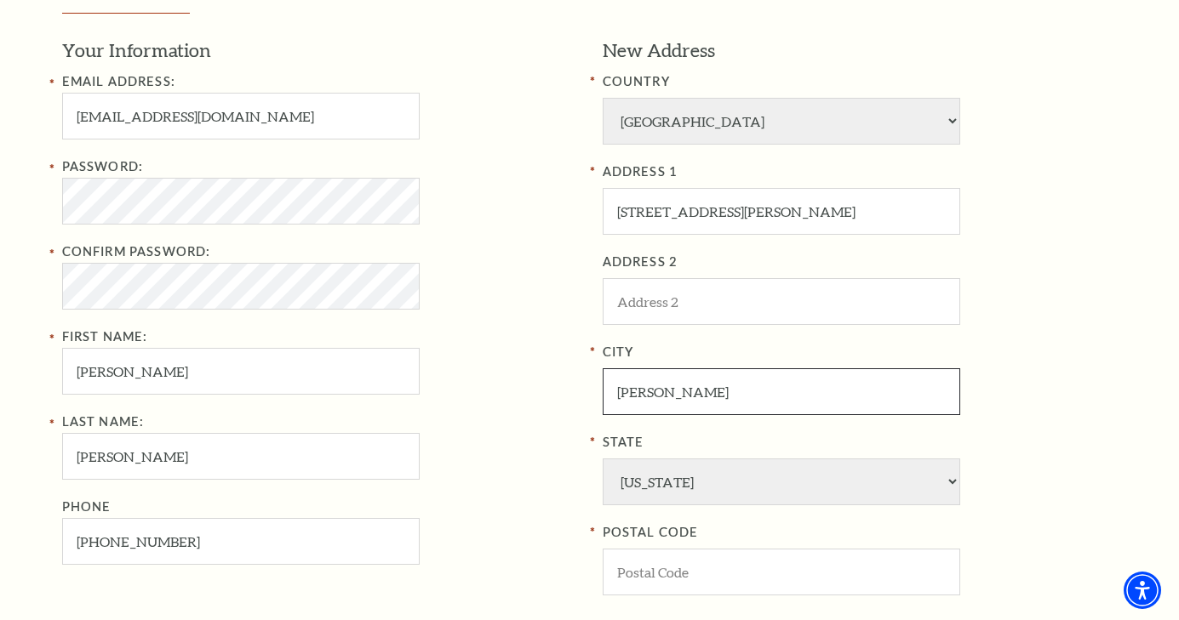
type input "Weatherford"
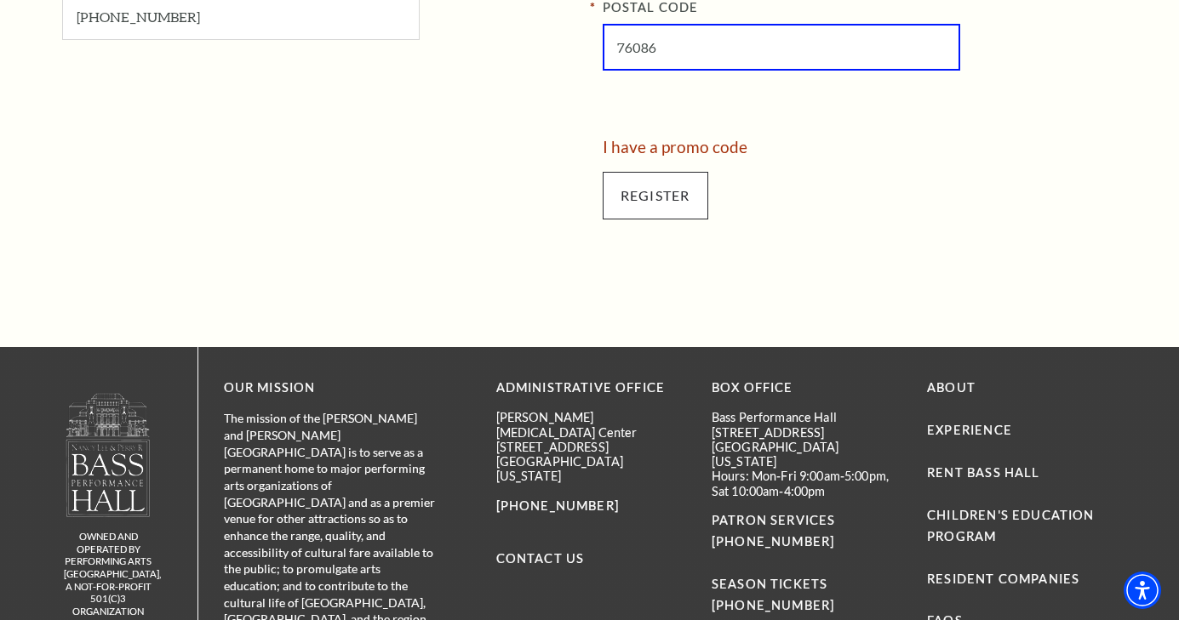
scroll to position [1059, 0]
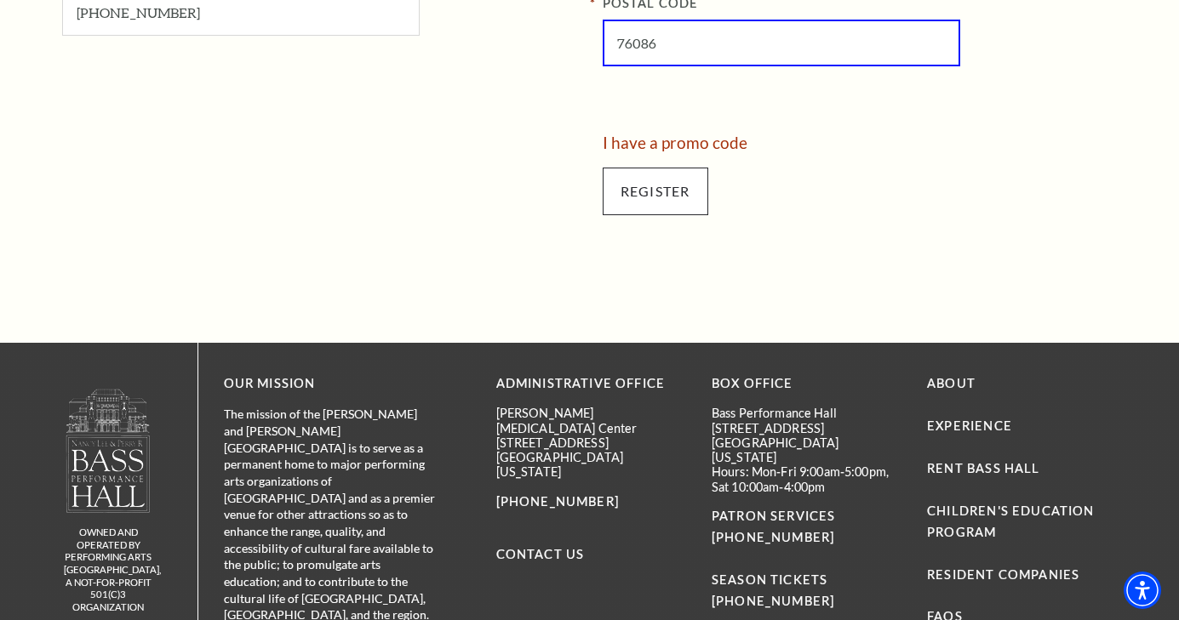
type input "76086"
click at [669, 168] on input "Register" at bounding box center [655, 192] width 106 height 48
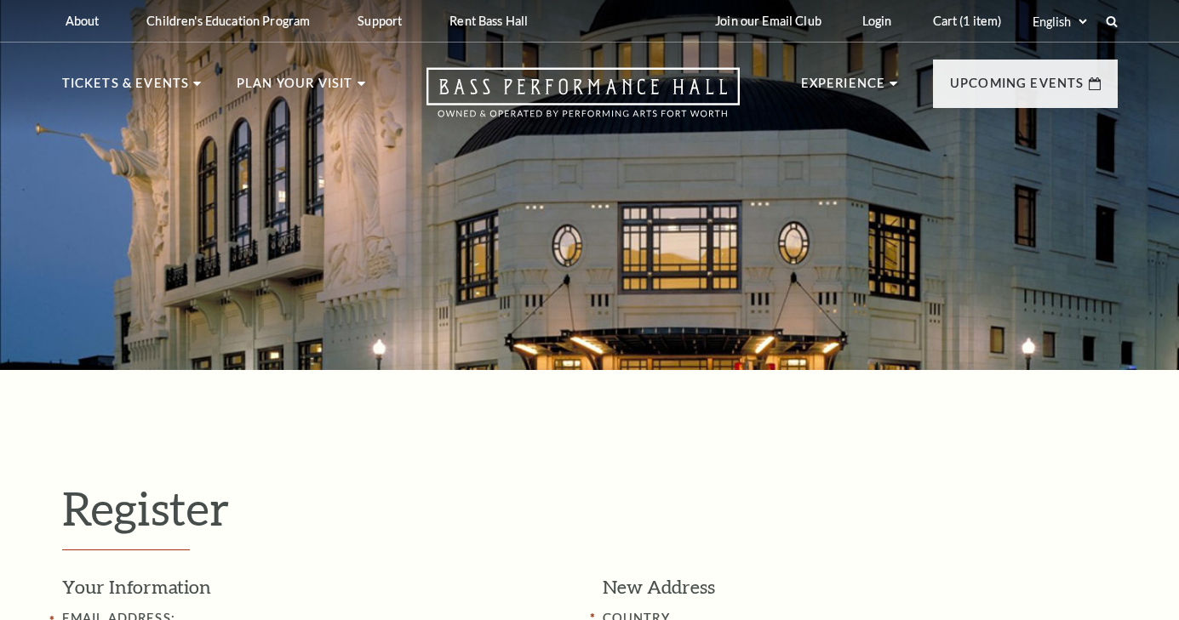
select select "1"
select select "[GEOGRAPHIC_DATA]"
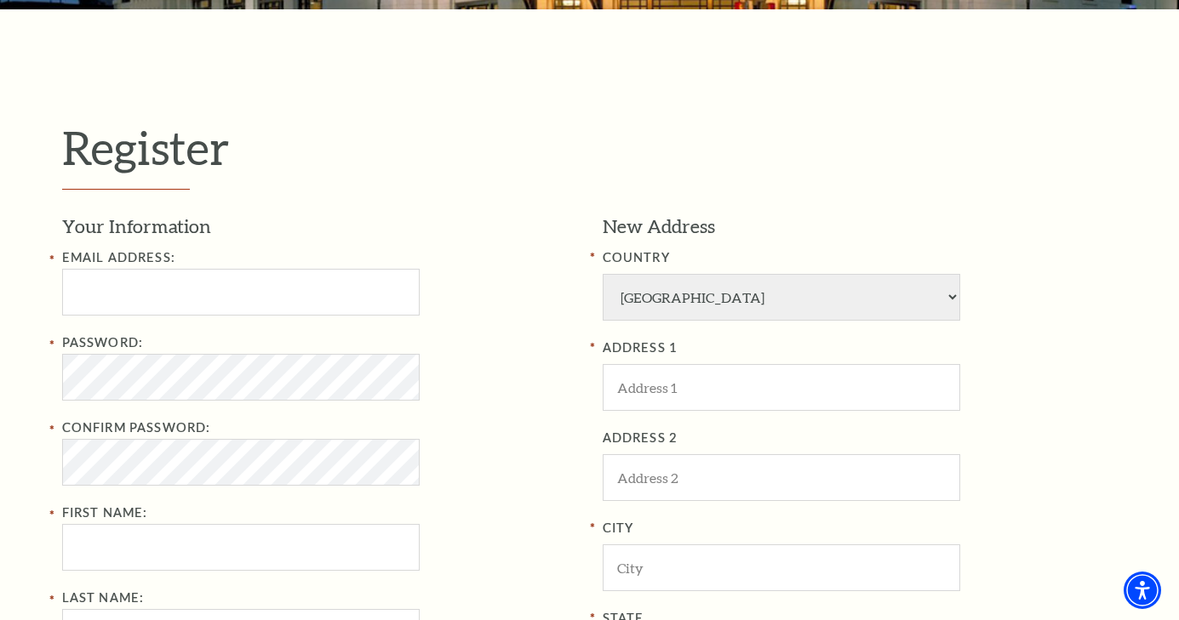
scroll to position [362, 0]
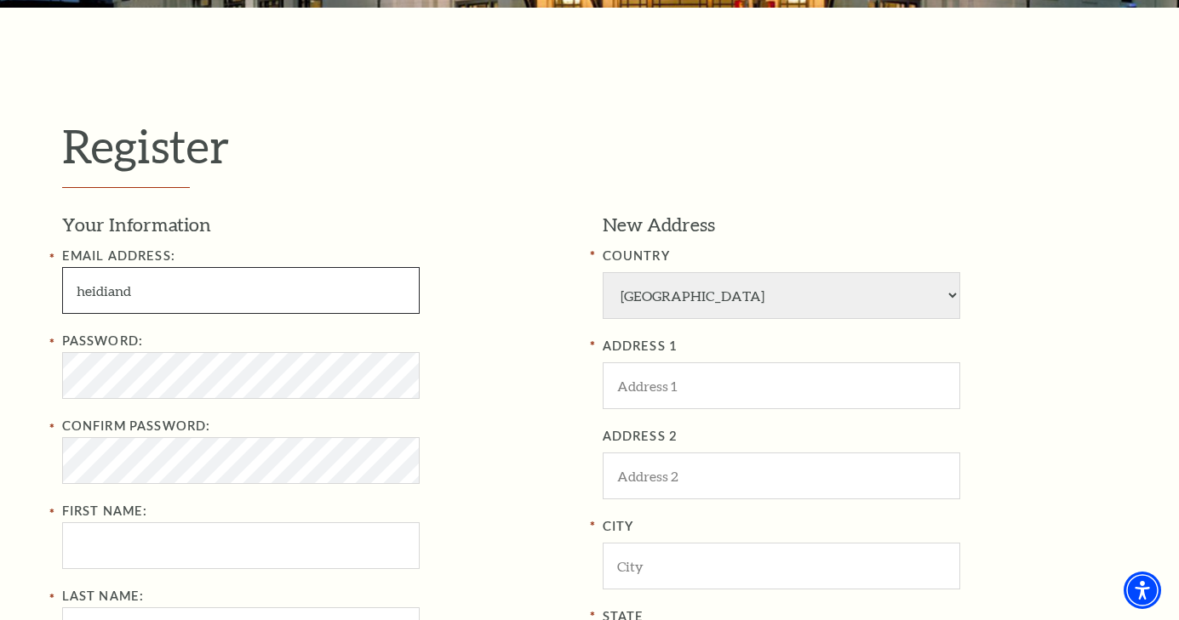
type input "[EMAIL_ADDRESS][DOMAIN_NAME]"
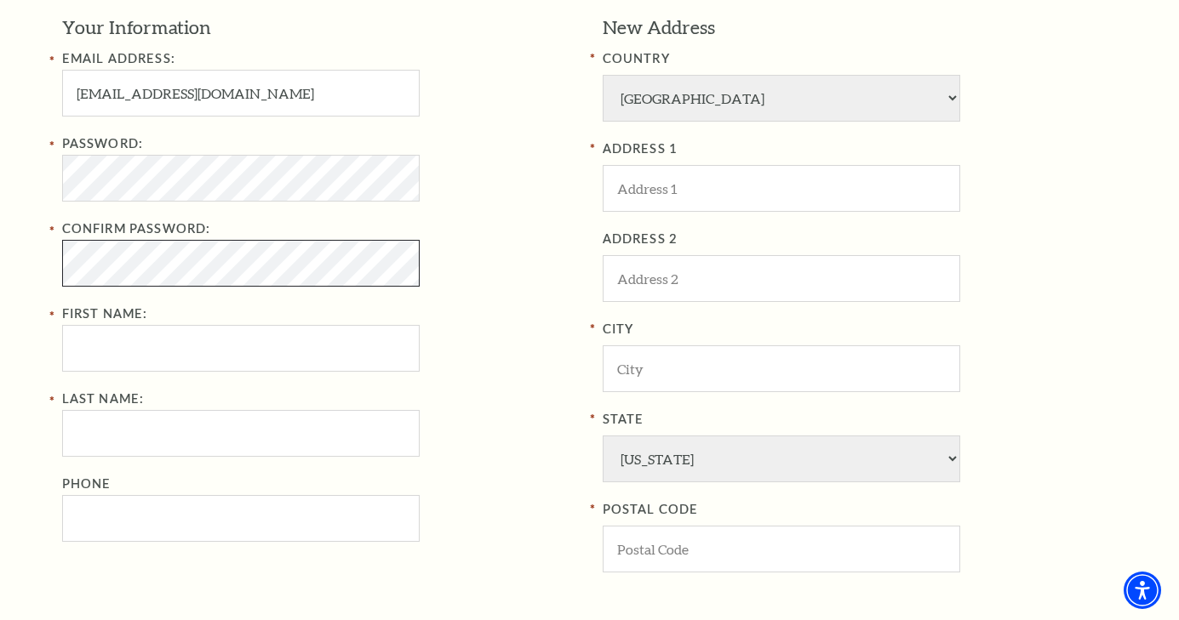
scroll to position [612, 0]
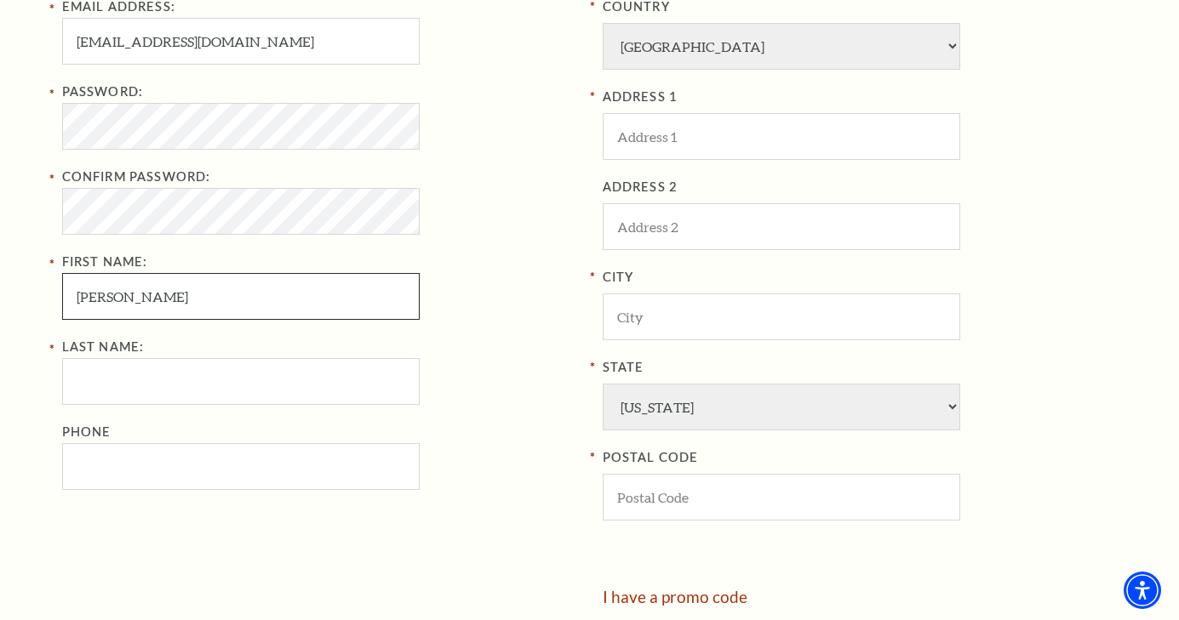
type input "[PERSON_NAME]"
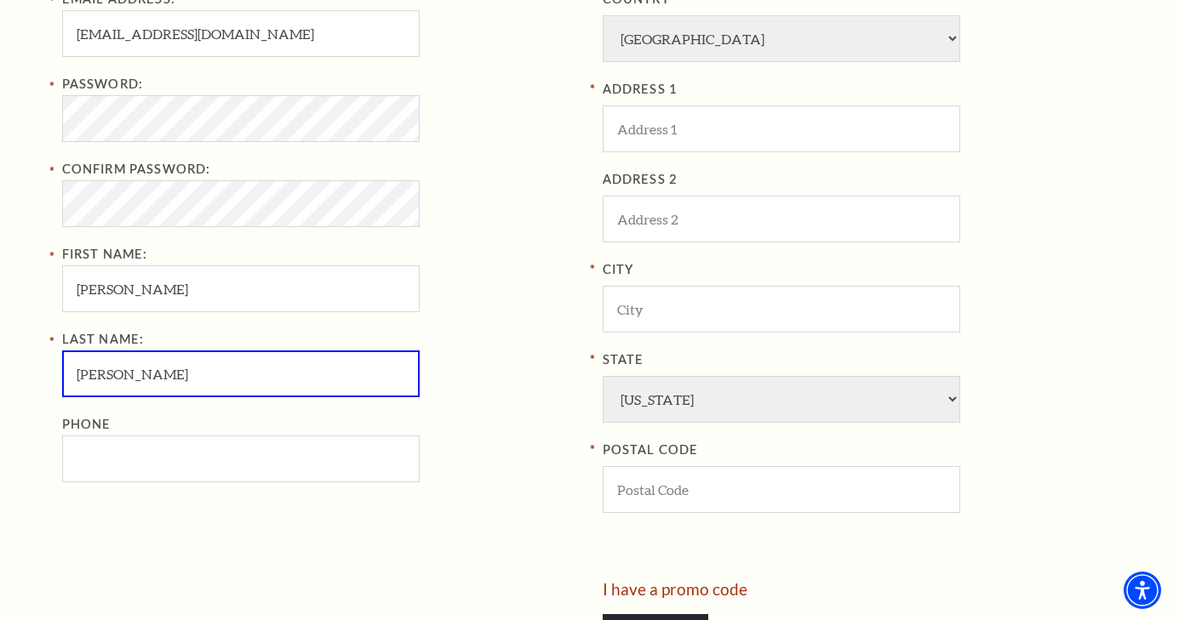
type input "[PERSON_NAME]"
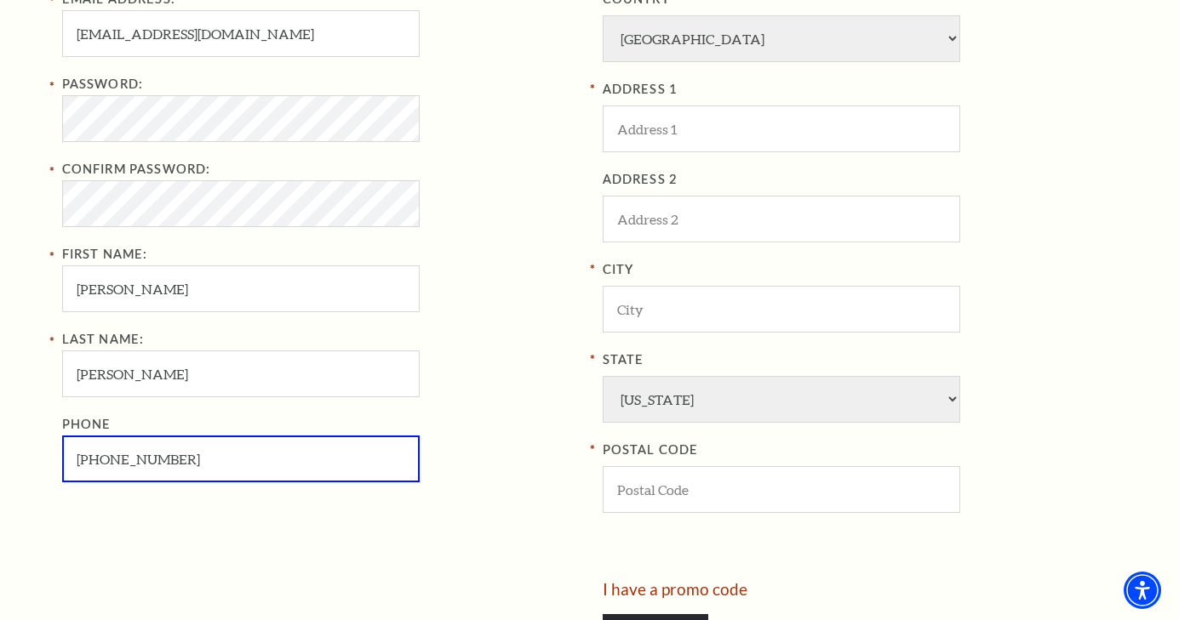
type input "[PHONE_NUMBER]"
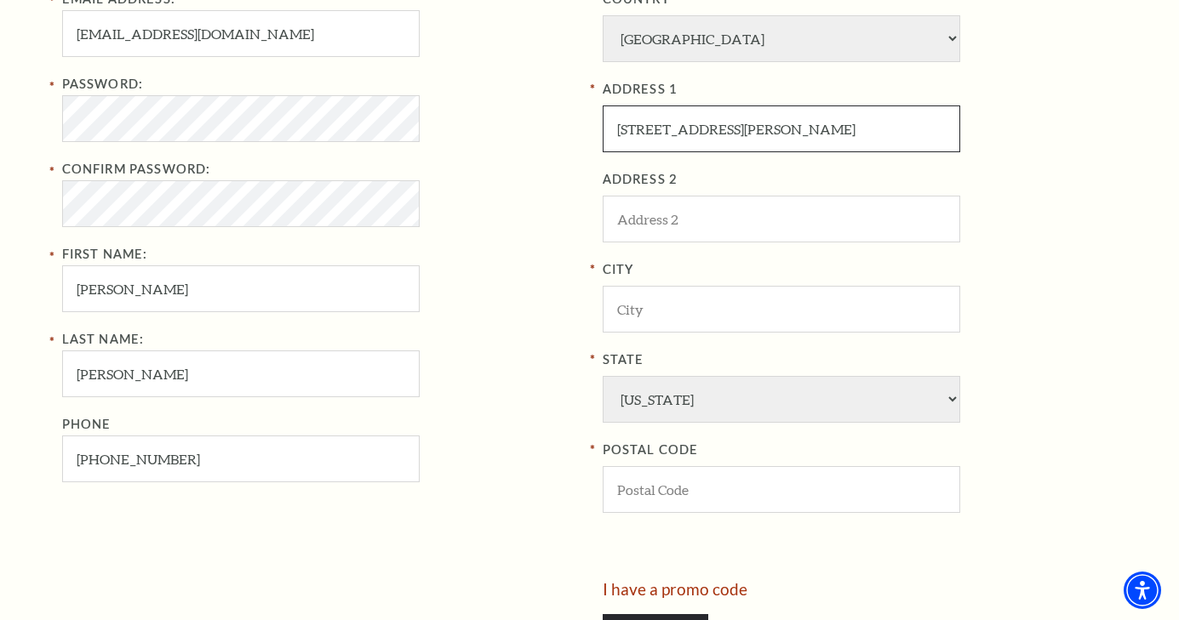
type input "[STREET_ADDRESS][PERSON_NAME]"
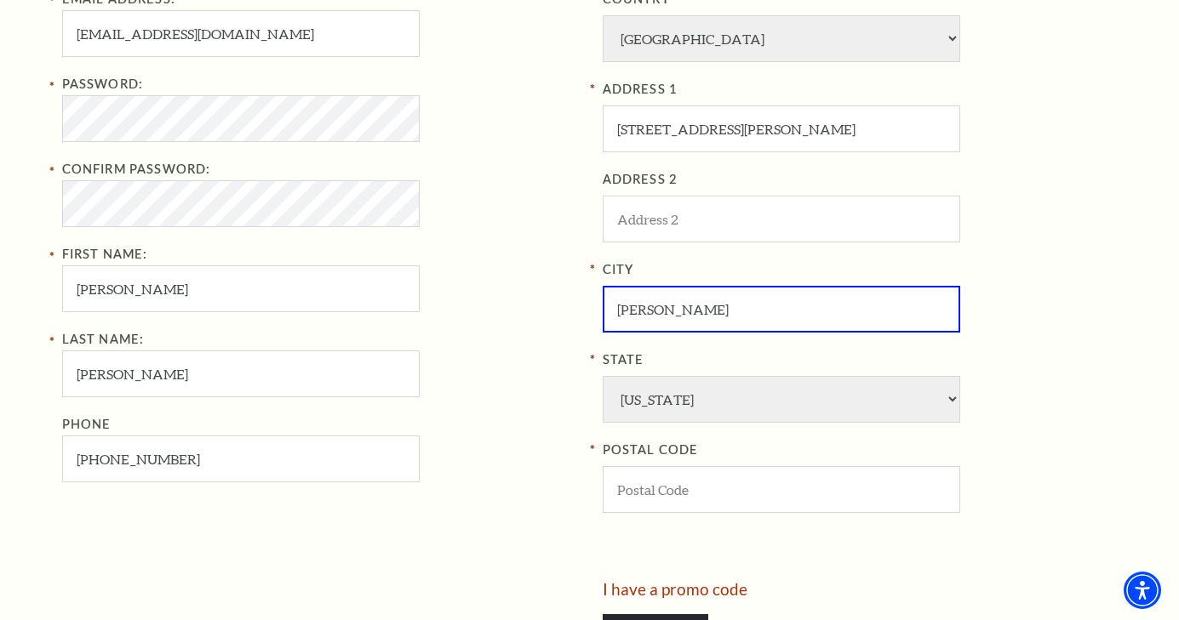
type input "[PERSON_NAME]"
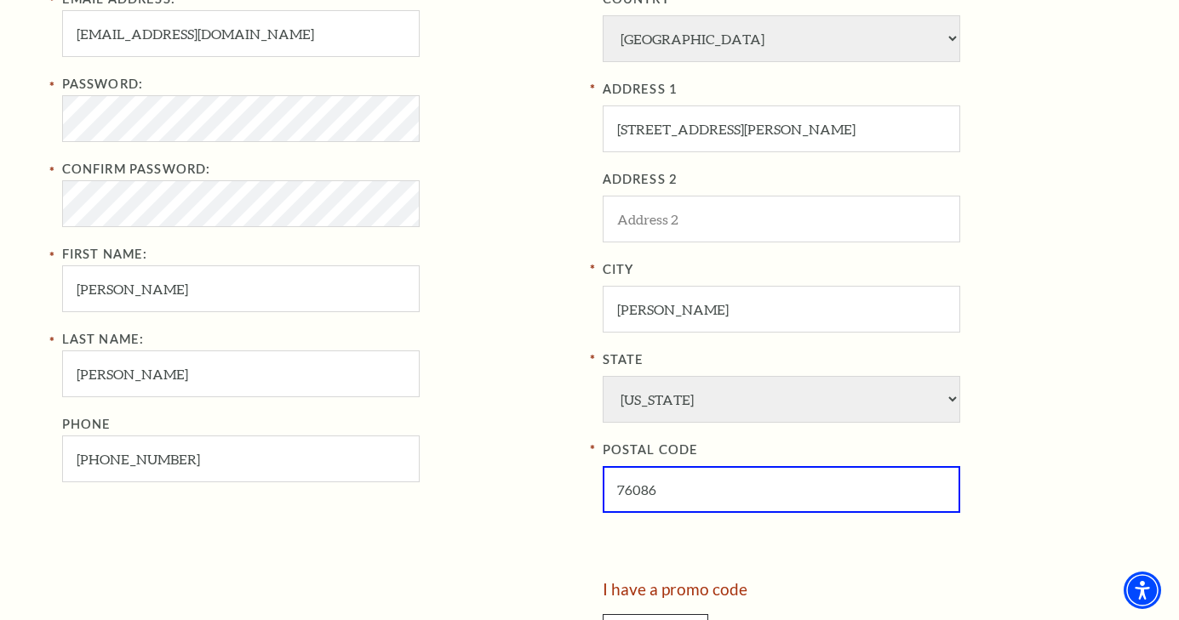
type input "76086"
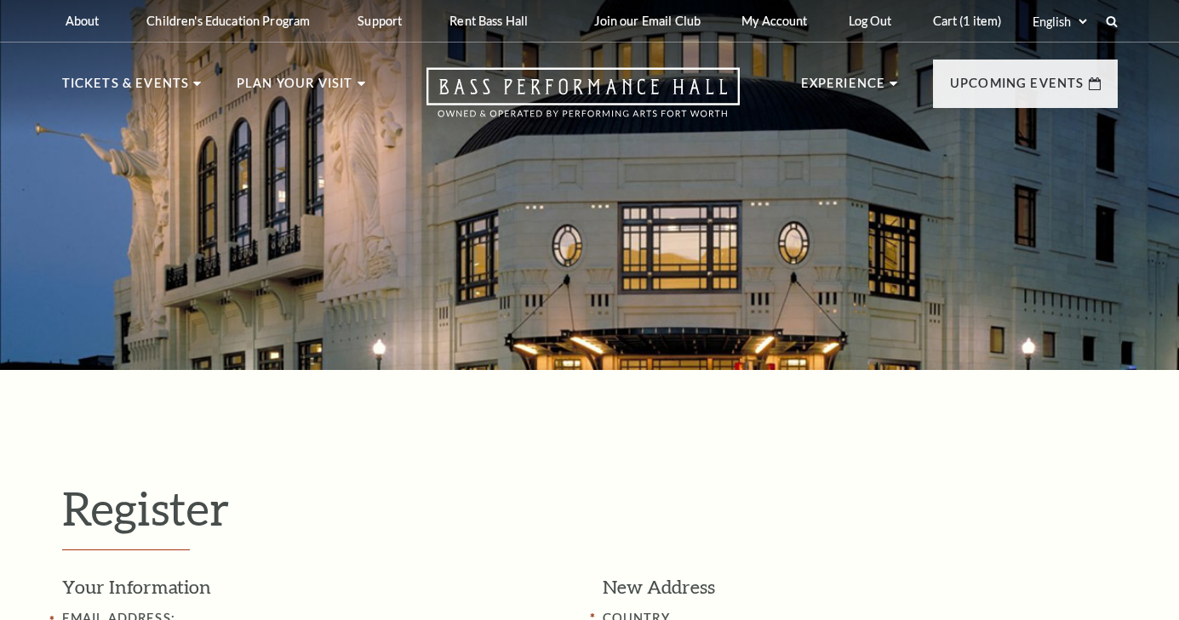
select select "1"
select select "[GEOGRAPHIC_DATA]"
click at [962, 28] on link "Cart (1 item)" at bounding box center [967, 21] width 96 height 42
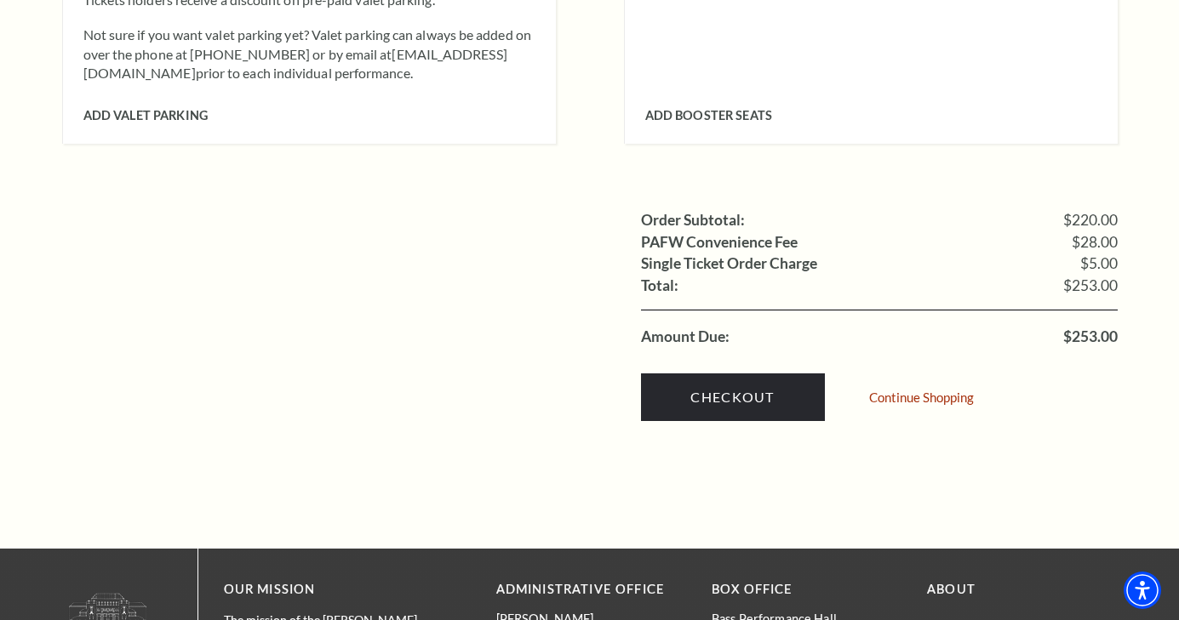
scroll to position [1818, 0]
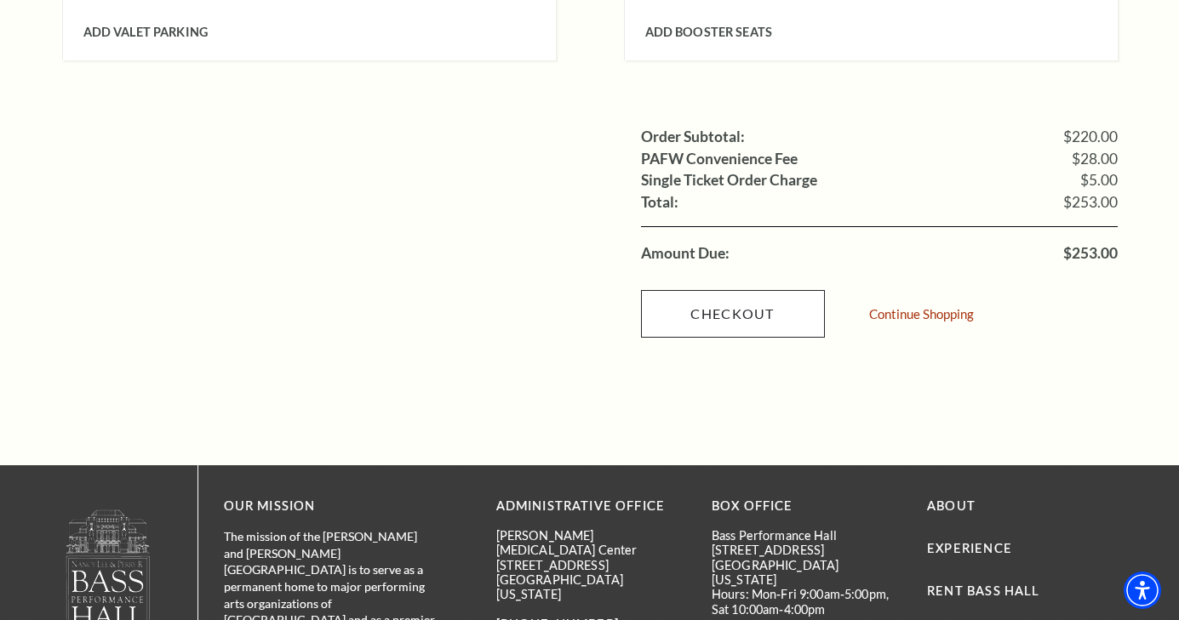
click at [763, 290] on link "Checkout" at bounding box center [733, 314] width 184 height 48
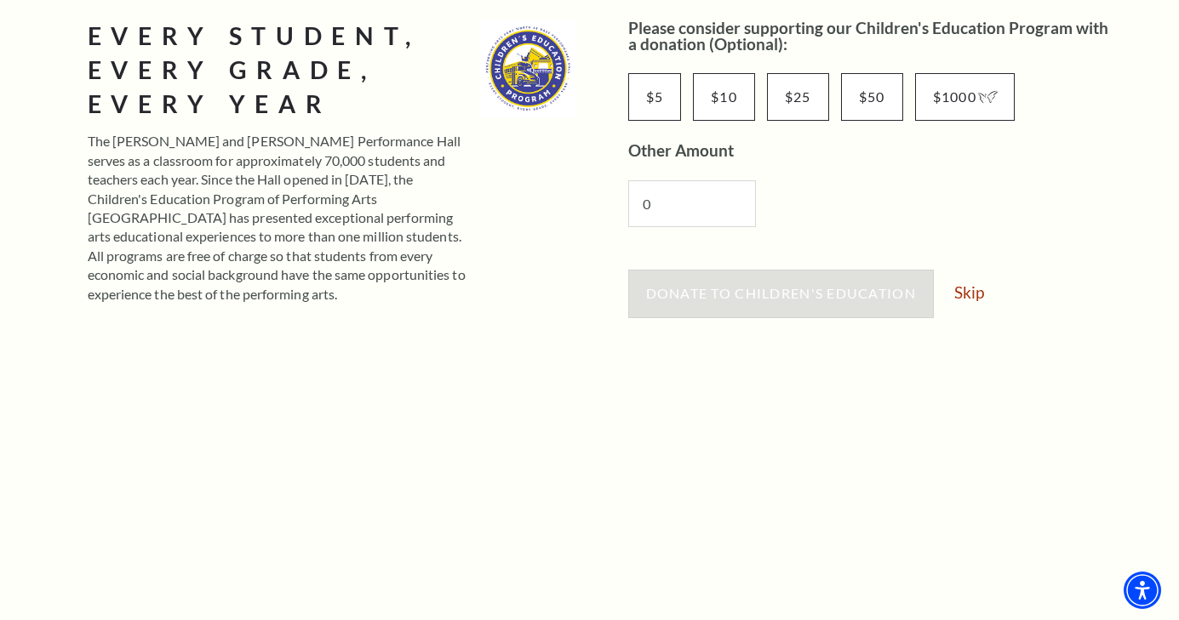
scroll to position [311, 0]
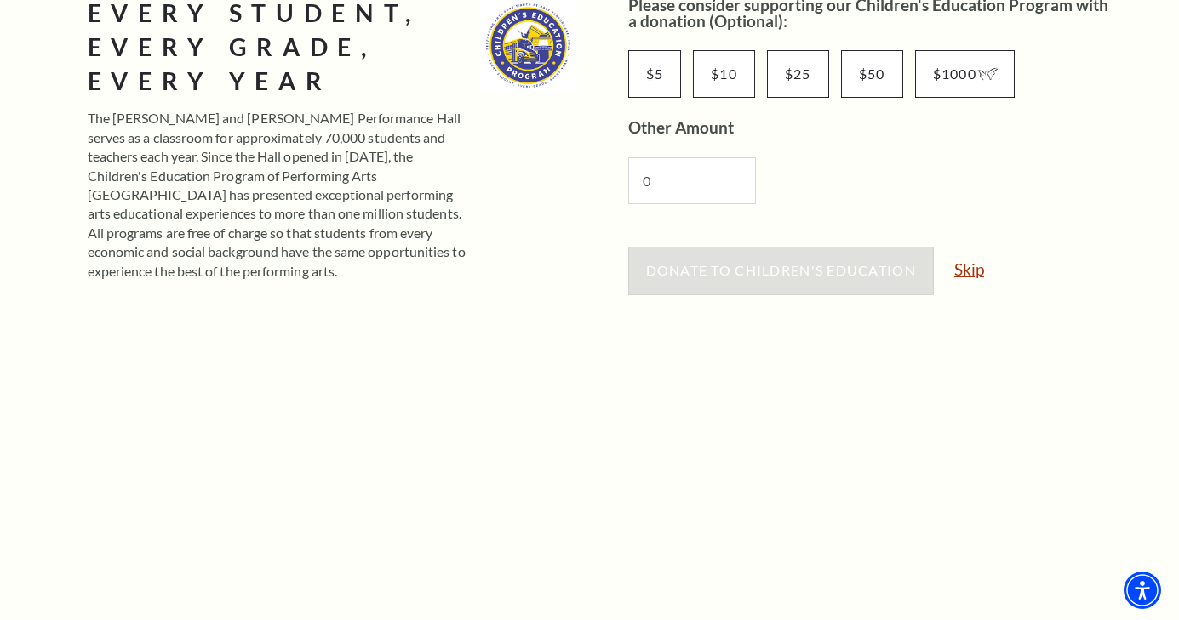
click at [960, 276] on link "Skip" at bounding box center [969, 269] width 30 height 16
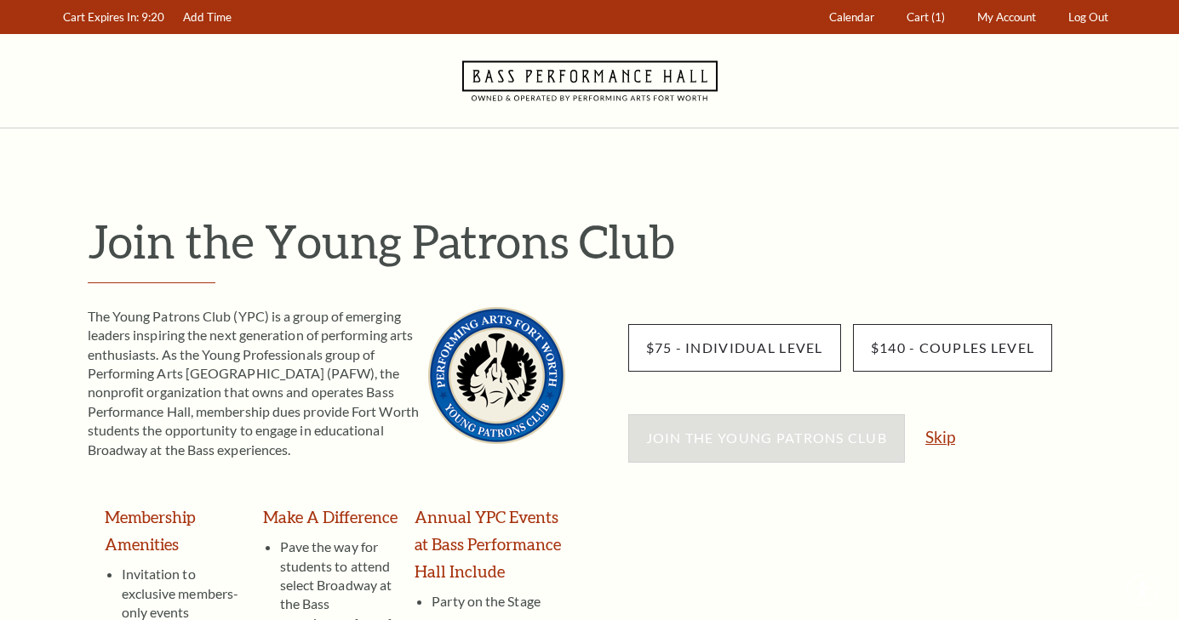
scroll to position [340, 0]
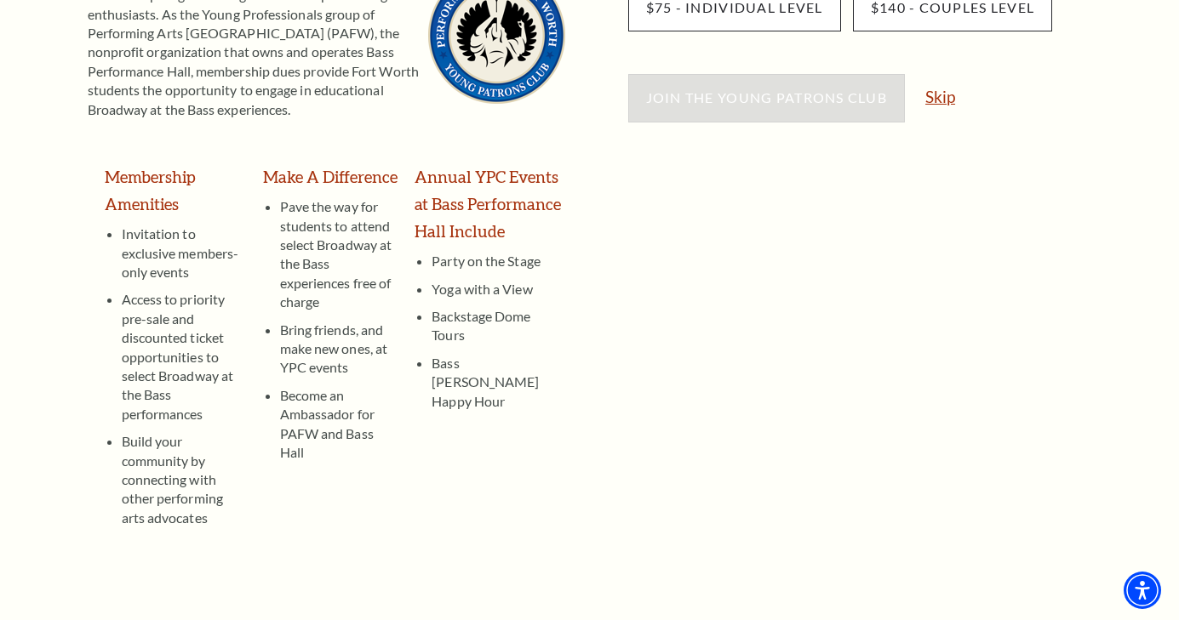
click at [943, 103] on link "Skip" at bounding box center [940, 96] width 30 height 16
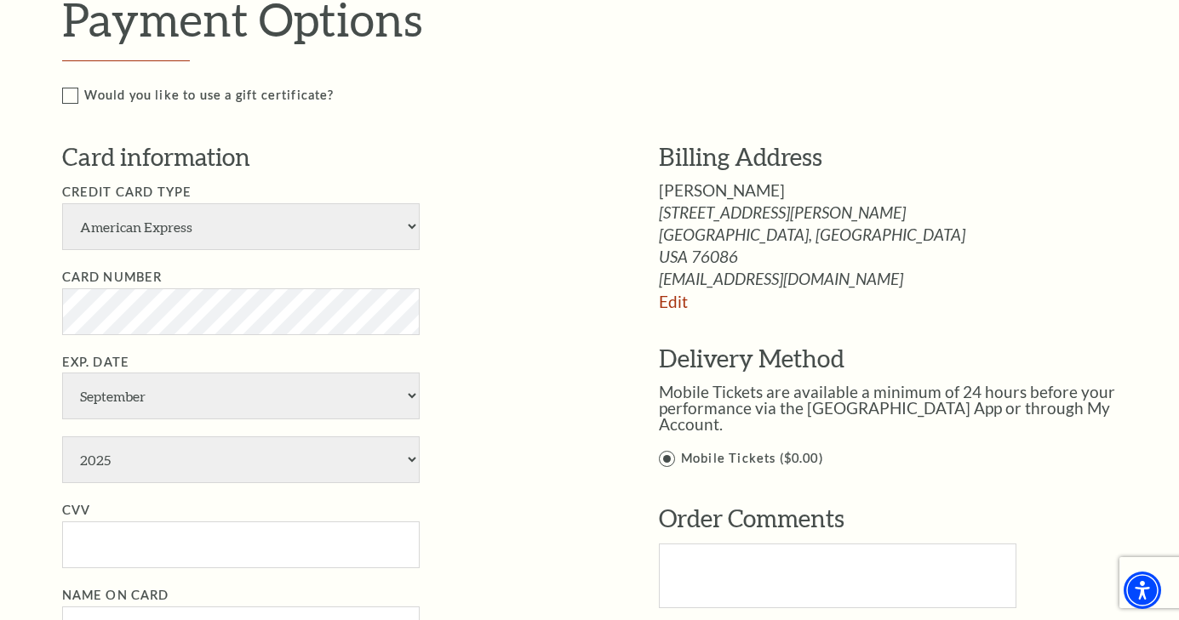
scroll to position [963, 0]
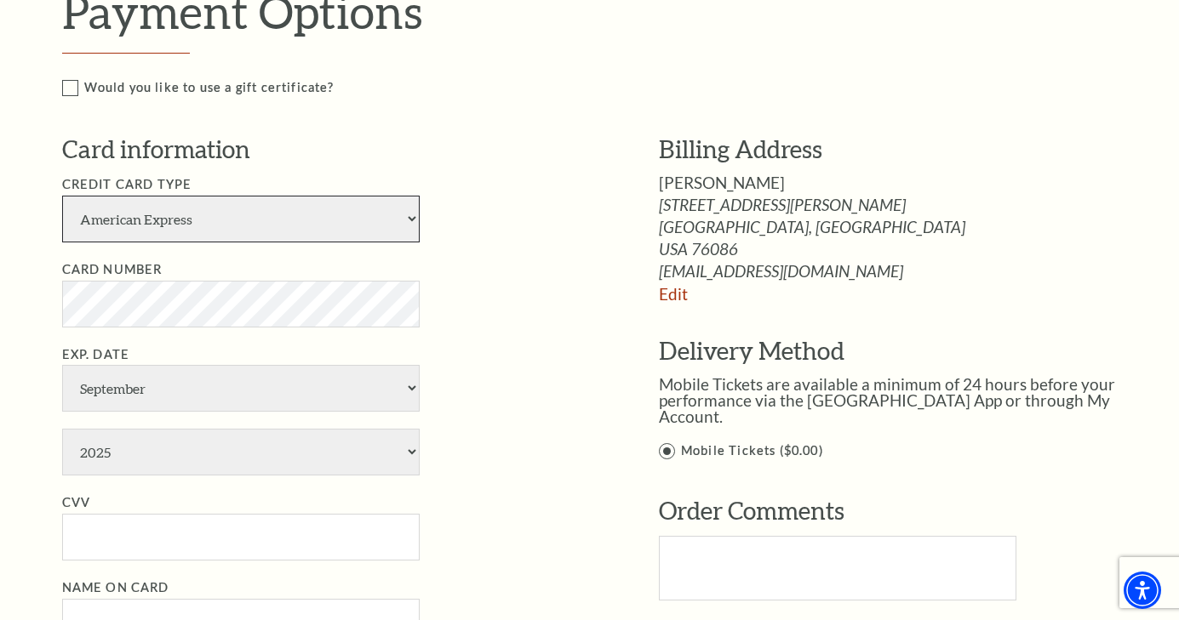
select select "24"
click at [164, 365] on select "January February March April May June July August September October November De…" at bounding box center [240, 388] width 357 height 47
select select "5"
select select "2027"
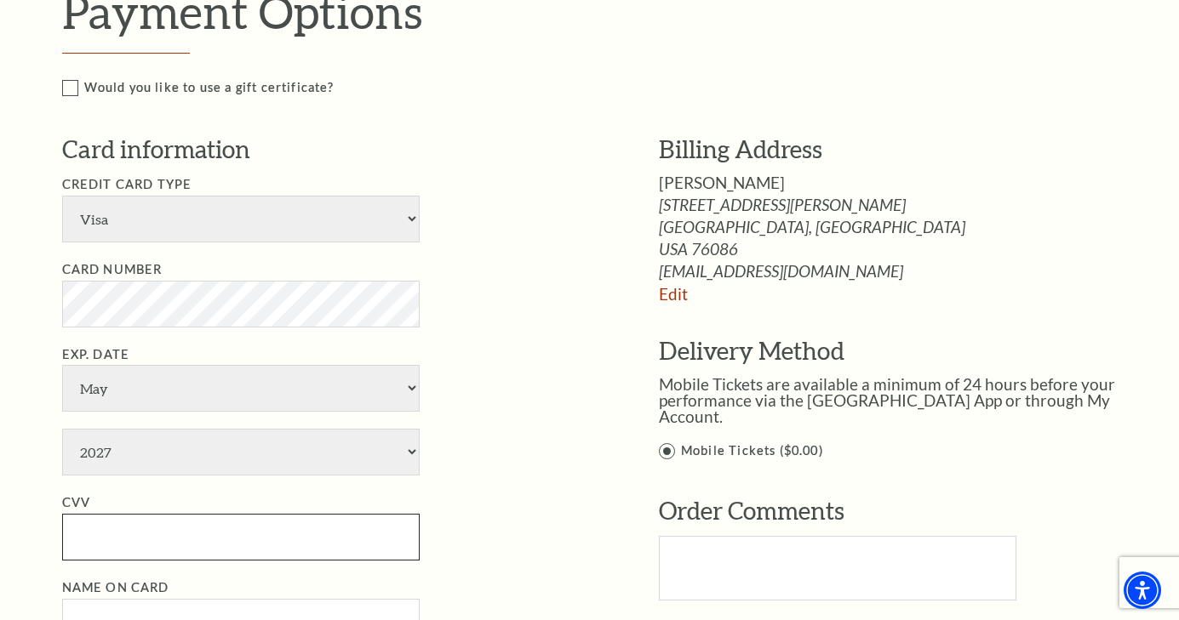
click at [119, 514] on input "CVV" at bounding box center [240, 537] width 357 height 47
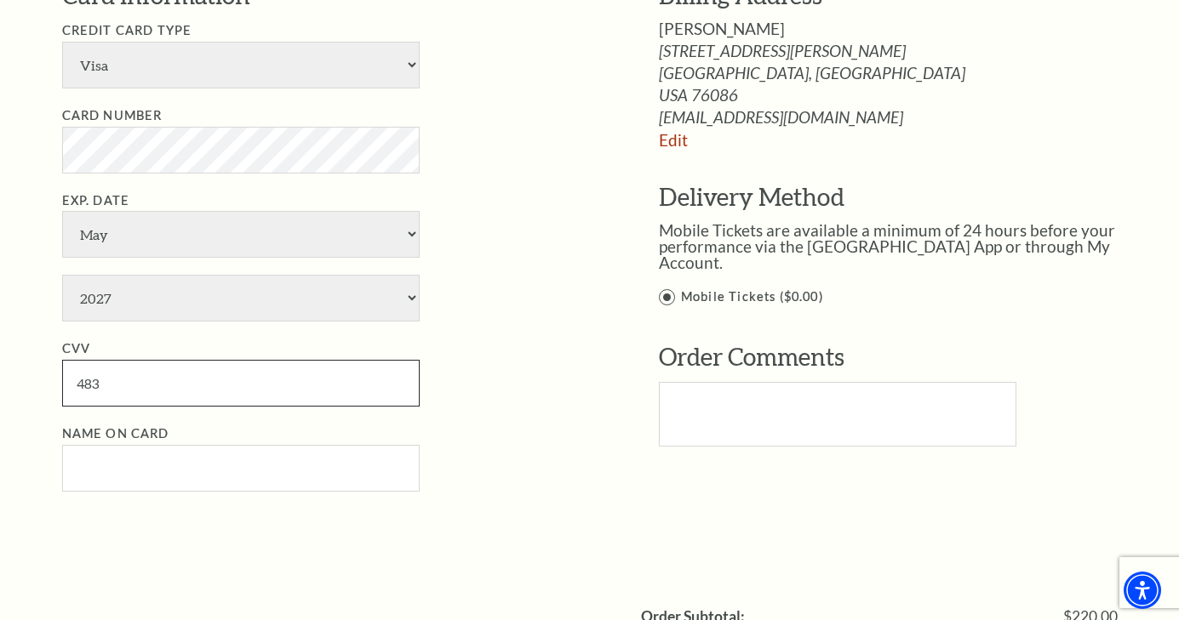
scroll to position [1118, 0]
type input "483"
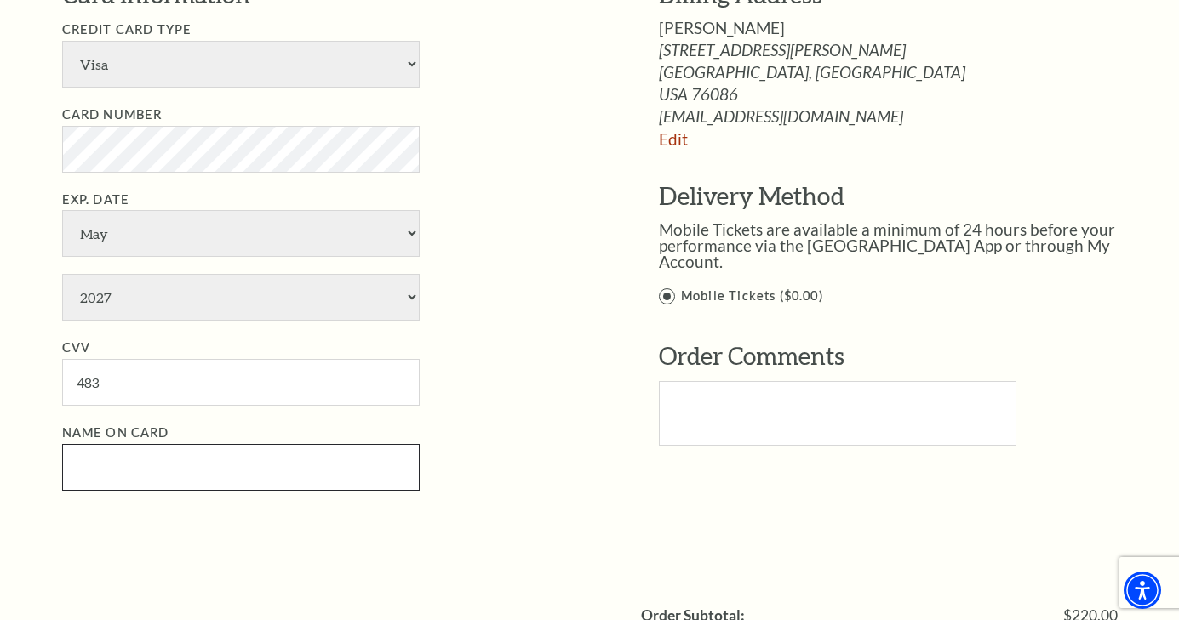
click at [135, 444] on input "Name on Card" at bounding box center [240, 467] width 357 height 47
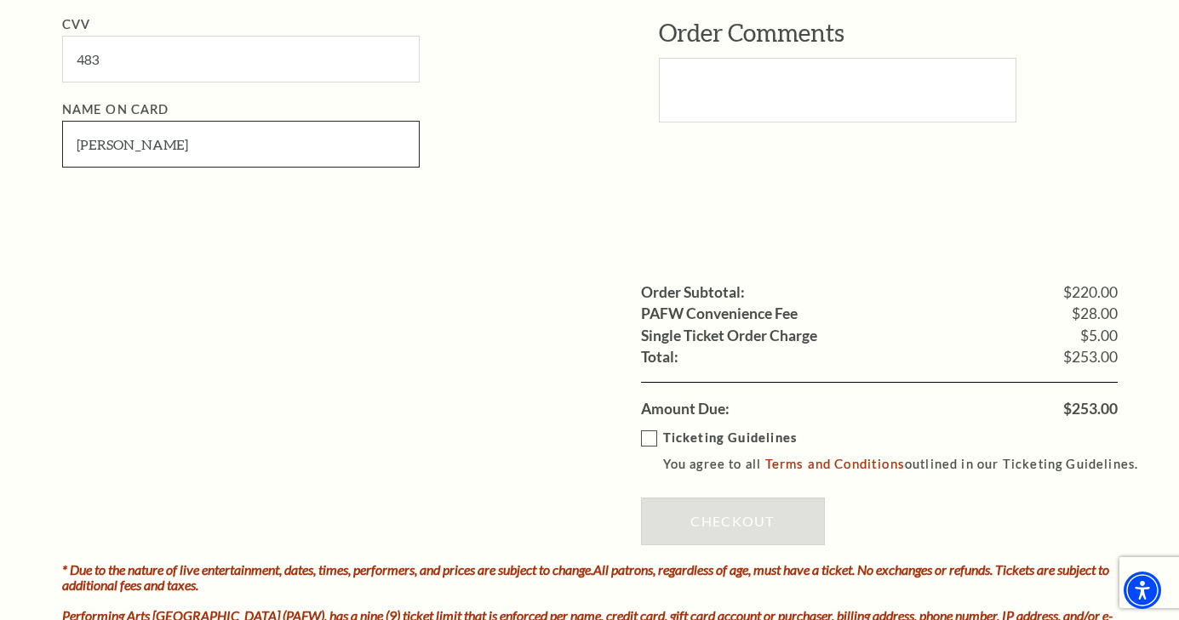
scroll to position [1449, 0]
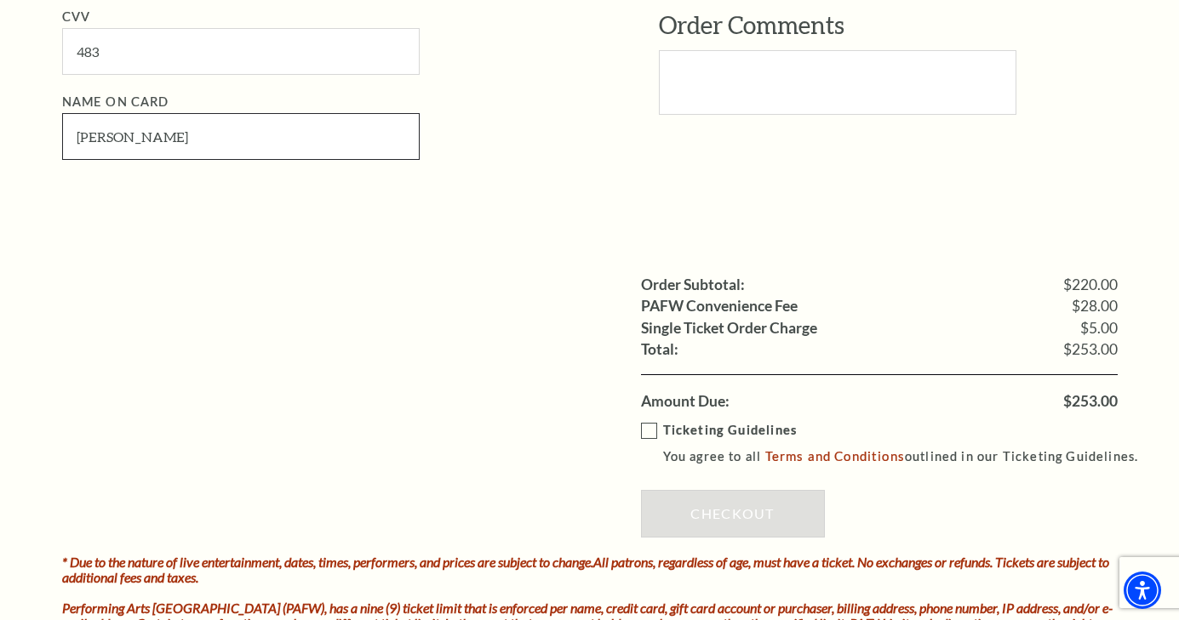
type input "Kelly Scott"
click at [642, 420] on label "Ticketing Guidelines You agree to all Terms and Conditions outlined in our Tick…" at bounding box center [897, 443] width 513 height 47
click at [0, 0] on input "Ticketing Guidelines You agree to all Terms and Conditions outlined in our Tick…" at bounding box center [0, 0] width 0 height 0
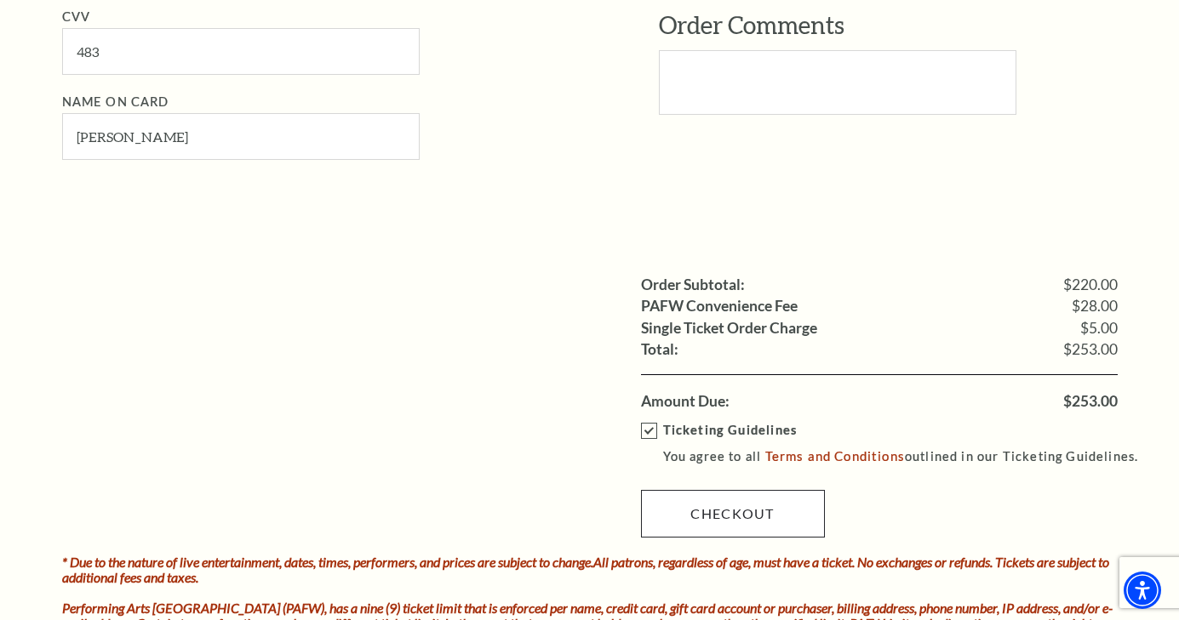
click at [680, 490] on link "Checkout" at bounding box center [733, 514] width 184 height 48
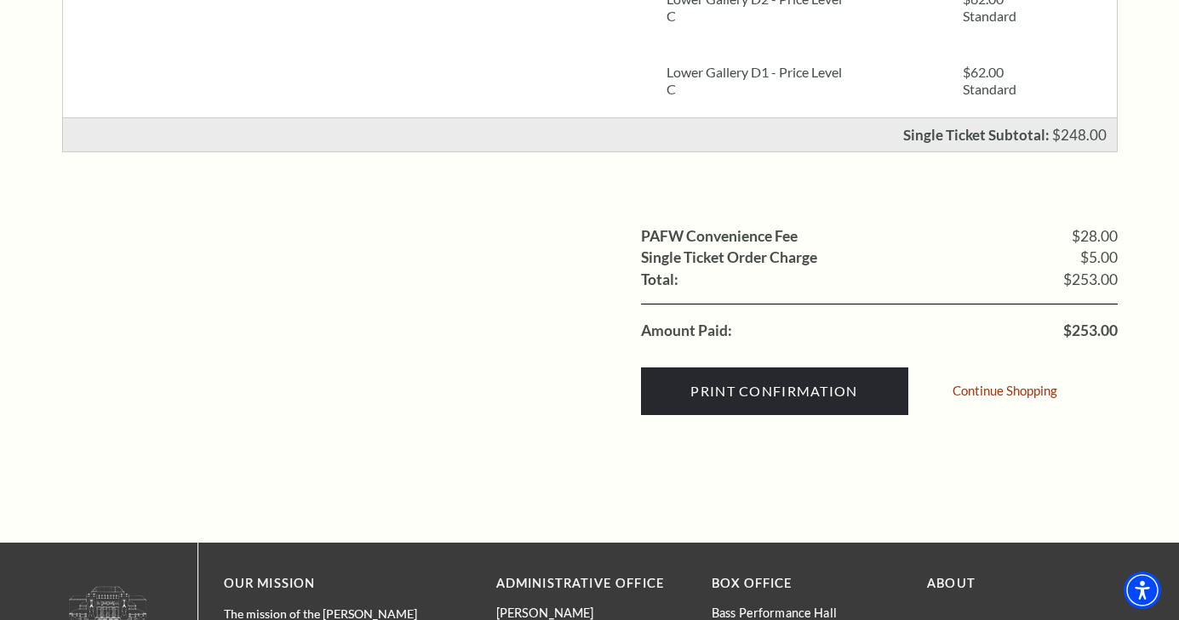
scroll to position [643, 0]
